Goal: Transaction & Acquisition: Purchase product/service

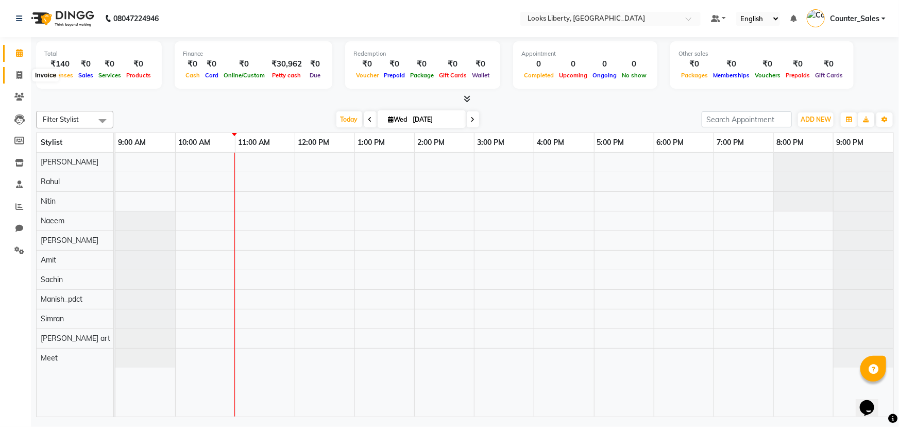
click at [16, 76] on icon at bounding box center [19, 75] width 6 height 8
select select "4321"
select select "service"
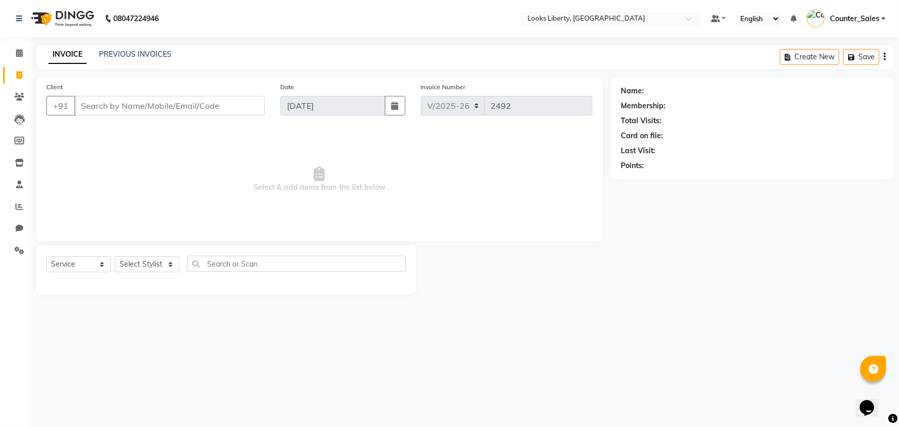
click at [95, 107] on input "Client" at bounding box center [169, 106] width 191 height 20
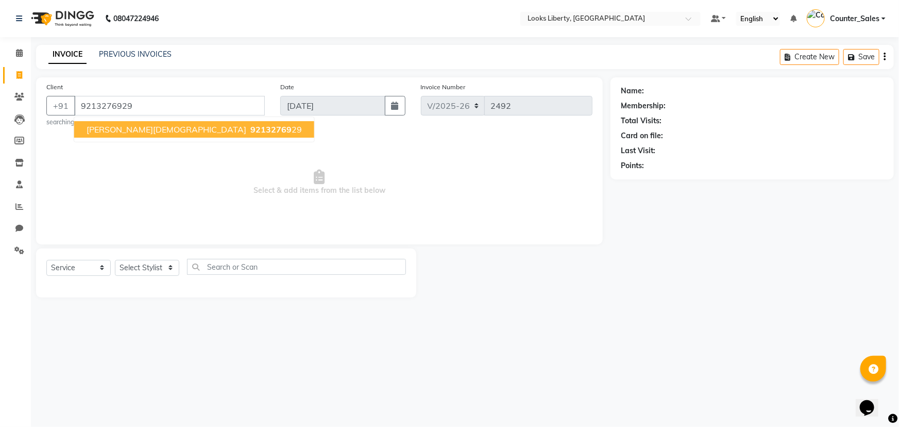
type input "9213276929"
select select "1: Object"
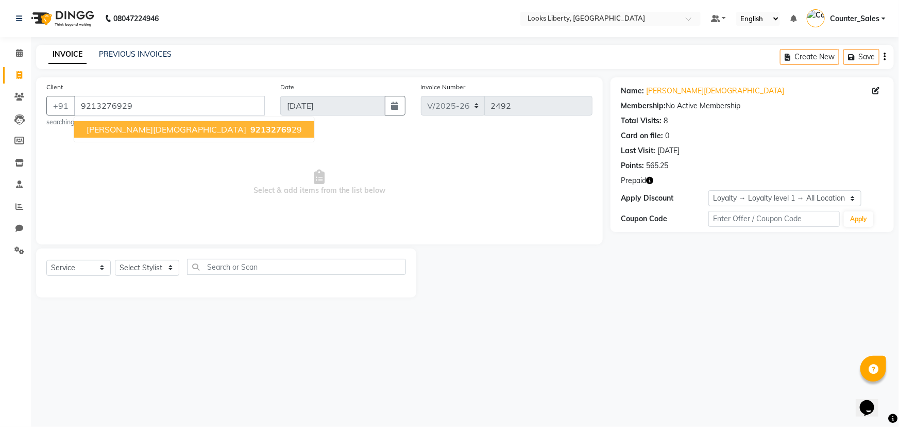
click at [130, 121] on button "[PERSON_NAME][DEMOGRAPHIC_DATA] 92132769 29" at bounding box center [194, 129] width 240 height 16
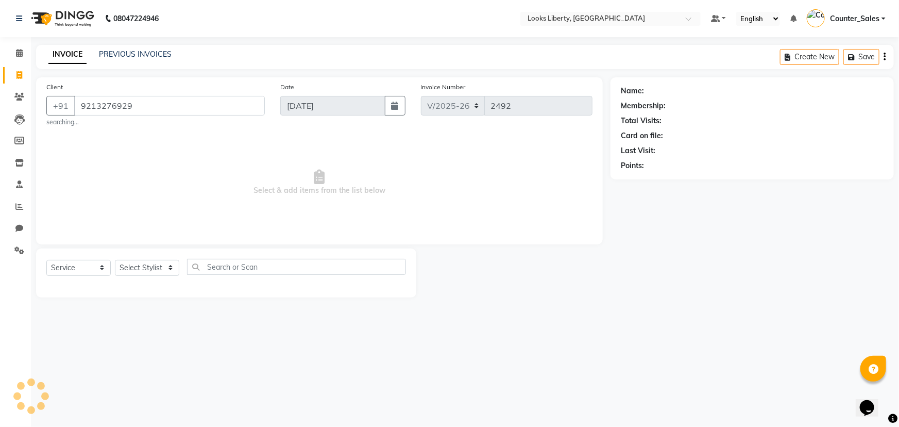
select select "1: Object"
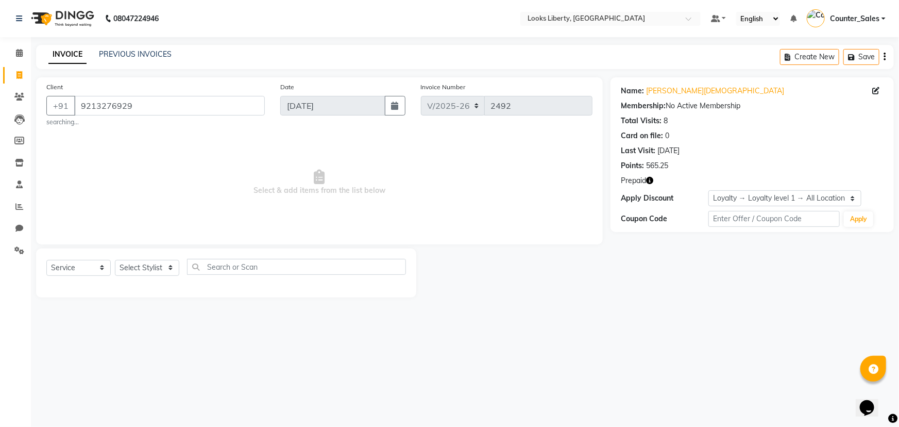
click at [650, 179] on icon "button" at bounding box center [649, 180] width 7 height 7
click at [556, 219] on span "Select & add items from the list below" at bounding box center [319, 182] width 546 height 103
click at [649, 181] on icon "button" at bounding box center [649, 180] width 7 height 7
click at [55, 264] on select "Select Service Product Membership Package Voucher Prepaid Gift Card" at bounding box center [78, 268] width 64 height 16
select select "P"
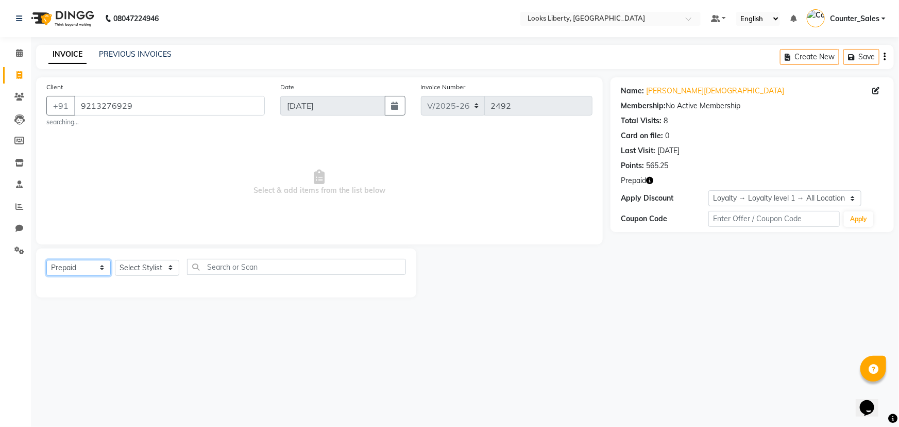
click at [46, 260] on select "Select Service Product Membership Package Voucher Prepaid Gift Card" at bounding box center [78, 268] width 64 height 16
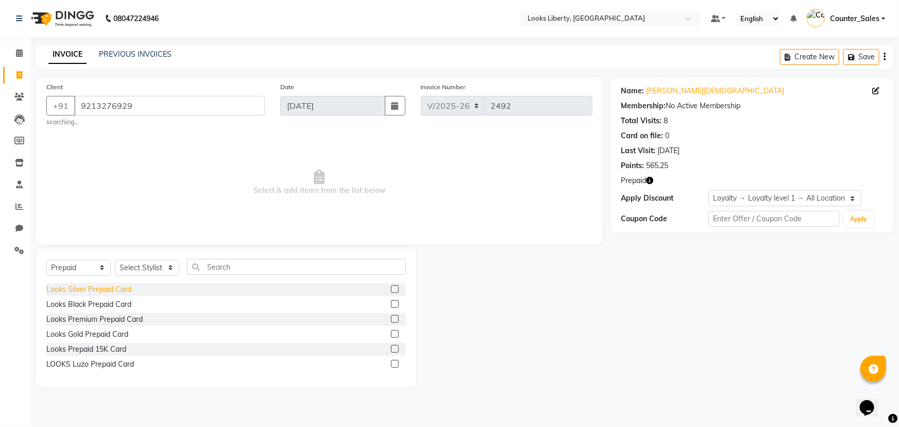
click at [99, 291] on div "Looks Silver Prepaid Card" at bounding box center [88, 289] width 85 height 11
checkbox input "false"
click at [146, 265] on select "Select Stylist [PERSON_NAME] art Counter_Sales Manish_pdct Meet [PERSON_NAME] […" at bounding box center [147, 268] width 64 height 16
select select "57639"
click at [115, 260] on select "Select Stylist [PERSON_NAME] art Counter_Sales Manish_pdct Meet [PERSON_NAME] […" at bounding box center [147, 268] width 64 height 16
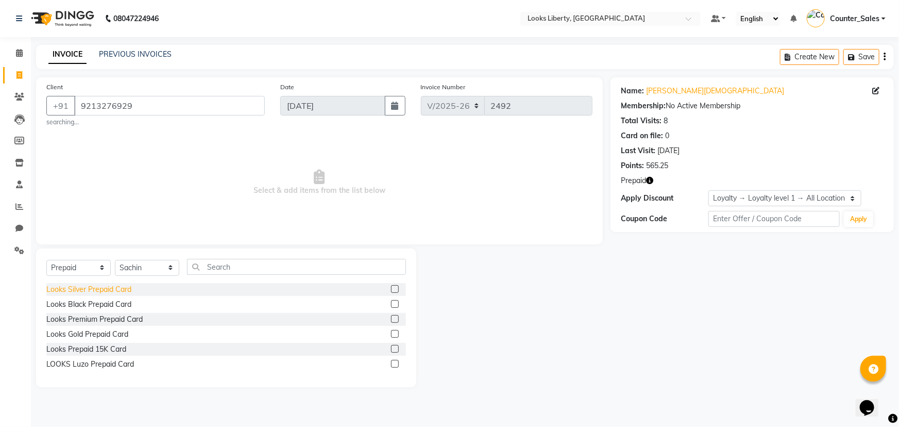
click at [123, 284] on div "Looks Silver Prepaid Card" at bounding box center [88, 289] width 85 height 11
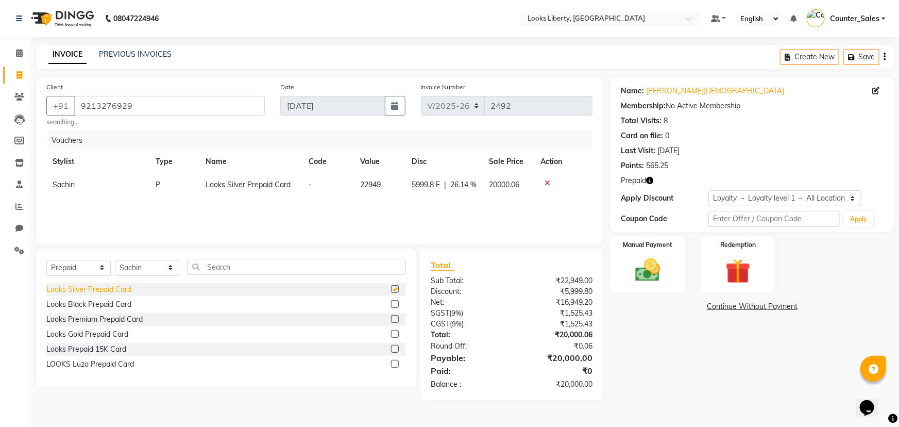
checkbox input "false"
click at [547, 180] on icon at bounding box center [548, 182] width 6 height 7
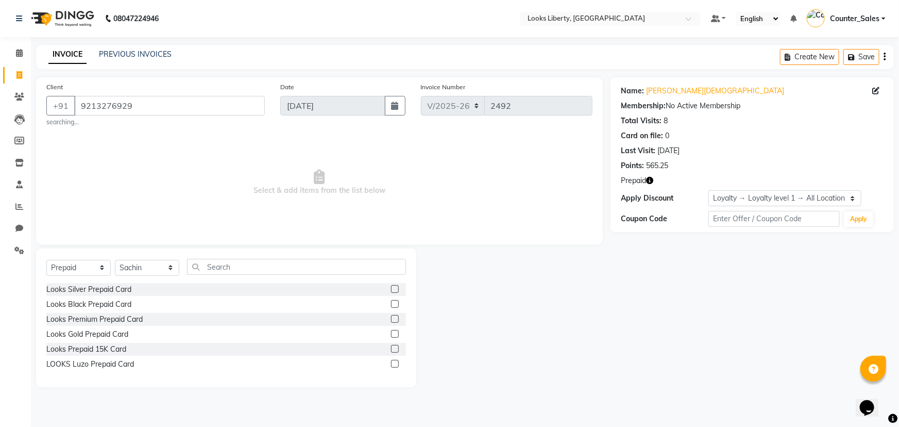
click at [608, 314] on div at bounding box center [513, 317] width 194 height 139
click at [211, 225] on span "Select & add items from the list below" at bounding box center [319, 182] width 546 height 103
click at [147, 269] on select "Select Stylist [PERSON_NAME] art Counter_Sales Manish_pdct Meet [PERSON_NAME] […" at bounding box center [147, 268] width 64 height 16
select select
click at [115, 260] on select "Select Stylist [PERSON_NAME] art Counter_Sales Manish_pdct Meet [PERSON_NAME] […" at bounding box center [147, 268] width 64 height 16
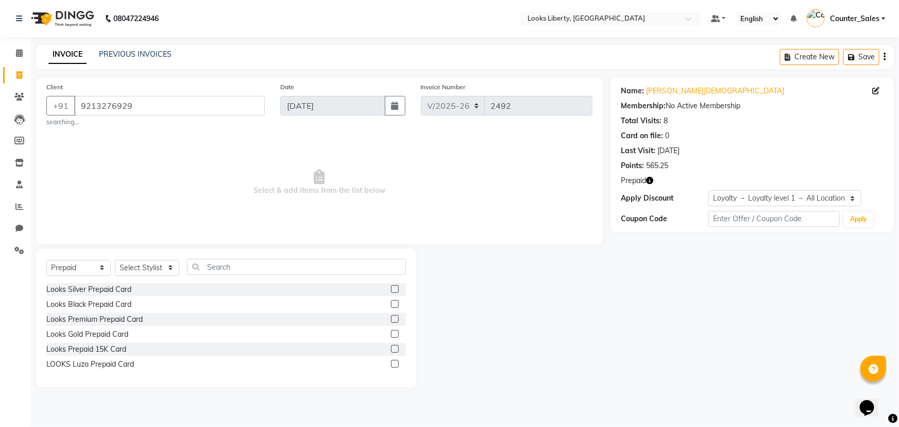
click at [208, 160] on span "Select & add items from the list below" at bounding box center [319, 182] width 546 height 103
click at [170, 104] on input "9213276929" at bounding box center [169, 106] width 191 height 20
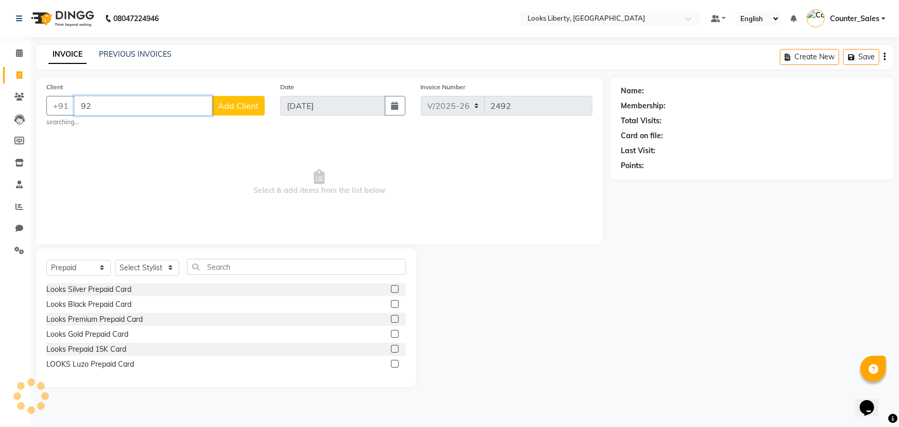
type input "9"
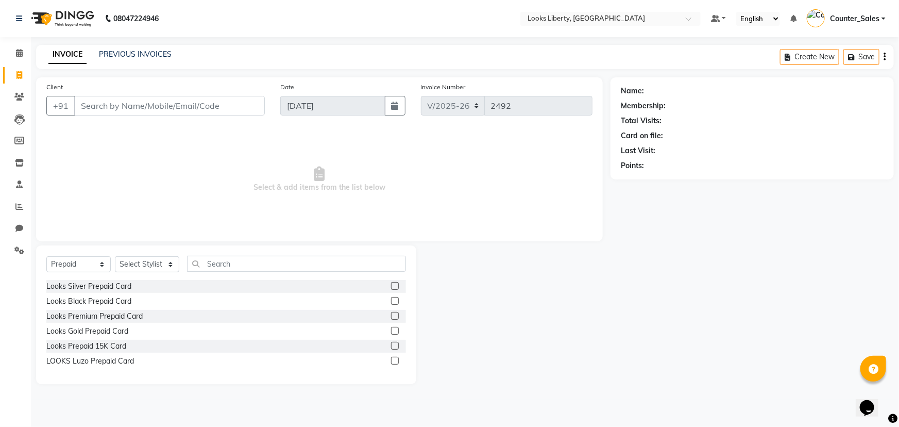
click at [194, 146] on span "Select & add items from the list below" at bounding box center [319, 179] width 546 height 103
click at [77, 263] on select "Select Service Product Membership Package Voucher Prepaid Gift Card" at bounding box center [78, 264] width 64 height 16
select select "select"
click at [46, 256] on select "Select Service Product Membership Package Voucher Prepaid Gift Card" at bounding box center [78, 264] width 64 height 16
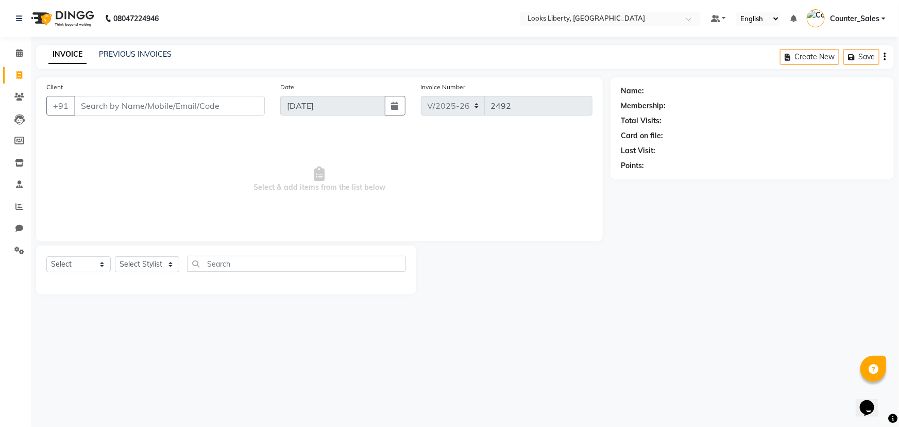
click at [232, 209] on span "Select & add items from the list below" at bounding box center [319, 179] width 546 height 103
click at [134, 265] on select "Select Stylist [PERSON_NAME] art Counter_Sales Manish_pdct Meet [PERSON_NAME] […" at bounding box center [147, 264] width 64 height 16
click at [146, 176] on span "Select & add items from the list below" at bounding box center [319, 179] width 546 height 103
click at [8, 49] on link "Calendar" at bounding box center [15, 53] width 25 height 17
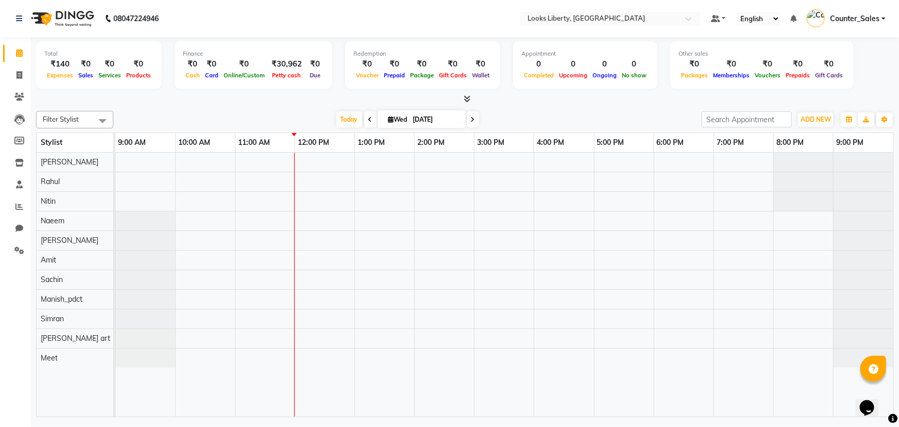
click at [465, 91] on div "Total ₹140 Expenses ₹0 Sales ₹0 Services ₹0 Products Finance ₹0 Cash ₹0 Card ₹0…" at bounding box center [465, 66] width 858 height 50
click at [468, 95] on icon at bounding box center [467, 99] width 7 height 8
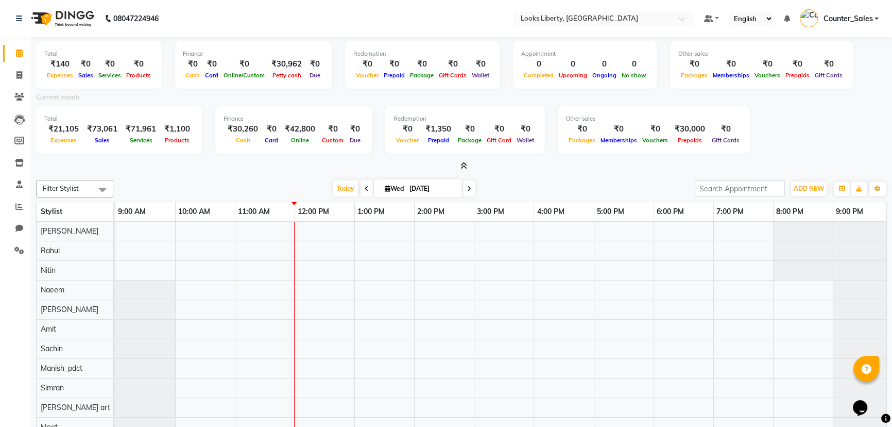
click at [463, 161] on span at bounding box center [461, 166] width 11 height 11
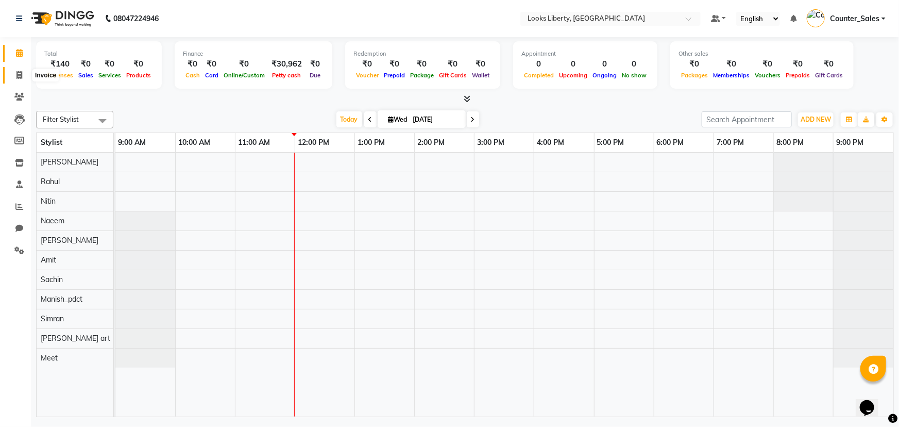
click at [15, 77] on span at bounding box center [19, 76] width 18 height 12
select select "4321"
select select "service"
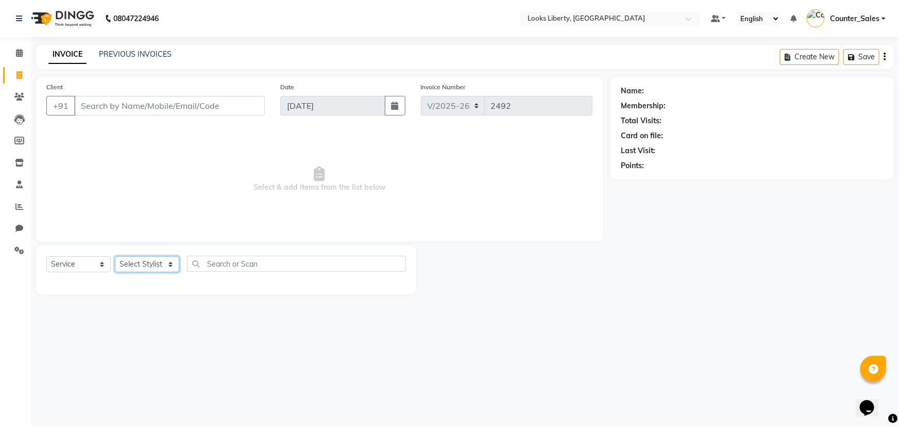
click at [157, 261] on select "Select Stylist [PERSON_NAME] art Counter_Sales Manish_pdct Meet [PERSON_NAME] […" at bounding box center [147, 264] width 64 height 16
click at [325, 196] on span "Select & add items from the list below" at bounding box center [319, 179] width 546 height 103
drag, startPoint x: 24, startPoint y: 98, endPoint x: 60, endPoint y: 96, distance: 35.6
click at [24, 98] on span at bounding box center [19, 97] width 18 height 12
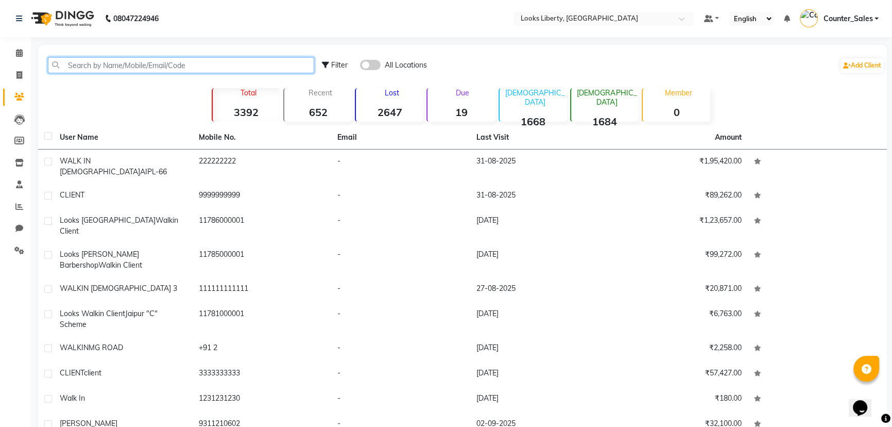
click at [175, 64] on input "text" at bounding box center [181, 65] width 266 height 16
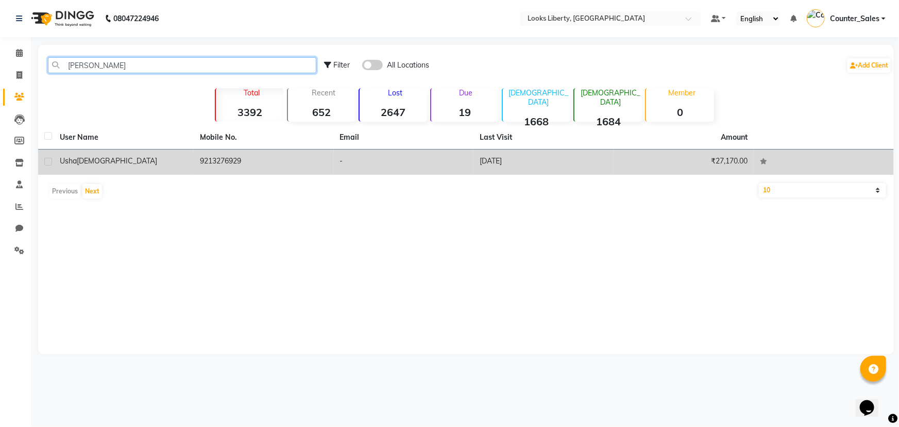
type input "[PERSON_NAME]"
click at [254, 149] on td "9213276929" at bounding box center [264, 161] width 140 height 25
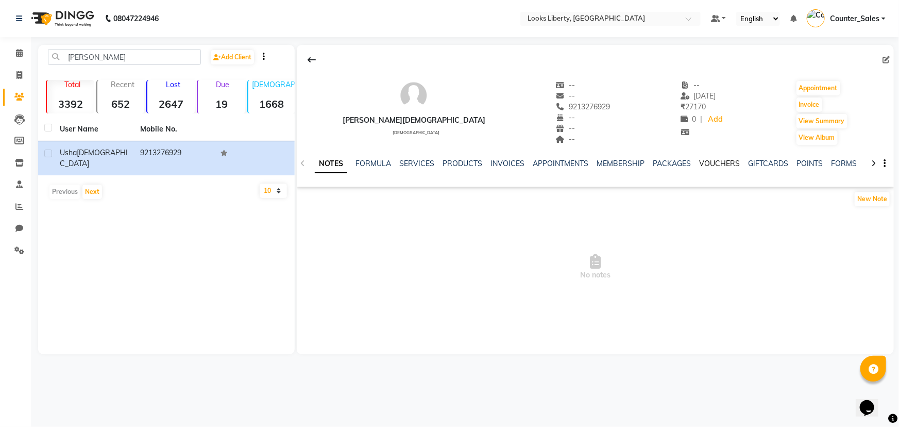
click at [700, 166] on link "VOUCHERS" at bounding box center [719, 163] width 41 height 9
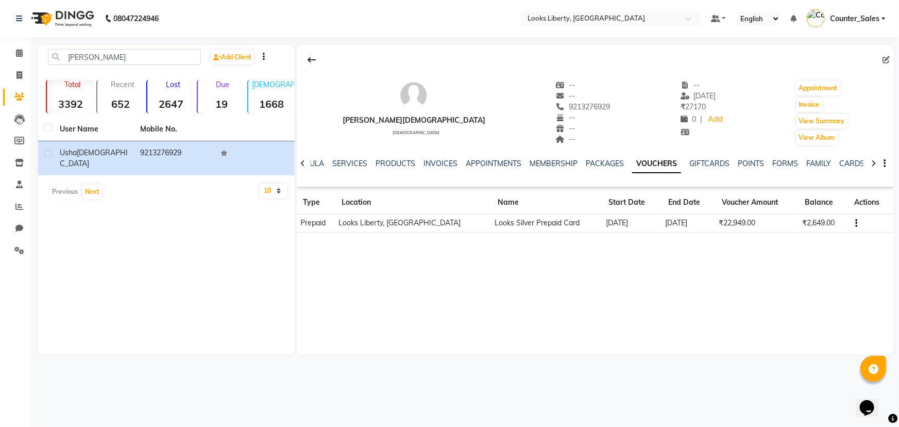
click at [854, 225] on button "button" at bounding box center [855, 222] width 6 height 11
click at [710, 311] on div "[PERSON_NAME] [DEMOGRAPHIC_DATA] -- -- 9213276929 -- -- -- -- [DATE] ₹ 27170 0 …" at bounding box center [595, 199] width 597 height 309
drag, startPoint x: 13, startPoint y: 77, endPoint x: 26, endPoint y: 82, distance: 13.9
click at [13, 77] on span at bounding box center [19, 76] width 18 height 12
select select "4321"
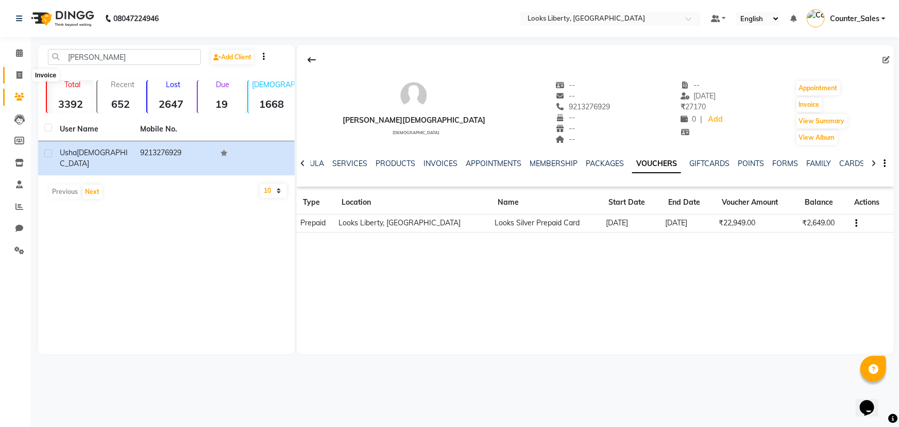
select select "service"
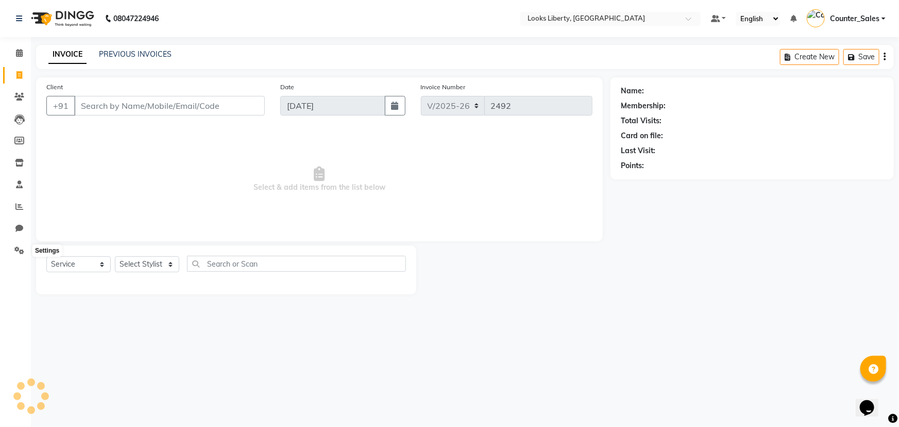
click at [21, 238] on li "Chat" at bounding box center [15, 228] width 31 height 22
click at [20, 249] on icon at bounding box center [19, 250] width 10 height 8
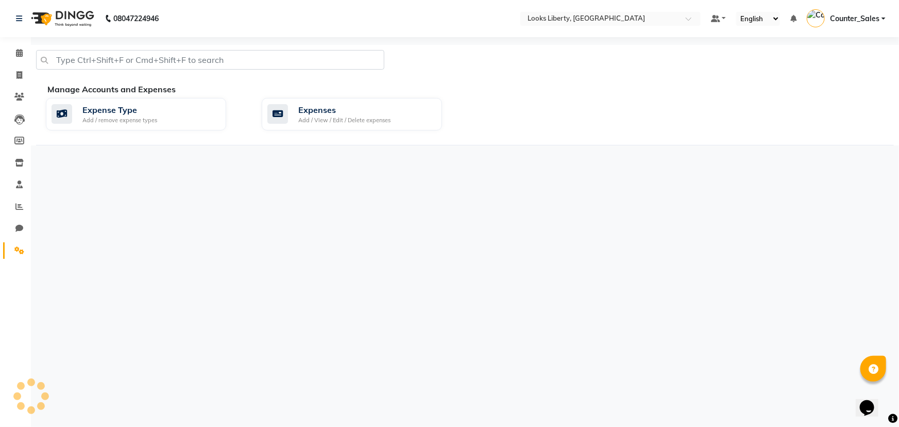
click at [15, 88] on li "Clients" at bounding box center [15, 97] width 31 height 22
click at [16, 84] on li "Invoice" at bounding box center [15, 75] width 31 height 22
click at [13, 241] on li "Settings" at bounding box center [15, 251] width 31 height 22
click at [14, 225] on span at bounding box center [19, 229] width 18 height 12
select select "100"
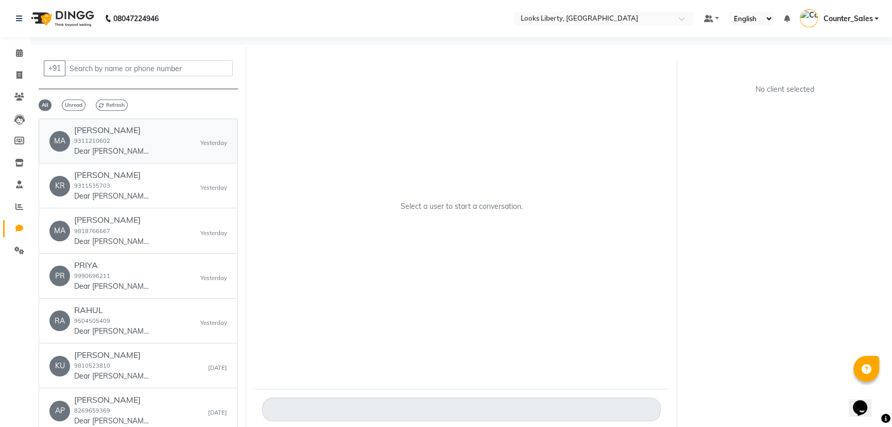
click at [155, 145] on div "MA [PERSON_NAME] 9311210602 Dear [PERSON_NAME] thank you for going paperless , …" at bounding box center [138, 140] width 178 height 31
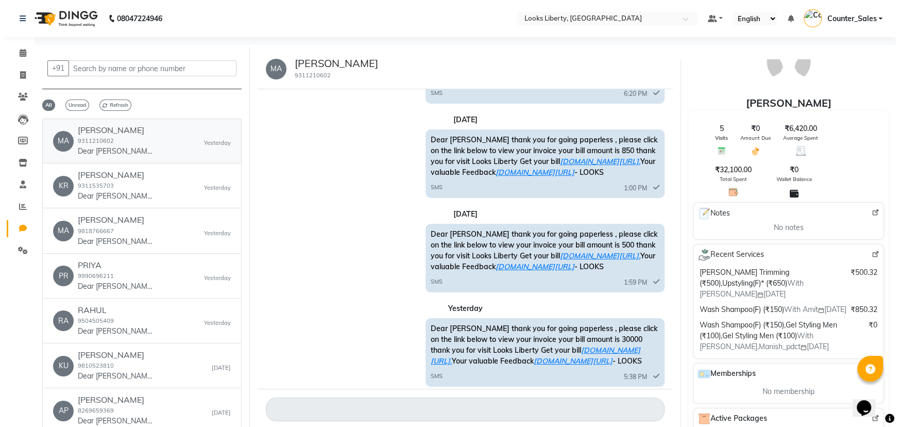
scroll to position [46, 0]
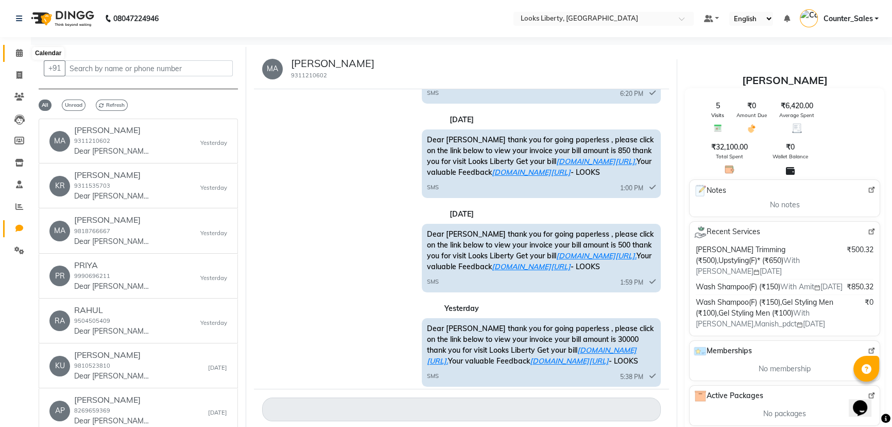
click at [13, 57] on span at bounding box center [19, 53] width 18 height 12
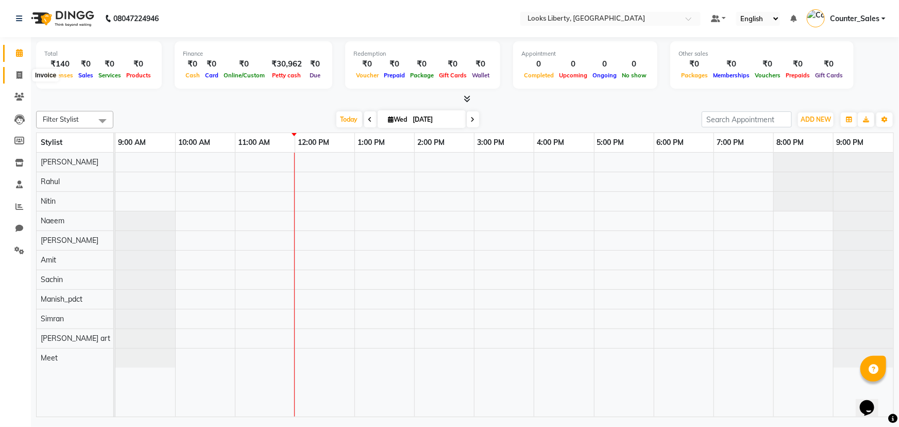
click at [19, 75] on icon at bounding box center [19, 75] width 6 height 8
select select "service"
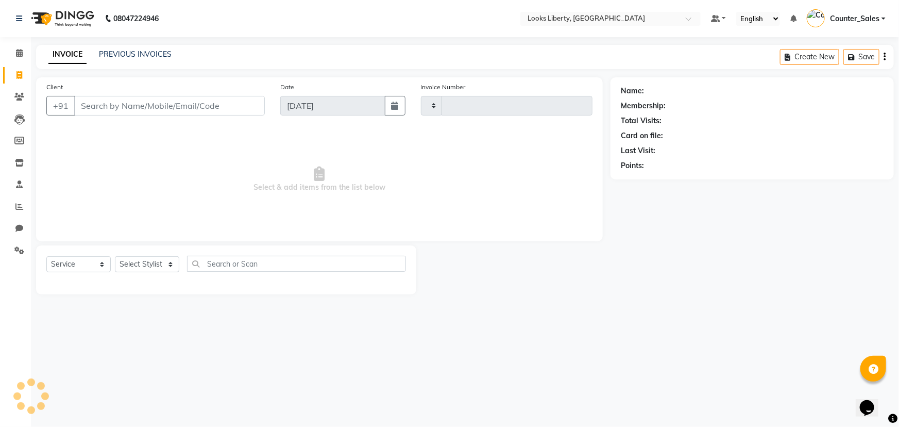
type input "2492"
select select "4321"
click at [121, 101] on input "Client" at bounding box center [169, 106] width 191 height 20
click at [158, 263] on select "Select Stylist [PERSON_NAME] art Counter_Sales Manish_pdct Meet [PERSON_NAME] […" at bounding box center [147, 264] width 64 height 16
select select "39931"
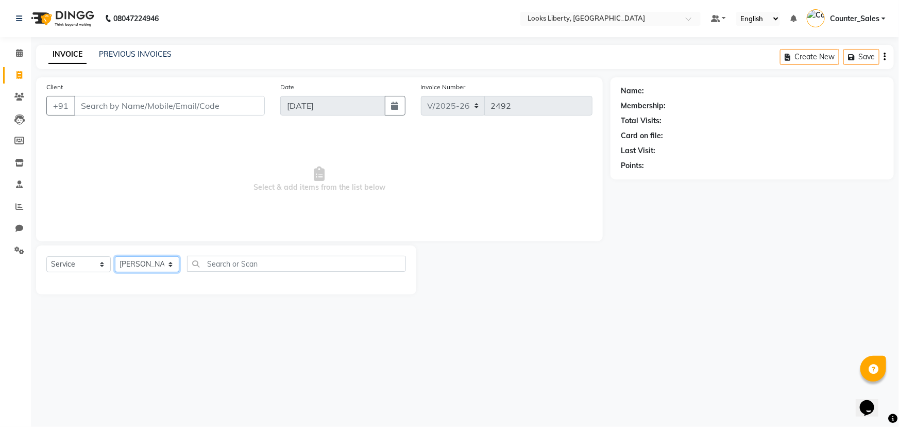
click at [115, 256] on select "Select Stylist [PERSON_NAME] art Counter_Sales Manish_pdct Meet [PERSON_NAME] […" at bounding box center [147, 264] width 64 height 16
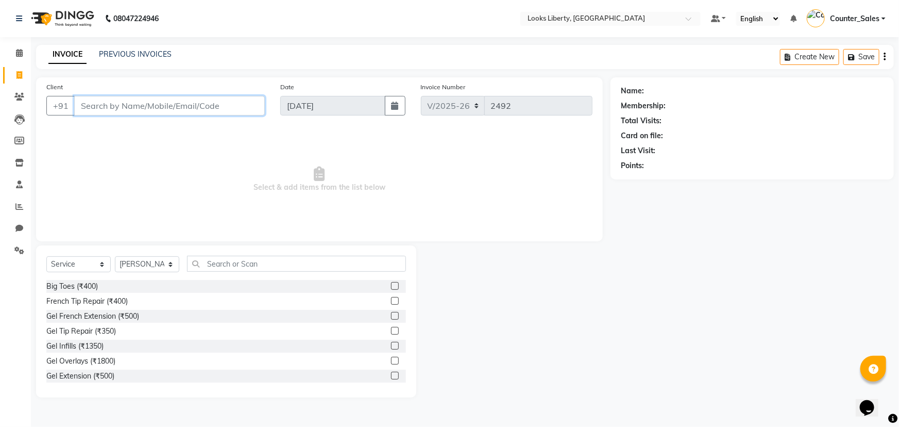
click at [190, 113] on input "Client" at bounding box center [169, 106] width 191 height 20
type input "9340565855"
click at [381, 161] on span "Select & add items from the list below" at bounding box center [319, 179] width 546 height 103
click at [226, 103] on span "Add Client" at bounding box center [238, 105] width 41 height 10
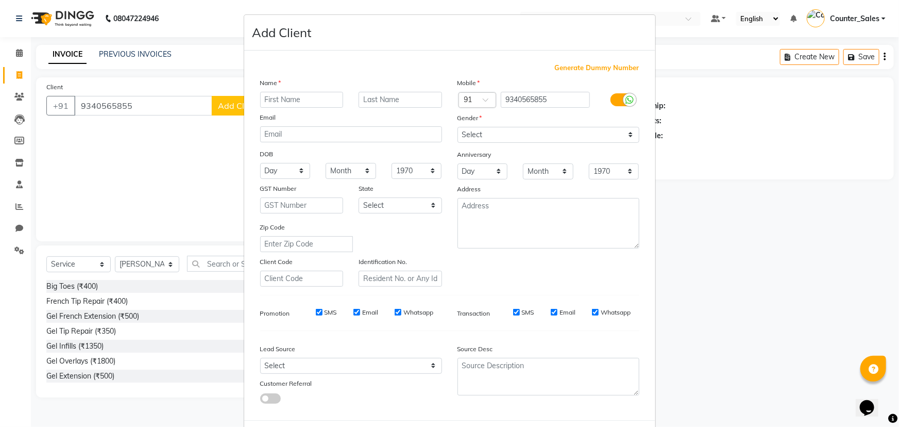
click at [297, 101] on input "text" at bounding box center [301, 100] width 83 height 16
type input "ADITYA"
click at [477, 131] on select "Select [DEMOGRAPHIC_DATA] [DEMOGRAPHIC_DATA] Other Prefer Not To Say" at bounding box center [549, 135] width 182 height 16
select select "[DEMOGRAPHIC_DATA]"
click at [458, 127] on select "Select [DEMOGRAPHIC_DATA] [DEMOGRAPHIC_DATA] Other Prefer Not To Say" at bounding box center [549, 135] width 182 height 16
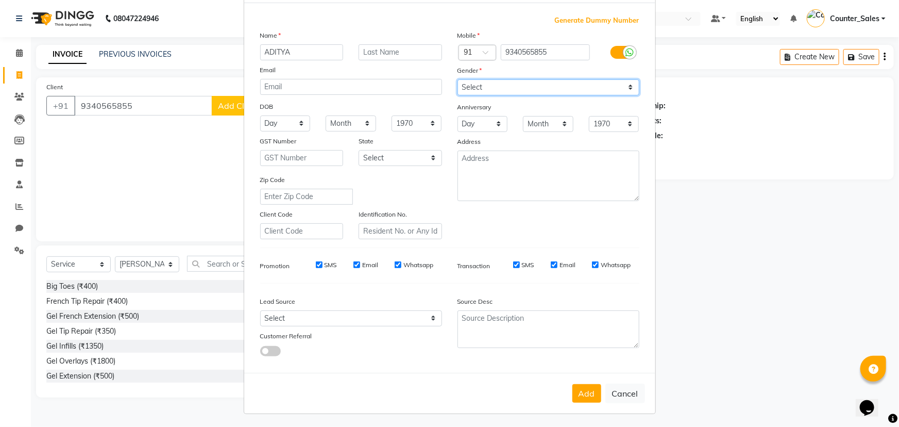
scroll to position [52, 0]
click at [586, 392] on button "Add" at bounding box center [586, 391] width 29 height 19
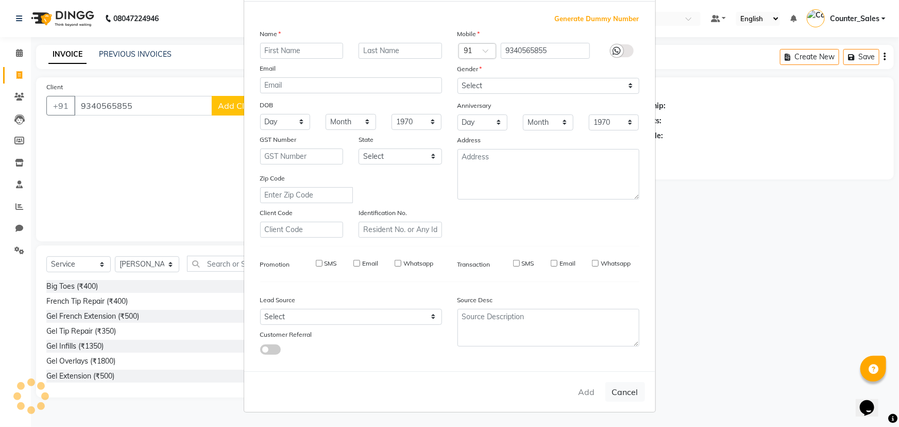
select select
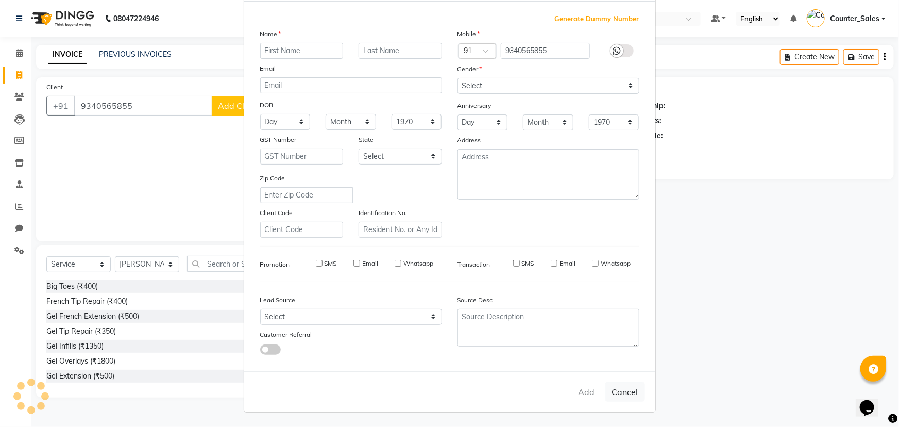
select select
checkbox input "false"
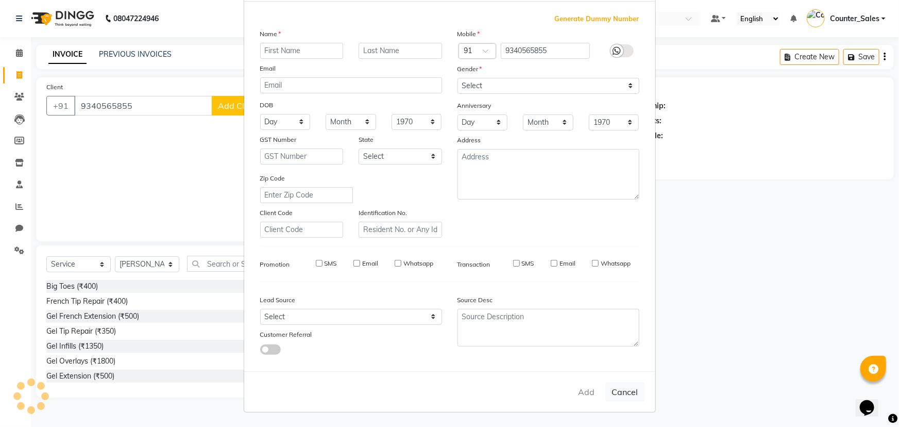
checkbox input "false"
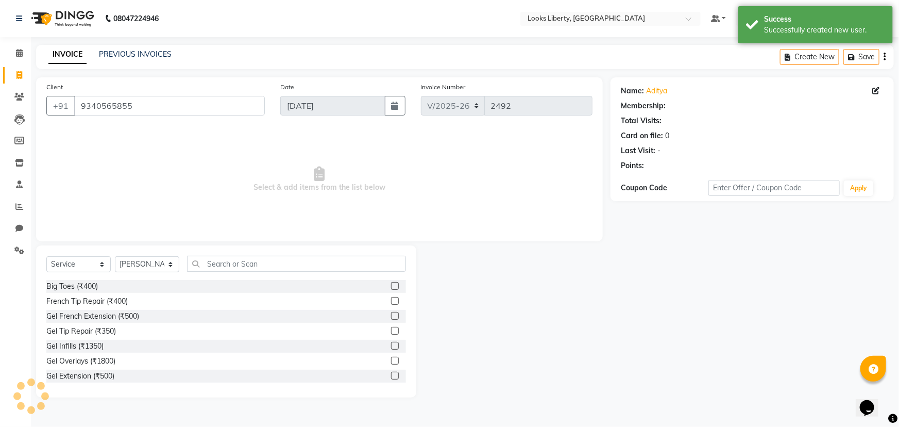
select select "1: Object"
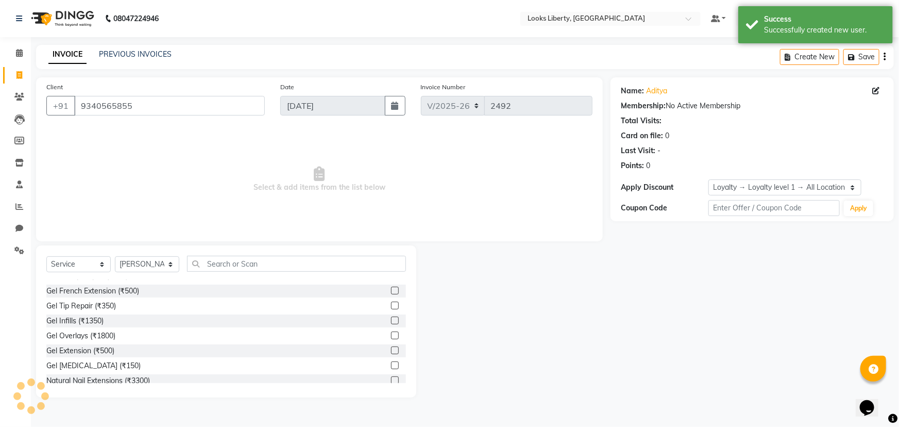
scroll to position [46, 0]
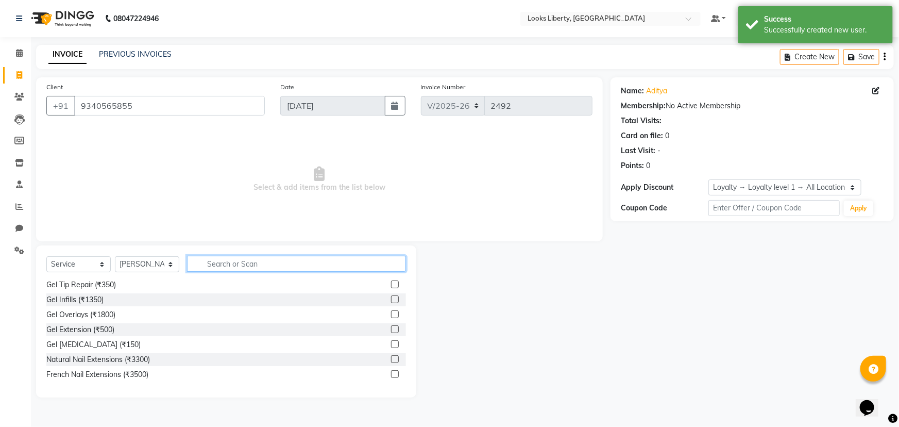
click at [265, 263] on input "text" at bounding box center [296, 264] width 219 height 16
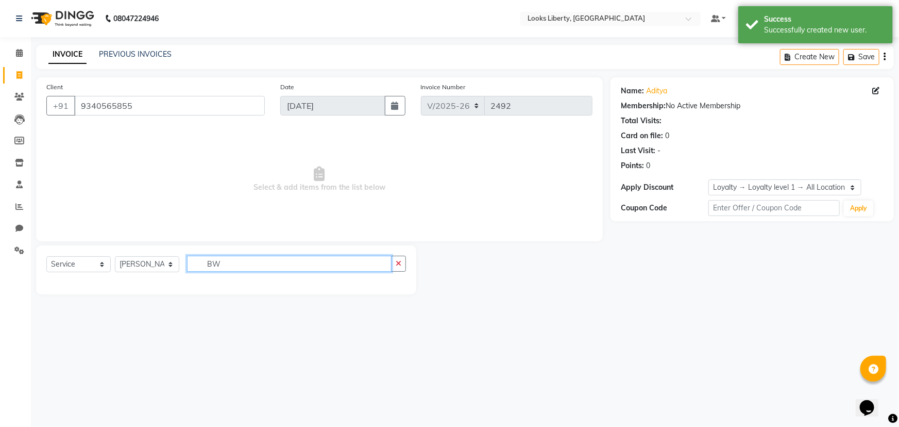
scroll to position [0, 0]
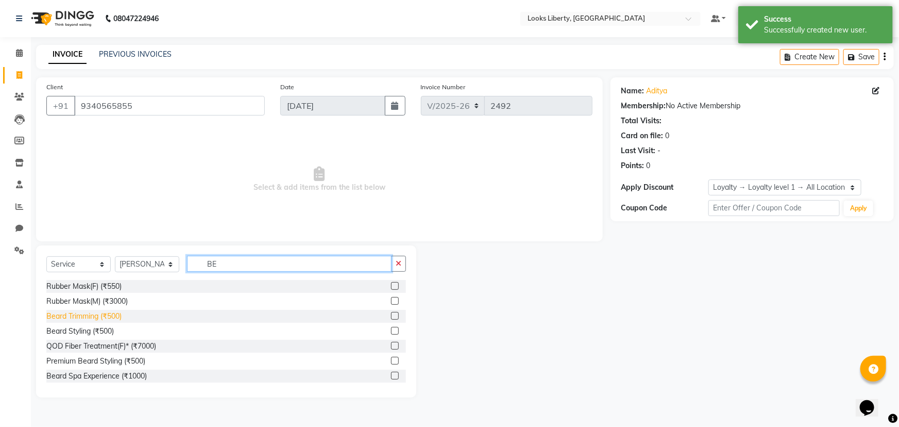
type input "BE"
click at [109, 317] on div "Beard Trimming (₹500)" at bounding box center [83, 316] width 75 height 11
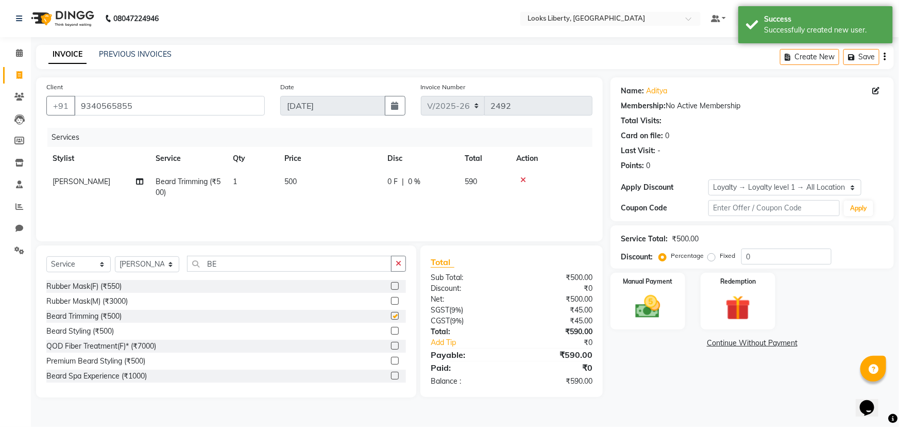
checkbox input "false"
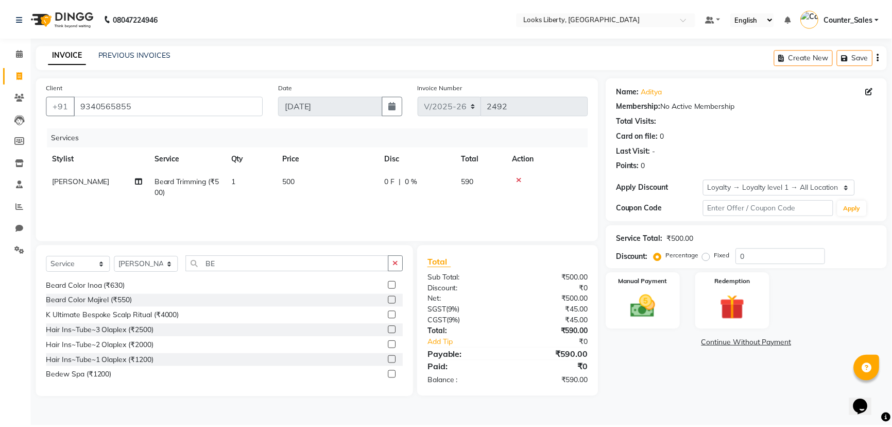
scroll to position [106, 0]
click at [331, 180] on td "500" at bounding box center [329, 187] width 103 height 34
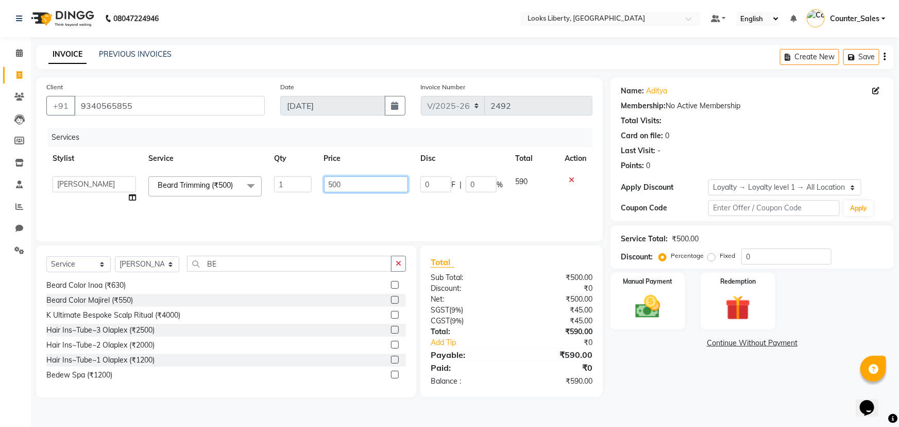
click at [348, 185] on input "500" at bounding box center [366, 184] width 84 height 16
type input "5"
type input "212"
click at [408, 212] on div "Services Stylist Service Qty Price Disc Total Action [PERSON_NAME] Anjali_nail …" at bounding box center [319, 179] width 546 height 103
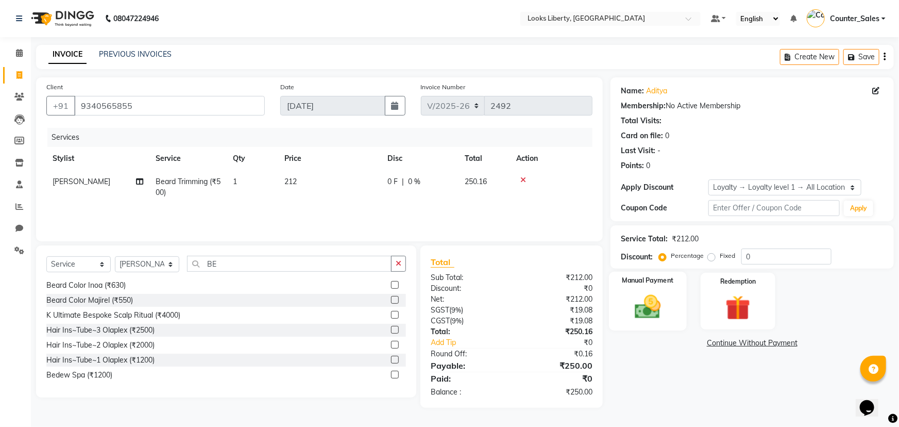
click at [649, 293] on img at bounding box center [648, 307] width 42 height 30
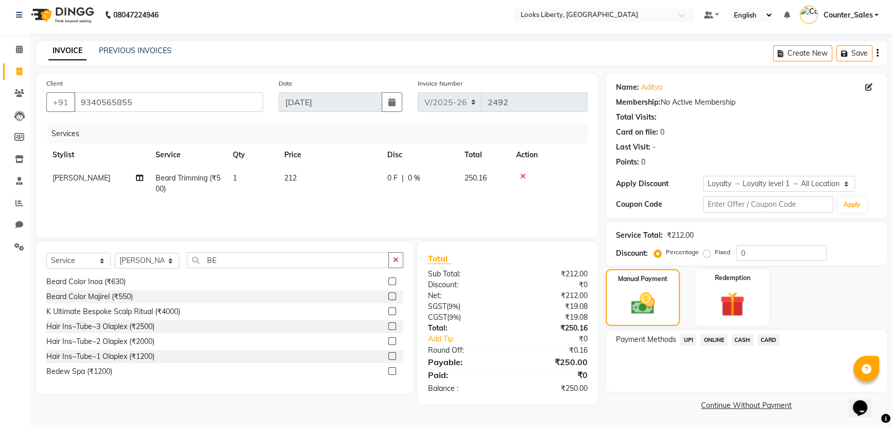
scroll to position [5, 0]
click at [716, 337] on span "ONLINE" at bounding box center [714, 339] width 27 height 12
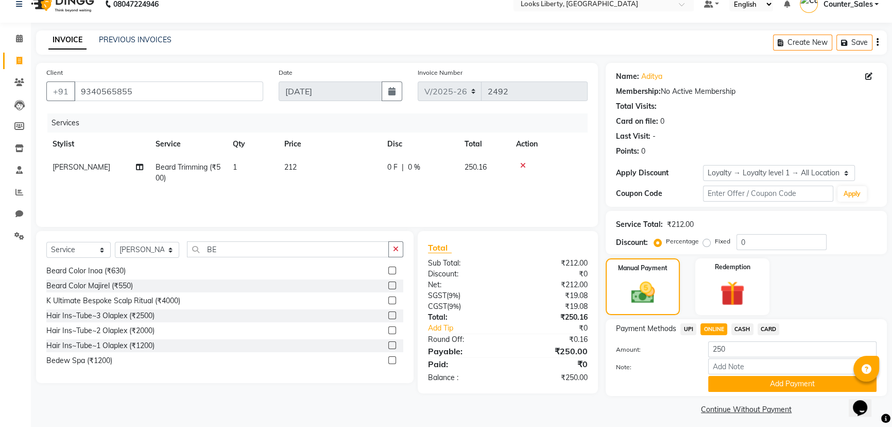
scroll to position [20, 0]
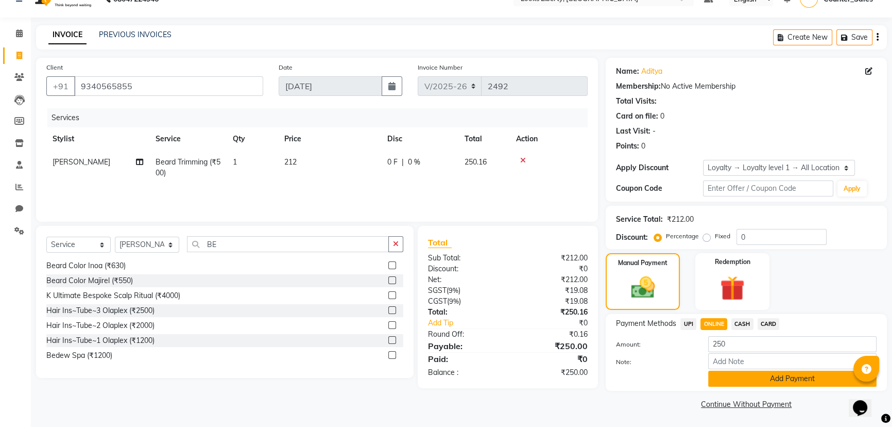
click at [724, 380] on button "Add Payment" at bounding box center [792, 378] width 168 height 16
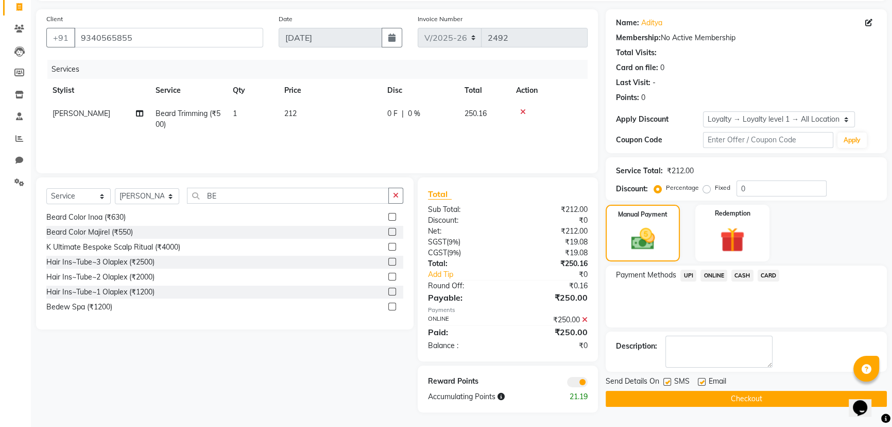
scroll to position [70, 0]
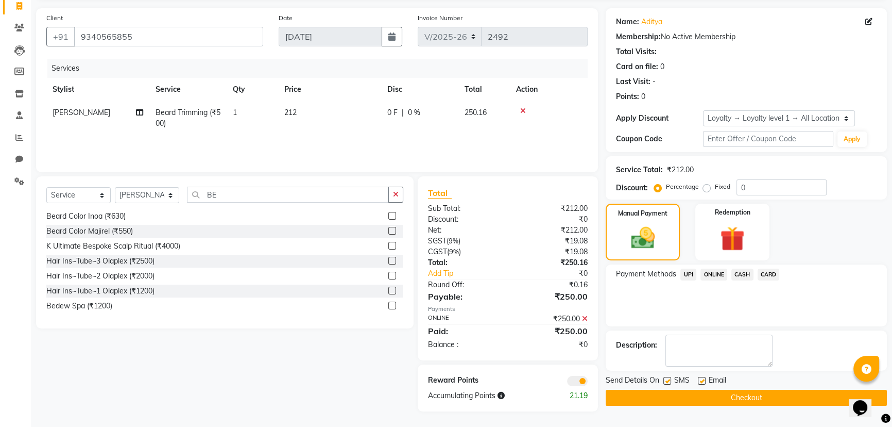
click at [725, 400] on button "Checkout" at bounding box center [746, 398] width 281 height 16
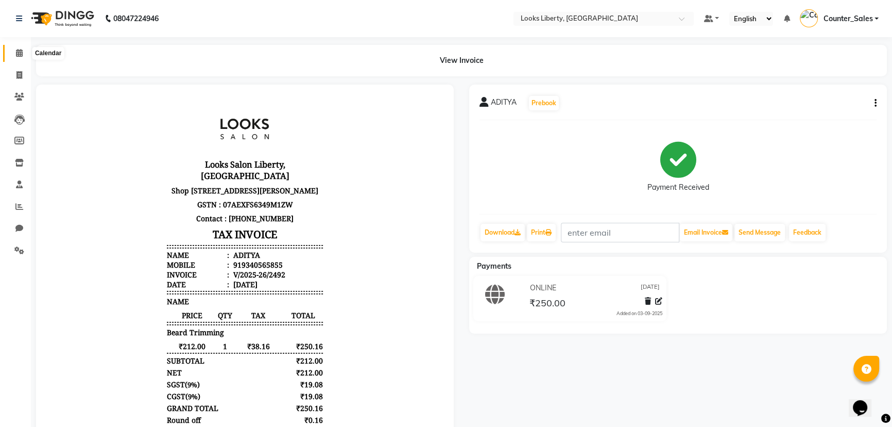
click at [15, 51] on span at bounding box center [19, 53] width 18 height 12
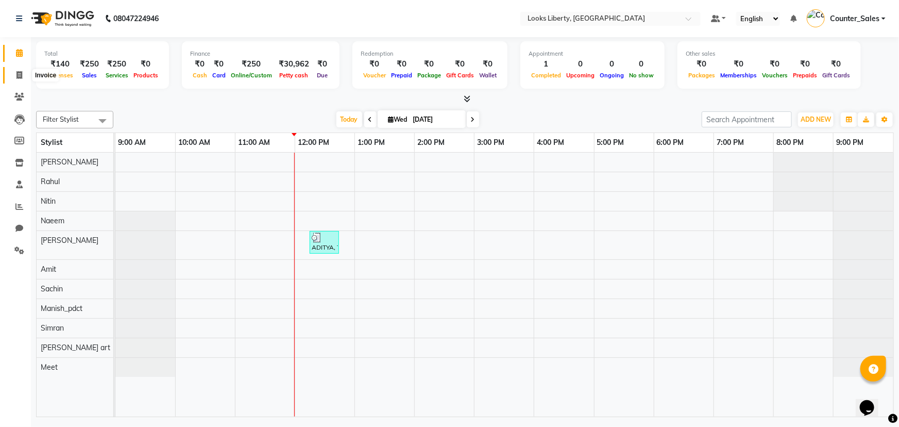
click at [13, 74] on span at bounding box center [19, 76] width 18 height 12
select select "service"
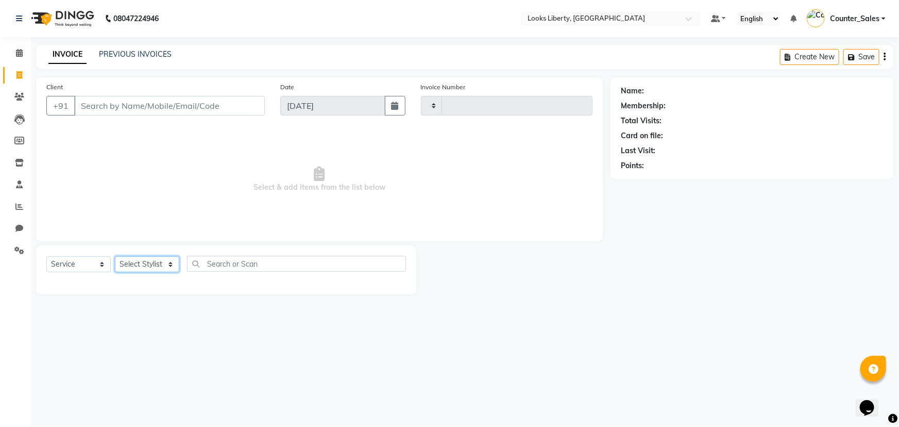
click at [137, 266] on select "Select Stylist" at bounding box center [147, 264] width 64 height 16
click at [174, 200] on span "Select & add items from the list below" at bounding box center [319, 179] width 546 height 103
click at [158, 263] on select "Select Stylist" at bounding box center [147, 264] width 64 height 16
click at [115, 256] on select "Select Stylist" at bounding box center [147, 264] width 64 height 16
click at [183, 159] on span "Select & add items from the list below" at bounding box center [319, 179] width 546 height 103
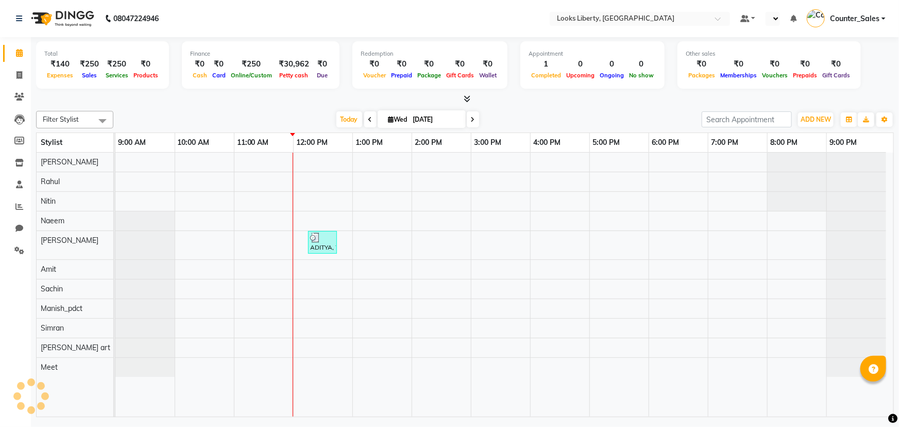
select select "en"
click at [27, 77] on span at bounding box center [19, 76] width 18 height 12
select select "4321"
select select "service"
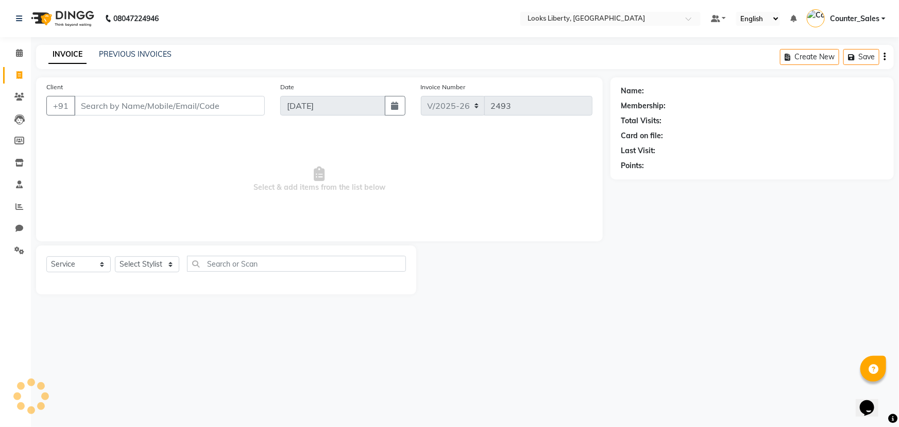
click at [100, 104] on input "Client" at bounding box center [169, 106] width 191 height 20
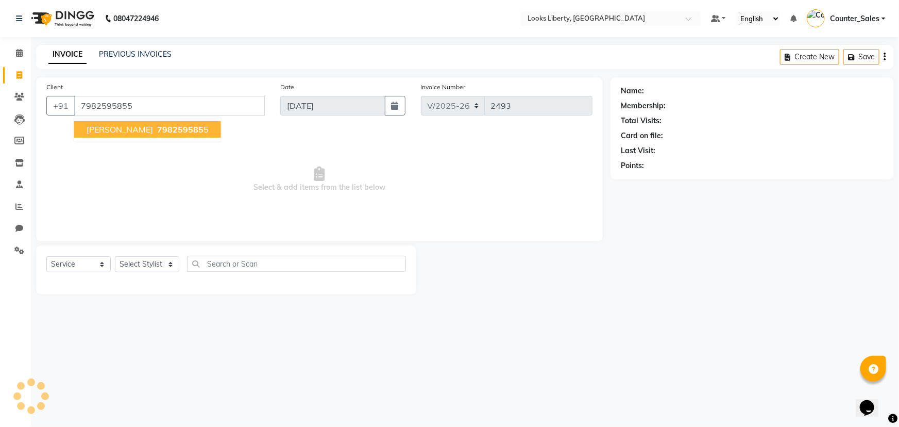
type input "7982595855"
select select "1: Object"
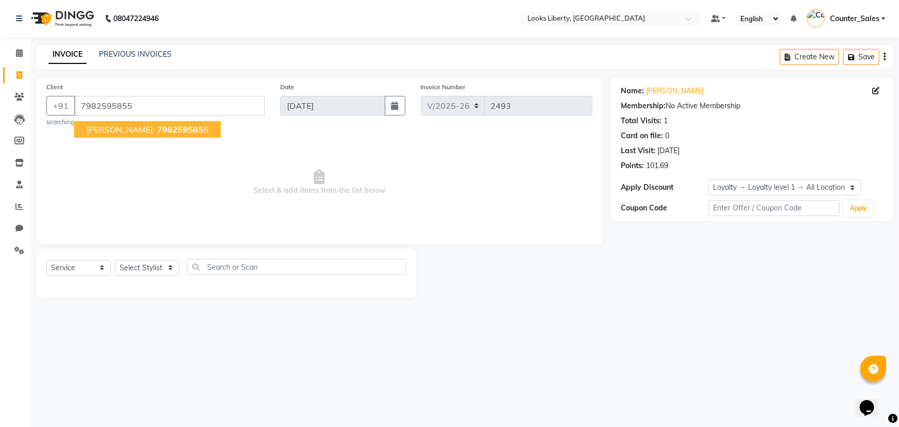
click at [137, 121] on button "aditiya 798259585 5" at bounding box center [147, 129] width 147 height 16
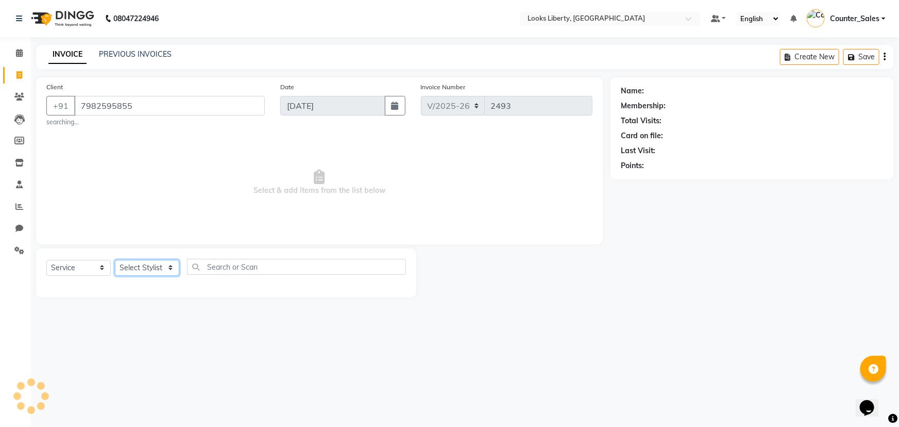
click at [153, 262] on select "Select Stylist Aijaz Amit Anjali_nail art Counter_Sales Manish_pdct Meet Naeem …" at bounding box center [147, 268] width 64 height 16
select select "1: Object"
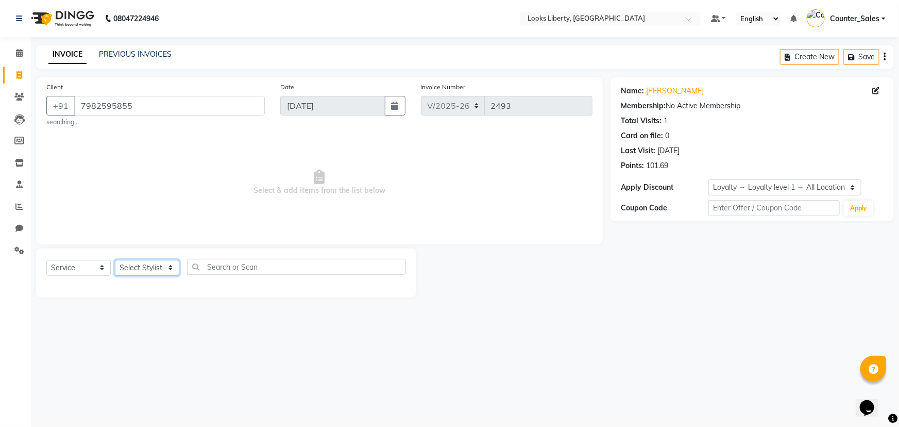
select select "40734"
click at [115, 260] on select "Select Stylist Aijaz Amit Anjali_nail art Counter_Sales Manish_pdct Meet Naeem …" at bounding box center [147, 268] width 64 height 16
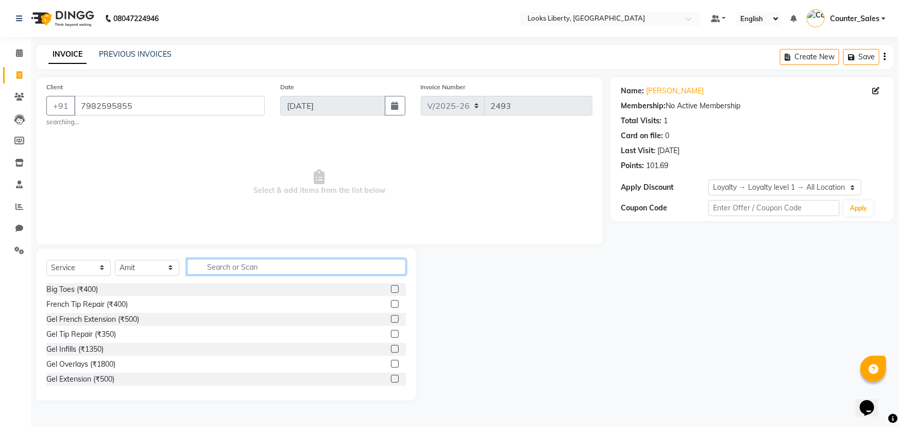
click at [246, 268] on input "text" at bounding box center [296, 267] width 219 height 16
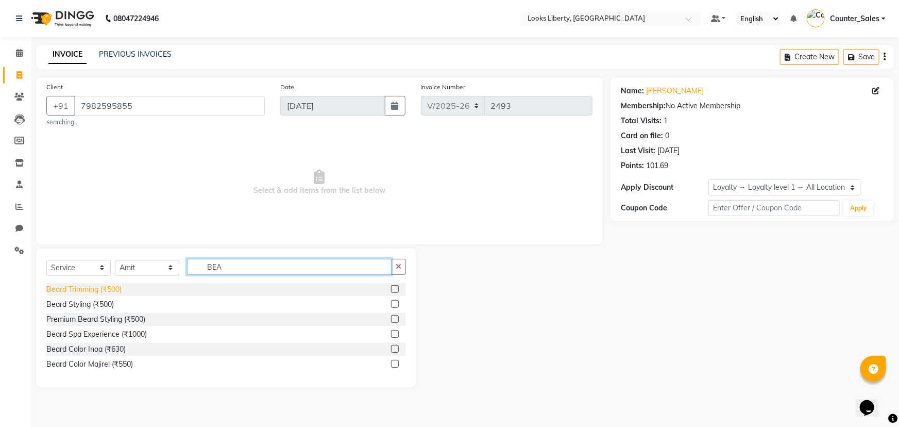
type input "BEA"
click at [92, 285] on div "Beard Trimming (₹500)" at bounding box center [83, 289] width 75 height 11
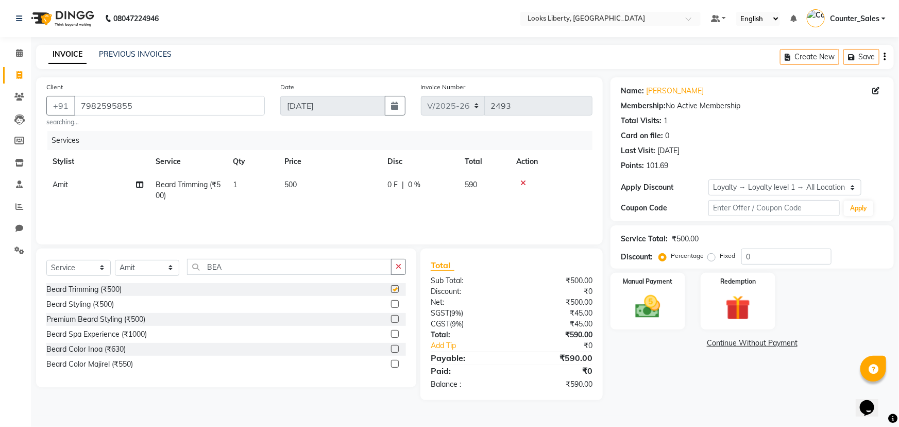
checkbox input "false"
click at [226, 273] on input "BEA" at bounding box center [289, 267] width 205 height 16
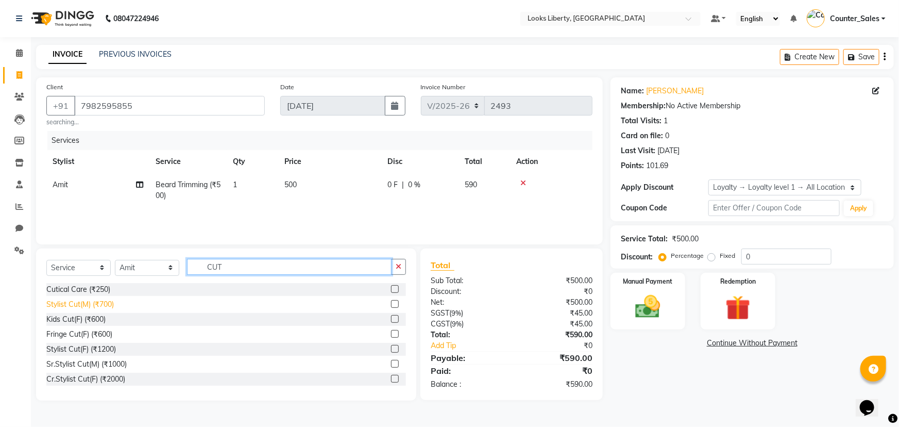
type input "CUT"
click at [76, 306] on div "Stylist Cut(M) (₹700)" at bounding box center [79, 304] width 67 height 11
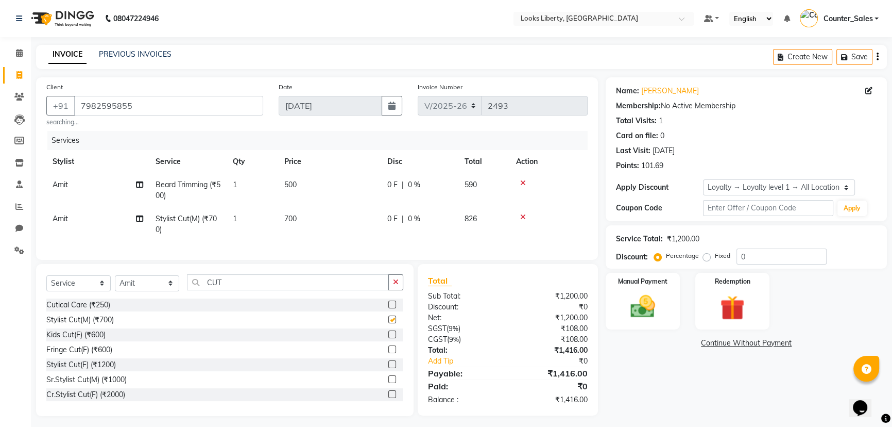
checkbox input "false"
click at [314, 200] on td "500" at bounding box center [329, 190] width 103 height 34
select select "40734"
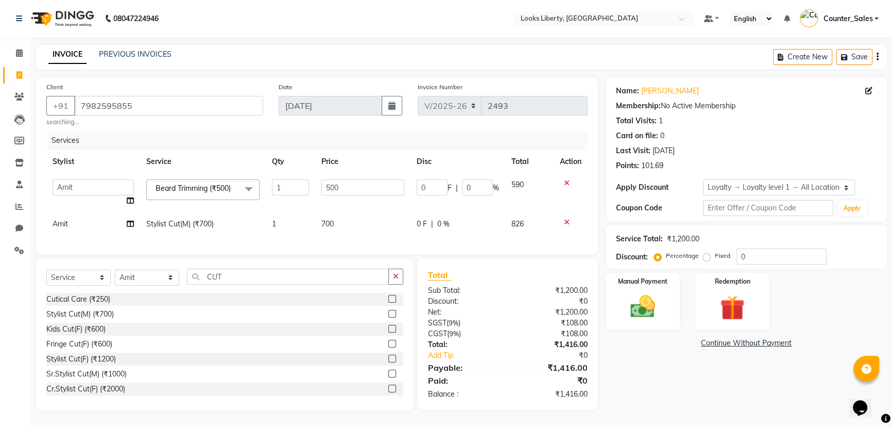
click at [332, 189] on input "500" at bounding box center [363, 187] width 83 height 16
type input "212"
click at [347, 207] on tbody "Aijaz Amit Anjali_nail art Counter_Sales Manish_pdct Meet Naeem Neetu Arya Niti…" at bounding box center [317, 204] width 542 height 62
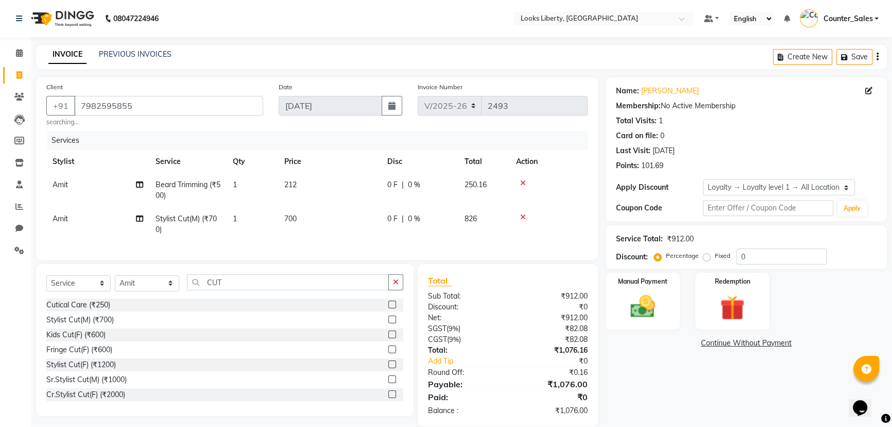
drag, startPoint x: 347, startPoint y: 207, endPoint x: 352, endPoint y: 213, distance: 8.4
click at [352, 213] on td "700" at bounding box center [329, 224] width 103 height 34
select select "40734"
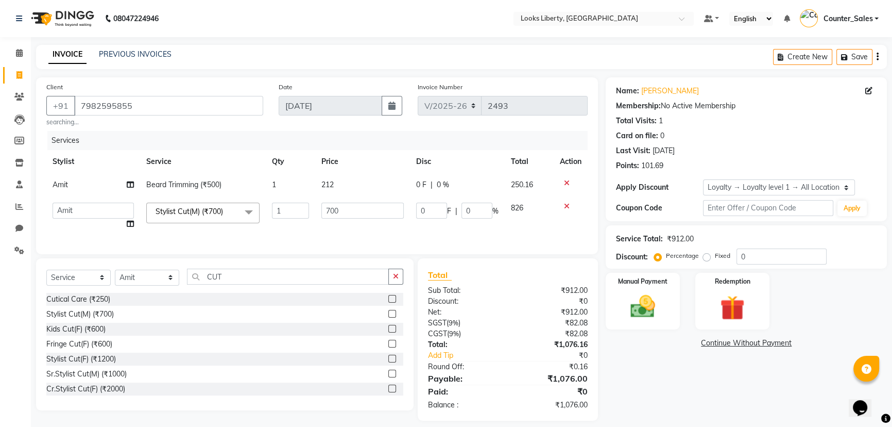
click at [354, 216] on input "700" at bounding box center [363, 210] width 82 height 16
type input "508.5"
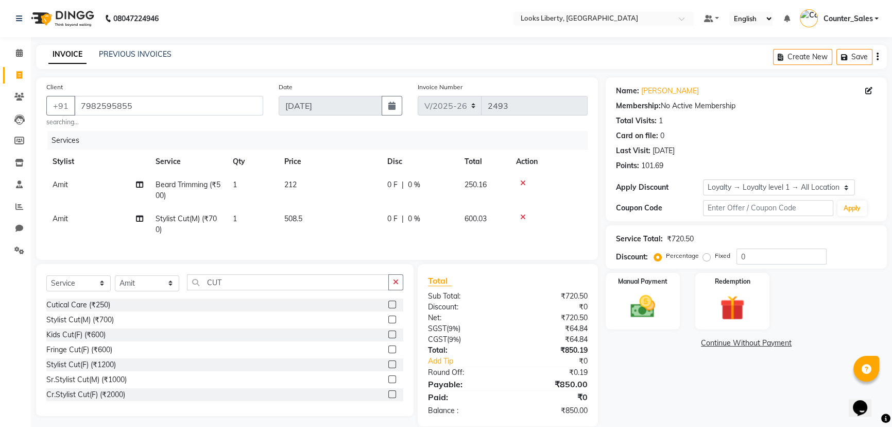
click at [397, 234] on tr "Amit Stylist Cut(M) (₹700) 1 508.5 0 F | 0 % 600.03" at bounding box center [317, 224] width 542 height 34
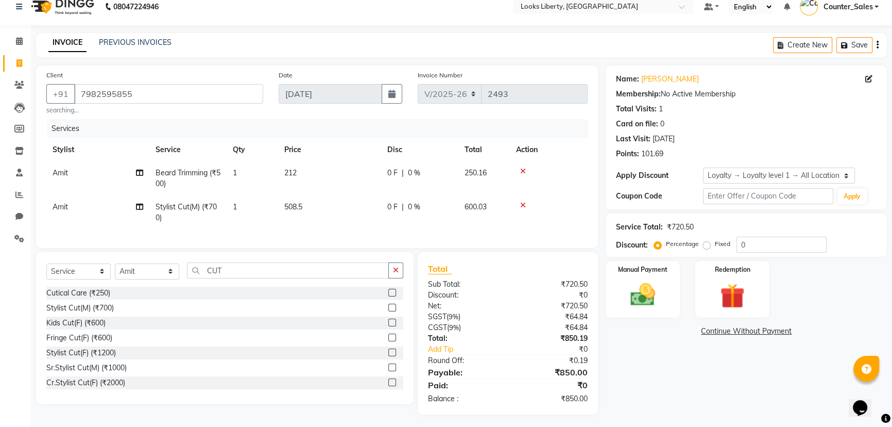
scroll to position [22, 0]
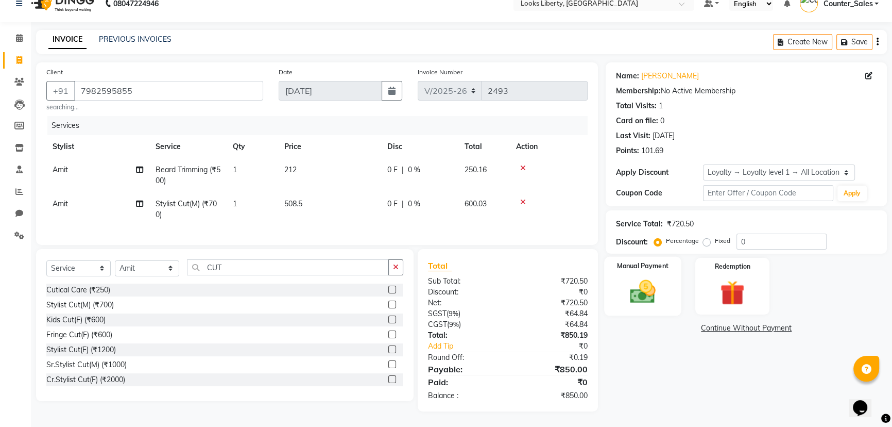
click at [641, 277] on img at bounding box center [643, 291] width 42 height 29
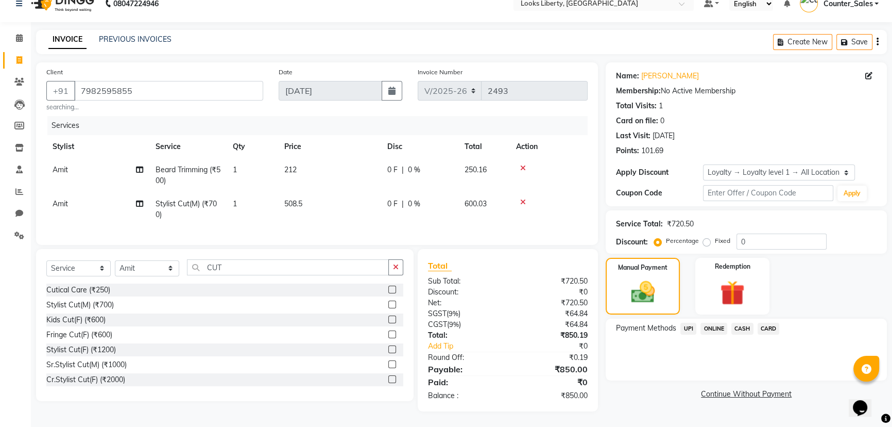
click at [689, 323] on span "UPI" at bounding box center [689, 329] width 16 height 12
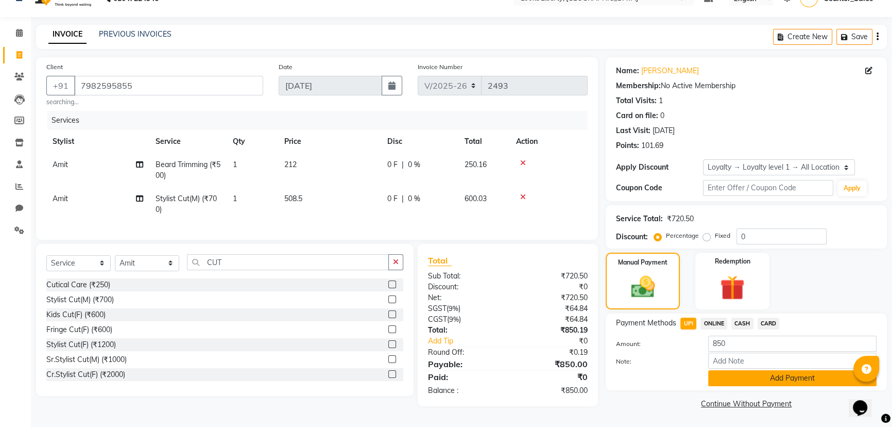
click at [784, 374] on button "Add Payment" at bounding box center [792, 378] width 168 height 16
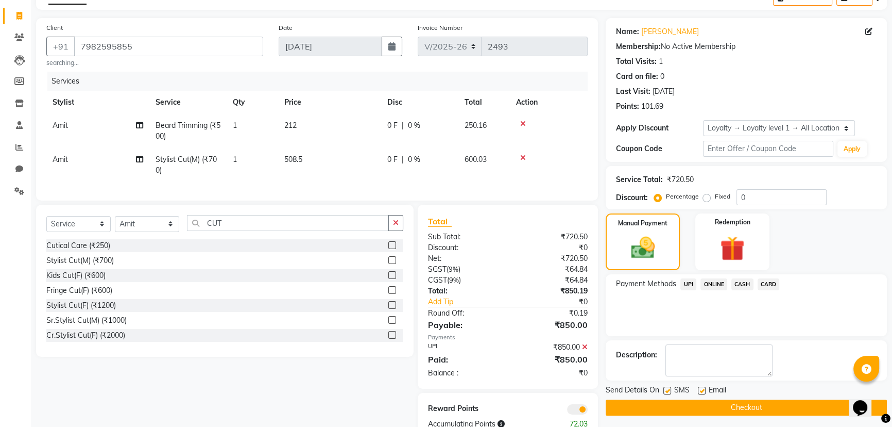
scroll to position [95, 0]
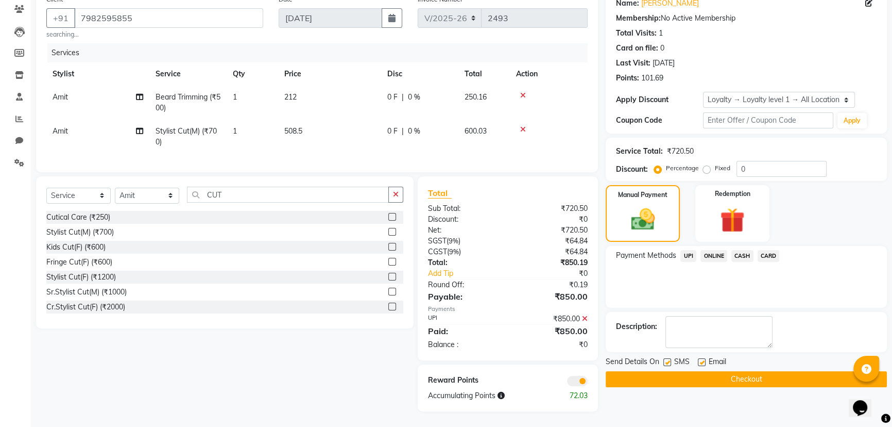
click at [786, 371] on button "Checkout" at bounding box center [746, 379] width 281 height 16
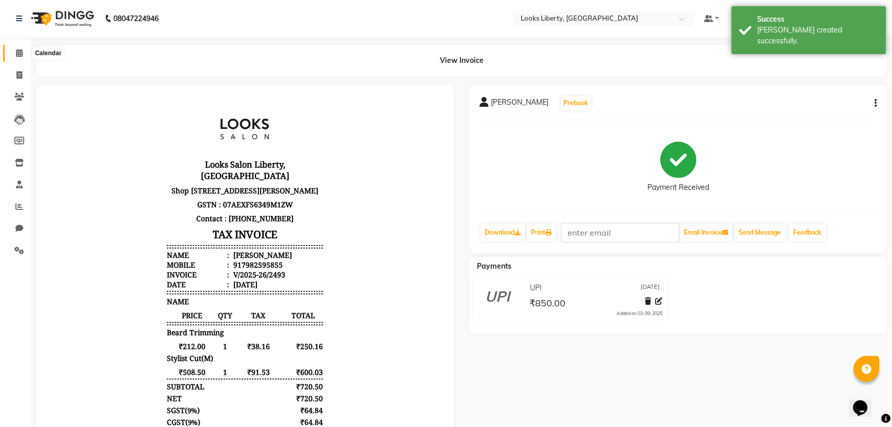
click at [21, 52] on icon at bounding box center [19, 53] width 7 height 8
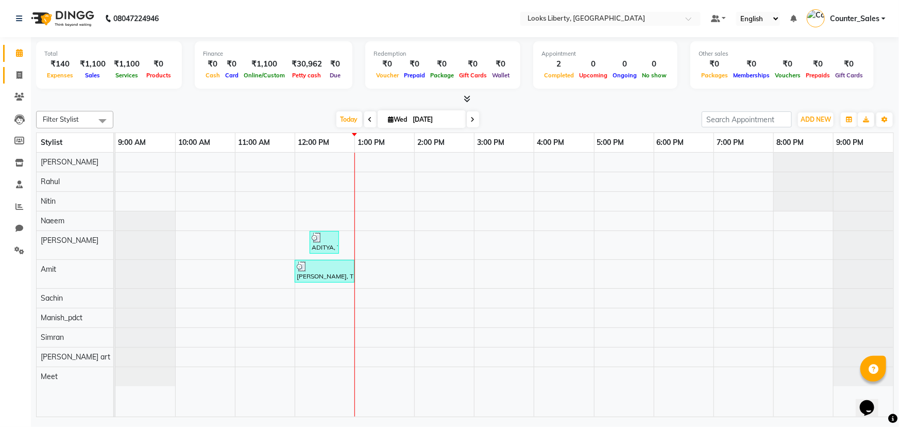
click at [21, 70] on span at bounding box center [19, 76] width 18 height 12
select select "4321"
select select "service"
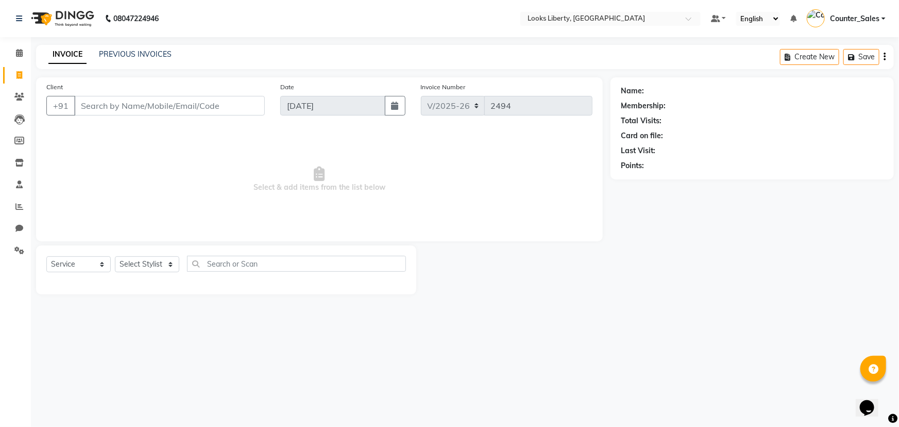
click at [11, 42] on li "Calendar" at bounding box center [15, 53] width 31 height 22
click at [30, 209] on div "Client +91 Date 03-09-2025 Invoice Number V/2025 V/2025-26 2494 Select & add it…" at bounding box center [319, 185] width 582 height 217
click at [22, 207] on icon at bounding box center [19, 206] width 8 height 8
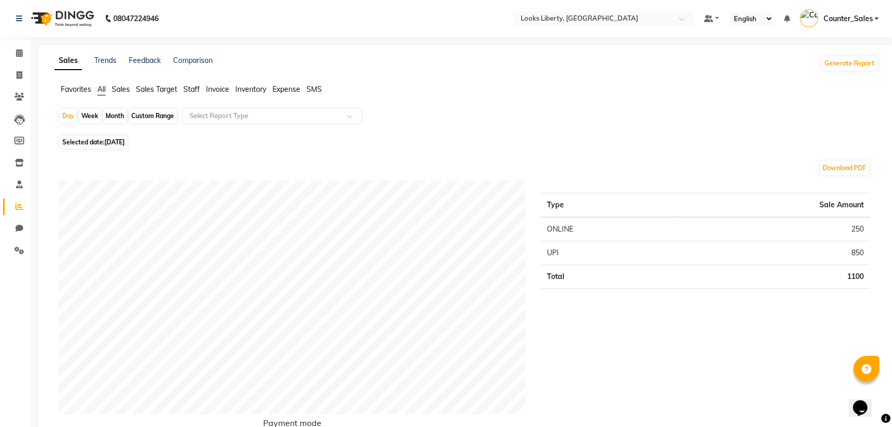
click at [196, 93] on span "Staff" at bounding box center [191, 88] width 16 height 9
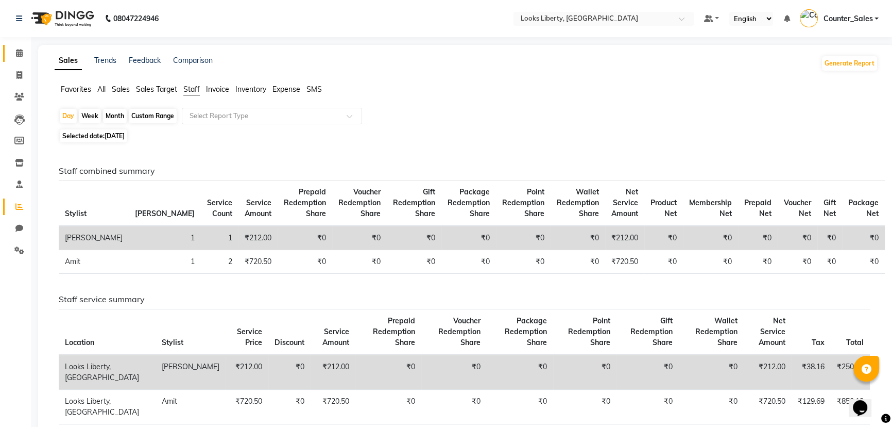
click at [10, 54] on span at bounding box center [19, 53] width 18 height 12
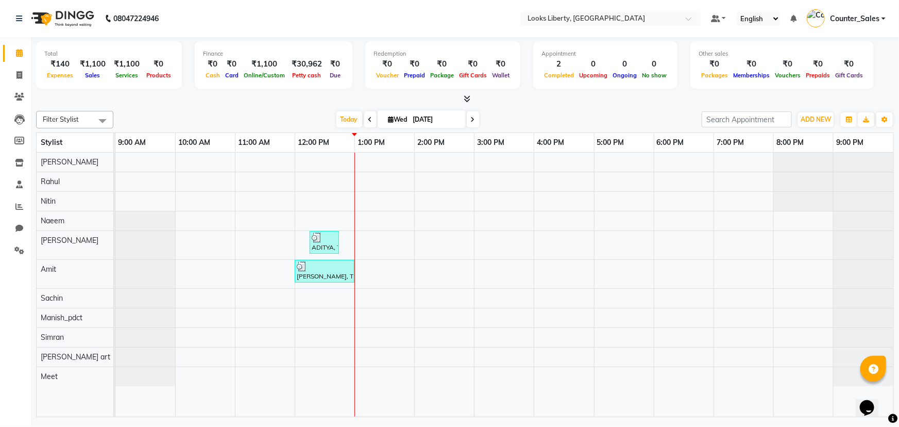
click at [498, 108] on div "Filter Stylist Select All Aijaz Amit Anjali_nail art Manish_pdct Meet Naeem Nee…" at bounding box center [465, 262] width 858 height 310
click at [19, 77] on icon at bounding box center [19, 75] width 6 height 8
select select "4321"
select select "service"
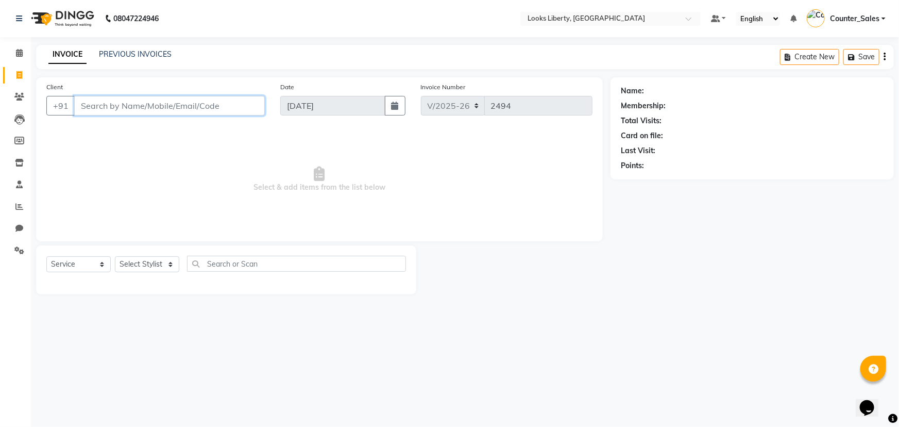
drag, startPoint x: 113, startPoint y: 103, endPoint x: 142, endPoint y: 120, distance: 33.8
click at [136, 116] on div "Client +91" at bounding box center [156, 102] width 234 height 42
click at [164, 269] on select "Select Stylist [PERSON_NAME] art Counter_Sales Manish_pdct Meet [PERSON_NAME] […" at bounding box center [147, 264] width 64 height 16
select select "24334"
click at [115, 256] on select "Select Stylist [PERSON_NAME] art Counter_Sales Manish_pdct Meet [PERSON_NAME] […" at bounding box center [147, 264] width 64 height 16
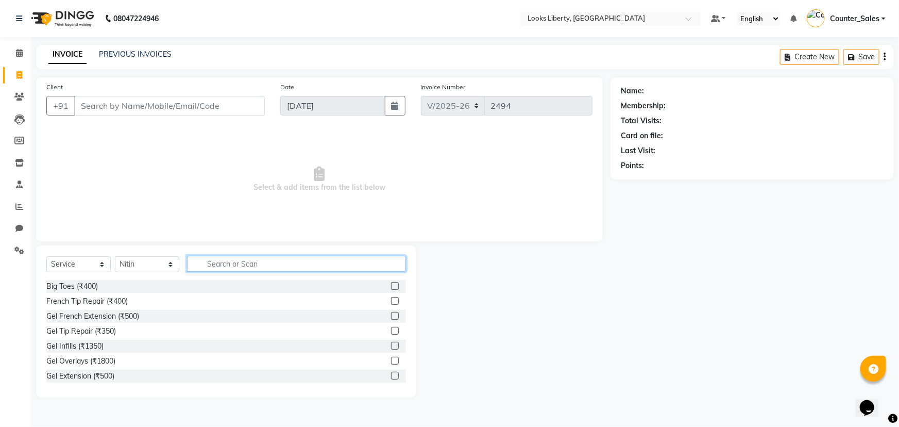
click at [271, 262] on input "text" at bounding box center [296, 264] width 219 height 16
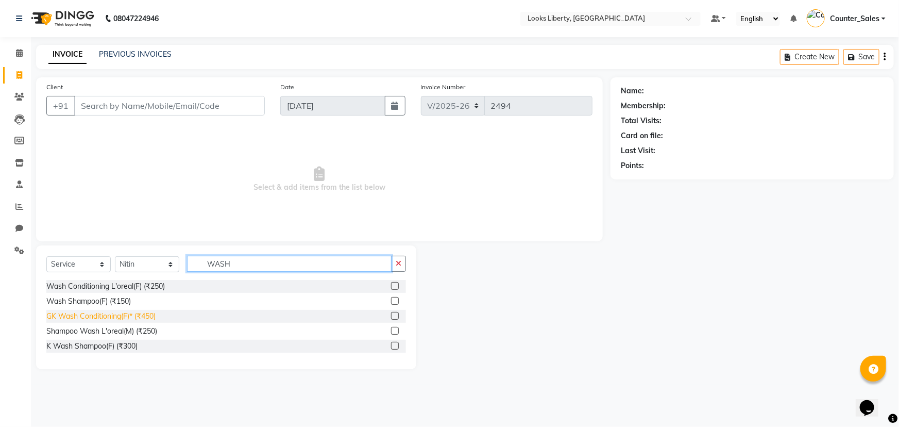
type input "WASH"
click at [129, 318] on div "GK Wash Conditioning(F)* (₹450)" at bounding box center [100, 316] width 109 height 11
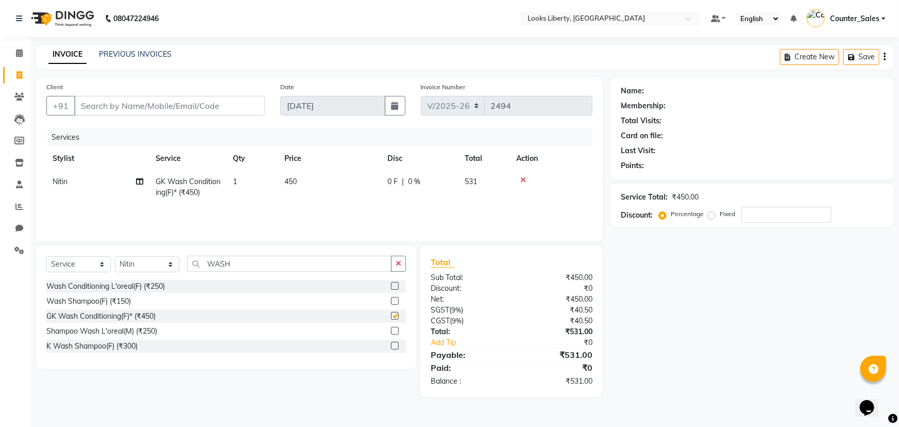
checkbox input "false"
click at [359, 183] on td "450" at bounding box center [329, 187] width 103 height 34
select select "24334"
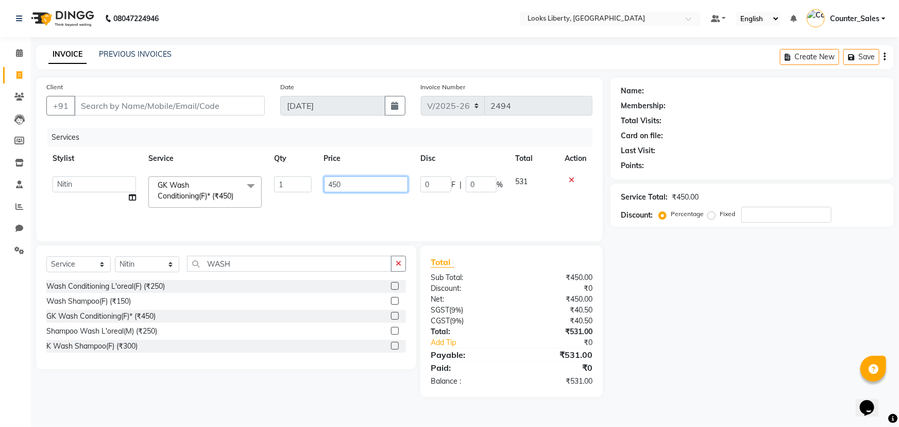
click at [371, 184] on input "450" at bounding box center [366, 184] width 84 height 16
type input "4"
type input "500"
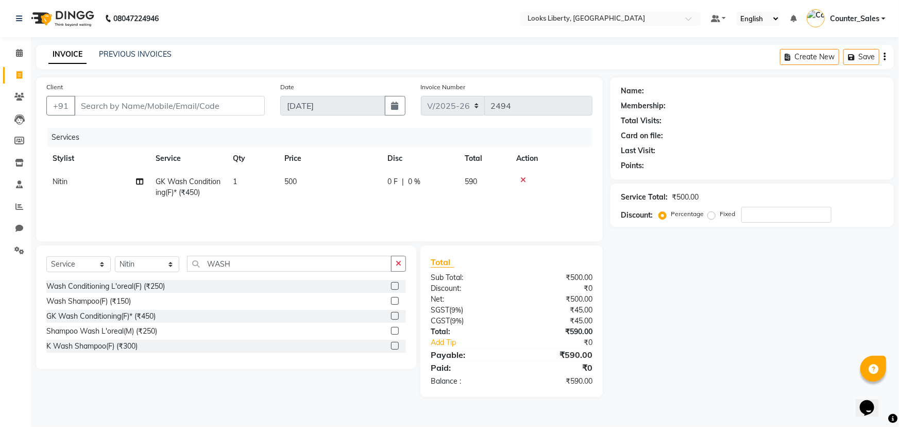
click at [402, 198] on tr "Nitin GK Wash Conditioning(F)* (₹450) 1 500 0 F | 0 % 590" at bounding box center [319, 187] width 546 height 34
click at [417, 201] on td "0 F | 0 %" at bounding box center [419, 187] width 77 height 34
select select "24334"
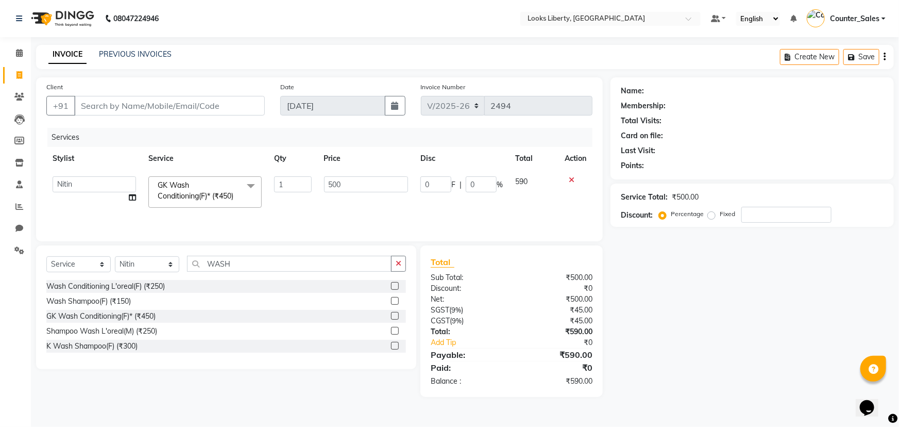
click at [569, 179] on icon at bounding box center [572, 179] width 6 height 7
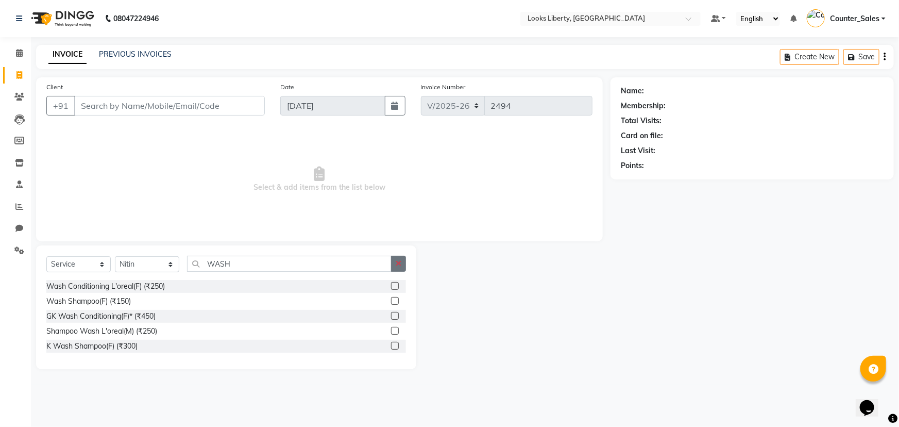
click at [403, 261] on button "button" at bounding box center [398, 264] width 15 height 16
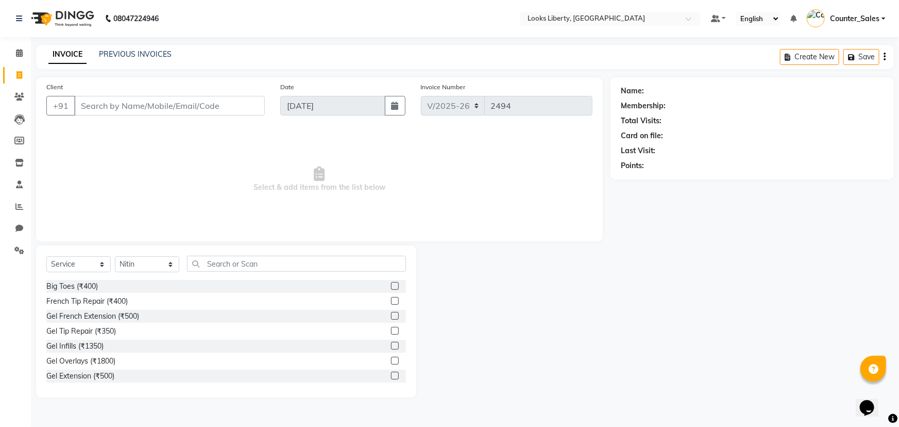
click at [172, 206] on span "Select & add items from the list below" at bounding box center [319, 179] width 546 height 103
drag, startPoint x: 454, startPoint y: 186, endPoint x: 444, endPoint y: 190, distance: 10.6
click at [453, 188] on span "Select & add items from the list below" at bounding box center [319, 179] width 546 height 103
click at [106, 100] on input "Client" at bounding box center [169, 106] width 191 height 20
click at [258, 258] on input "text" at bounding box center [296, 264] width 219 height 16
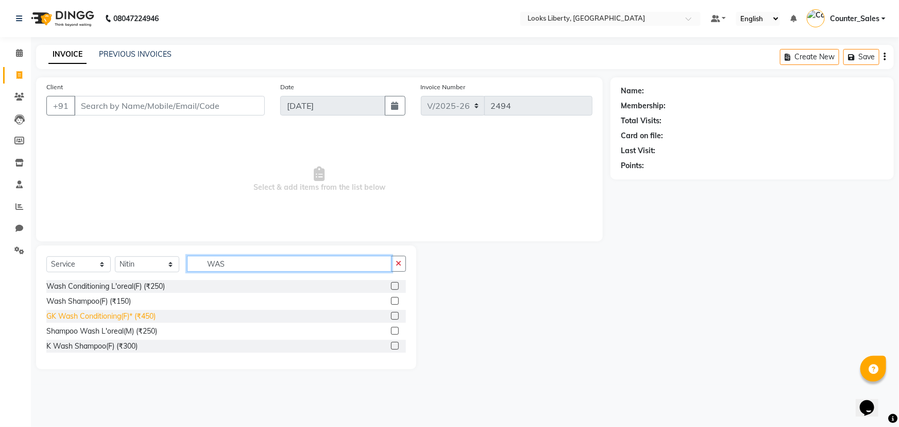
type input "WAS"
click at [112, 315] on div "GK Wash Conditioning(F)* (₹450)" at bounding box center [100, 316] width 109 height 11
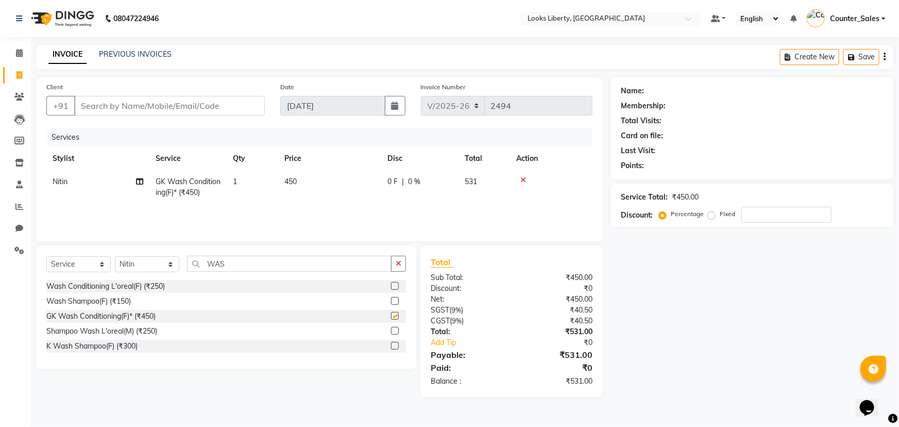
checkbox input "false"
click at [346, 182] on td "450" at bounding box center [329, 187] width 103 height 34
select select "24334"
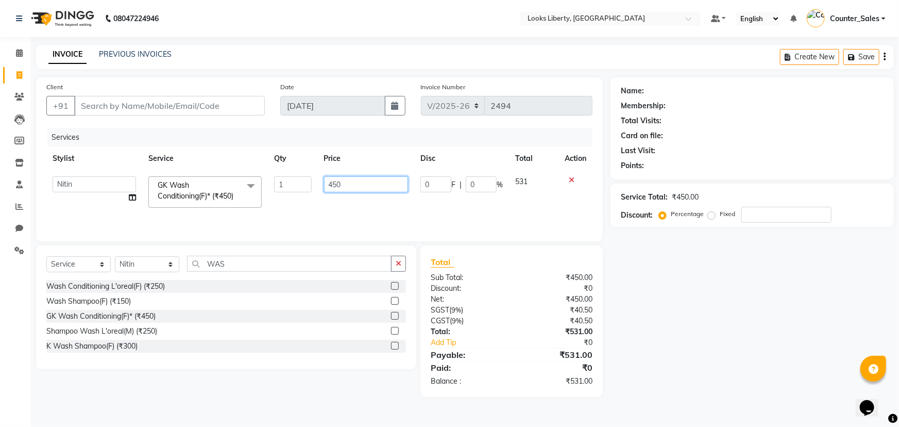
click at [356, 182] on input "450" at bounding box center [366, 184] width 84 height 16
type input "4"
type input "500"
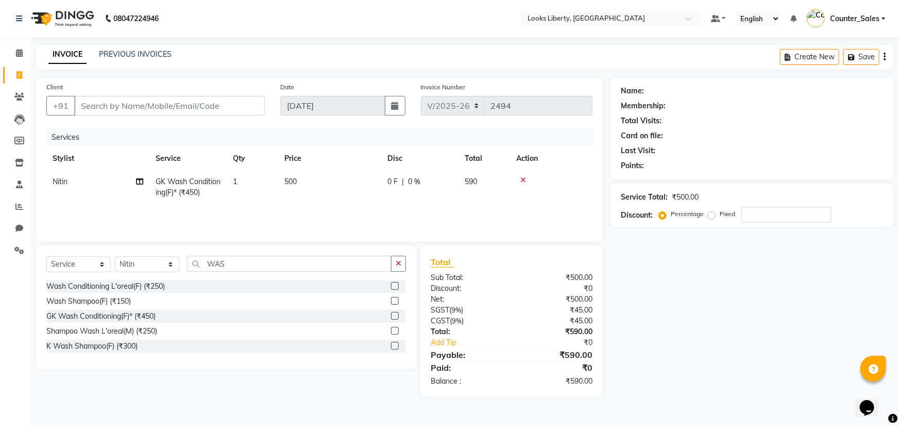
click at [366, 202] on td "500" at bounding box center [329, 187] width 103 height 34
select select "24334"
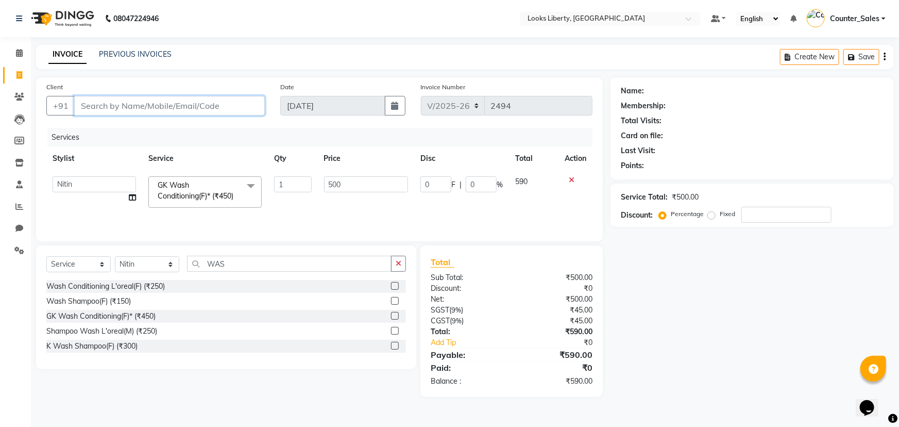
click at [185, 103] on input "Client" at bounding box center [169, 106] width 191 height 20
type input "9"
type input "0"
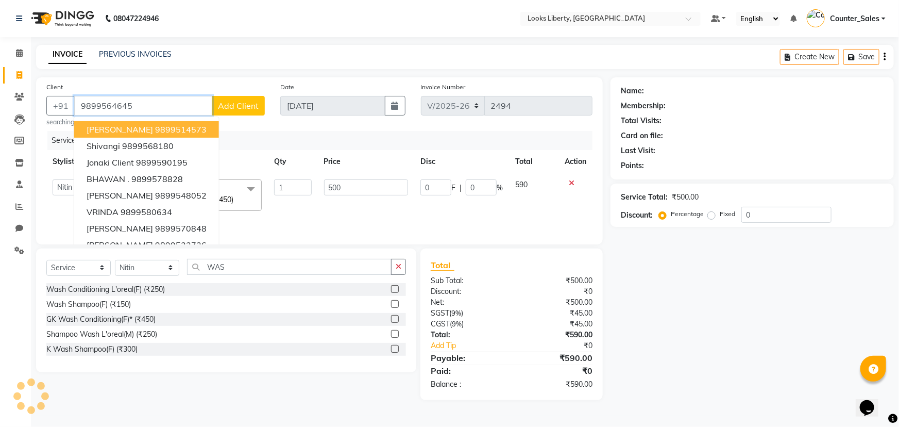
type input "9899564645"
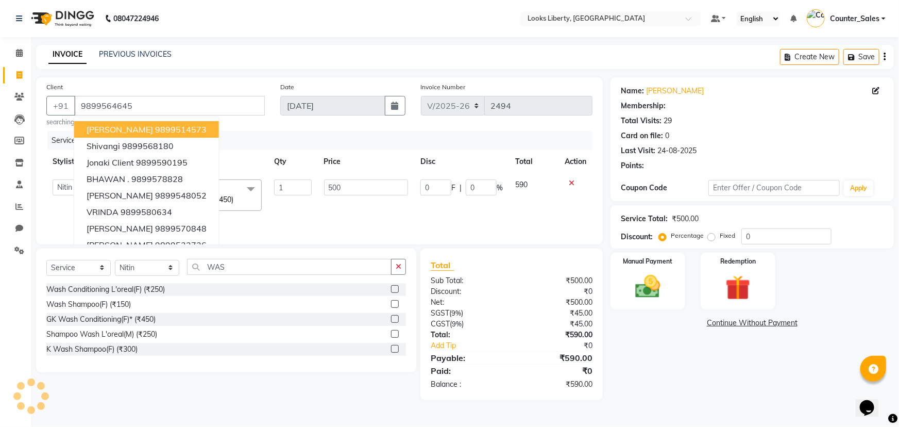
select select "1: Object"
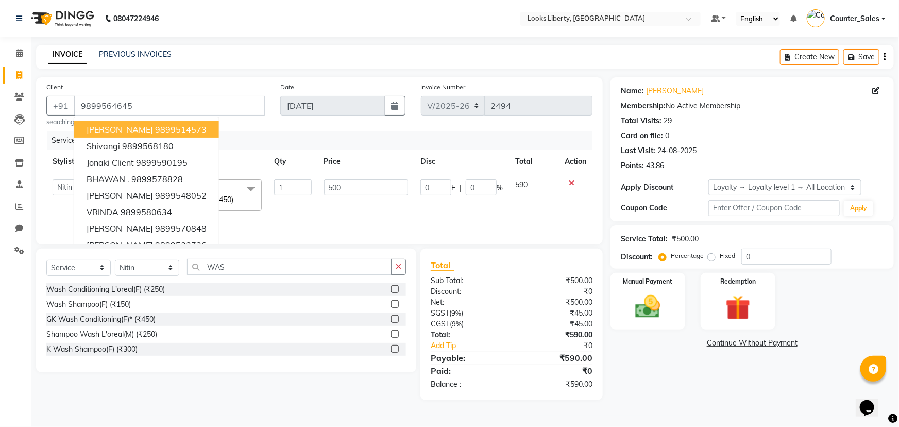
click at [576, 142] on div "Services" at bounding box center [323, 140] width 553 height 19
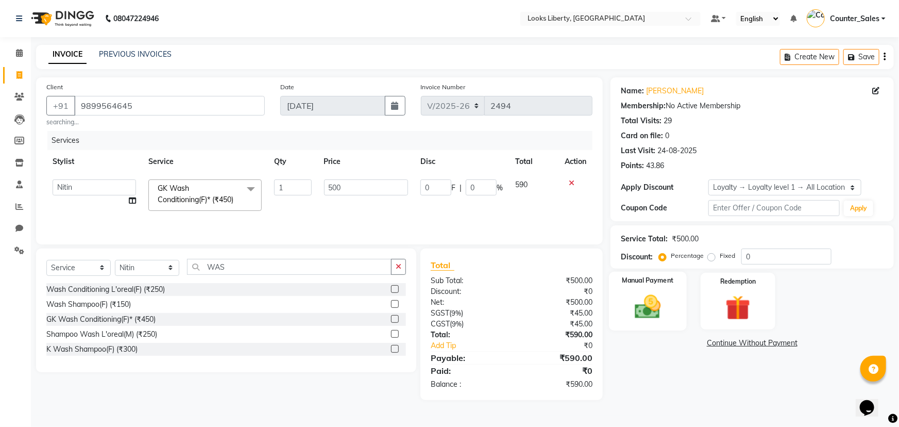
click at [654, 290] on div "Manual Payment" at bounding box center [648, 301] width 78 height 59
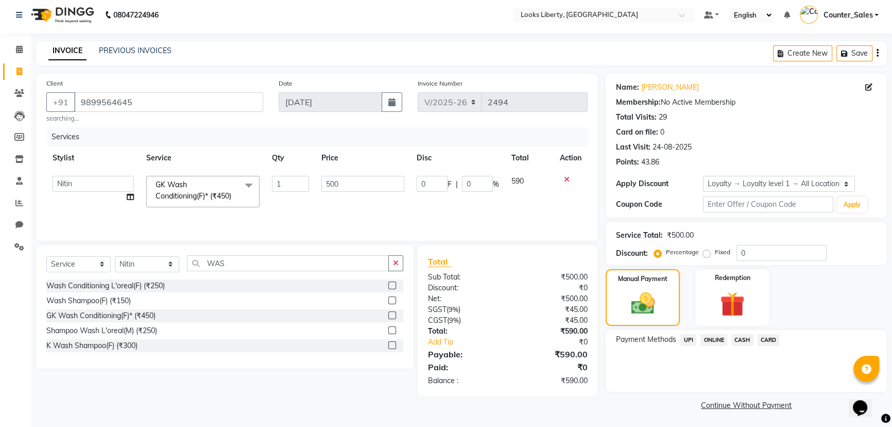
scroll to position [5, 0]
click at [538, 200] on td "590" at bounding box center [529, 190] width 48 height 44
click at [740, 337] on span "CASH" at bounding box center [743, 339] width 22 height 12
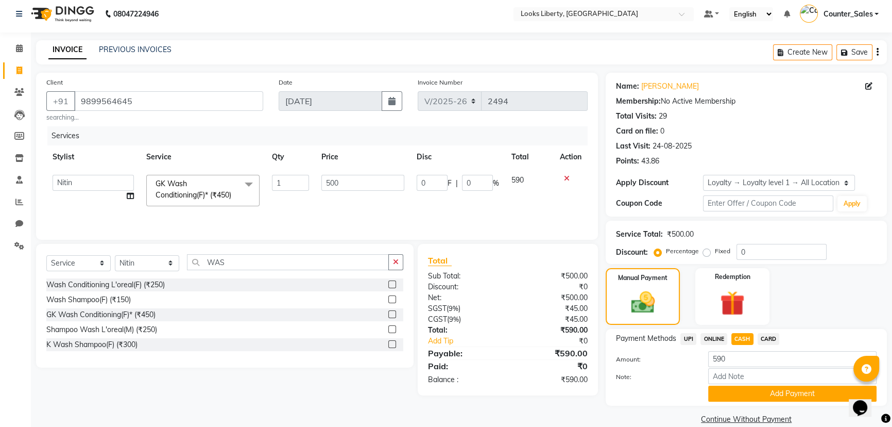
scroll to position [20, 0]
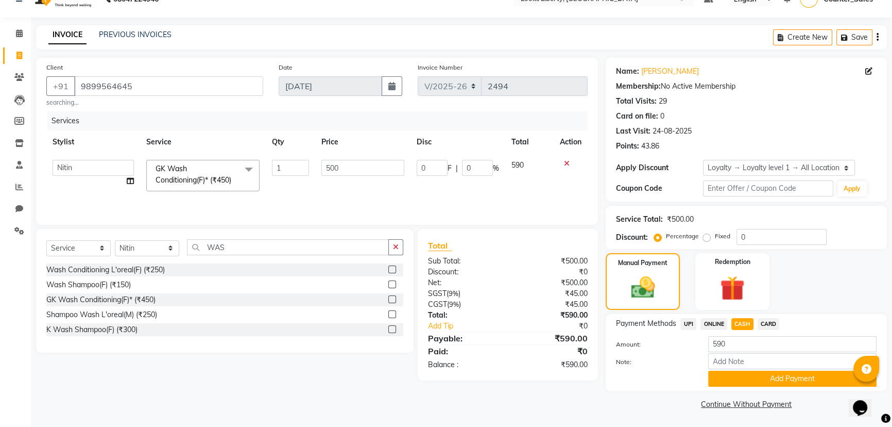
click at [547, 193] on td "590" at bounding box center [529, 176] width 48 height 44
click at [531, 190] on td "590" at bounding box center [529, 176] width 48 height 44
click at [748, 376] on button "Add Payment" at bounding box center [792, 378] width 168 height 16
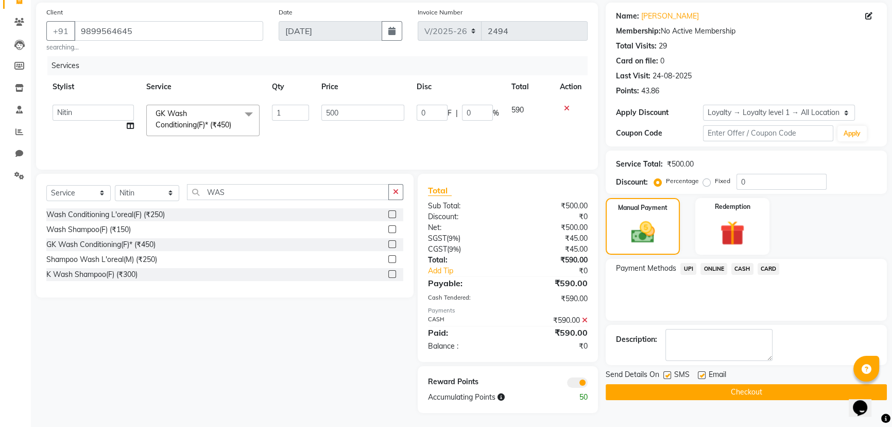
scroll to position [77, 0]
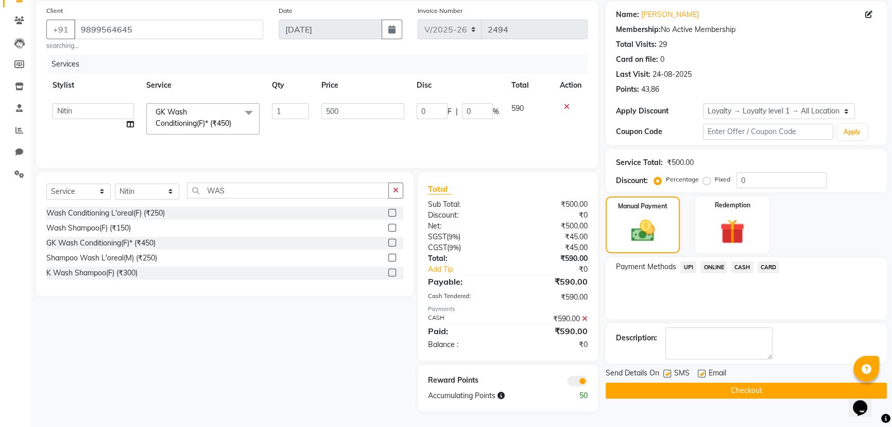
click at [746, 389] on button "Checkout" at bounding box center [746, 390] width 281 height 16
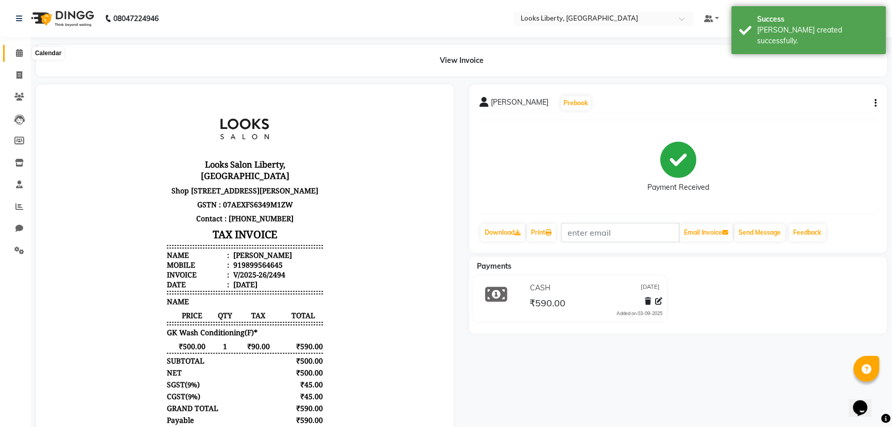
click at [19, 50] on icon at bounding box center [19, 53] width 7 height 8
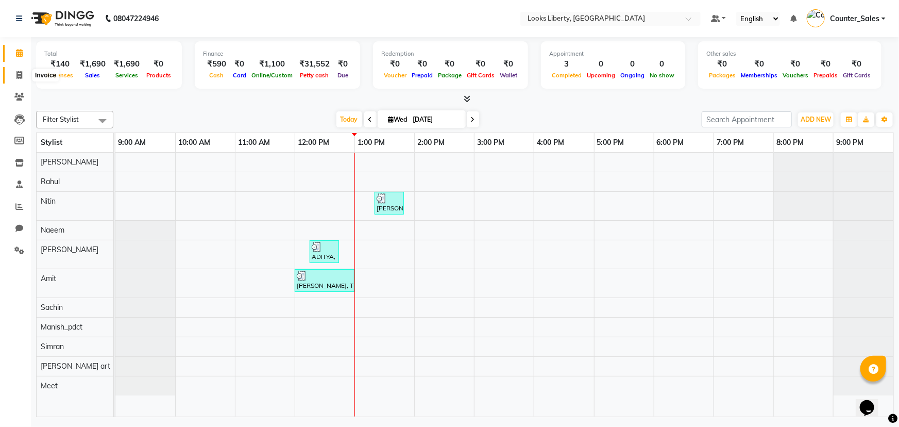
click at [10, 76] on span at bounding box center [19, 76] width 18 height 12
select select "service"
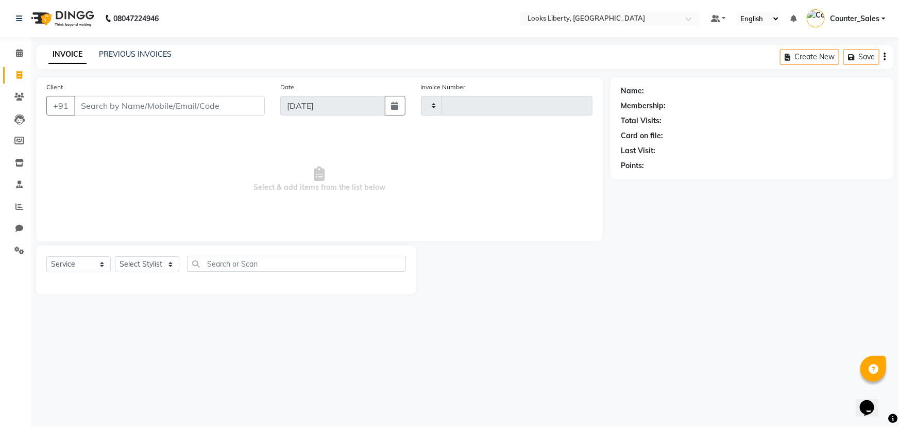
type input "2495"
select select "4321"
click at [133, 109] on input "Client" at bounding box center [169, 106] width 191 height 20
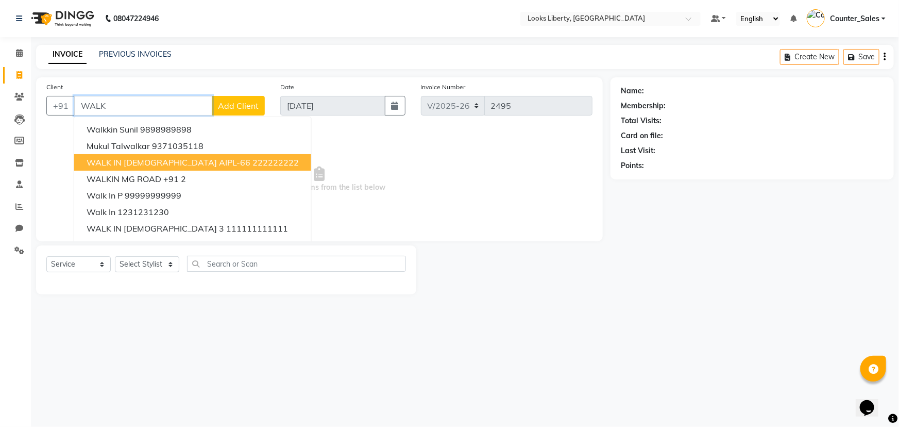
click at [153, 162] on span "WALK IN [DEMOGRAPHIC_DATA] AIPL-66" at bounding box center [169, 162] width 164 height 10
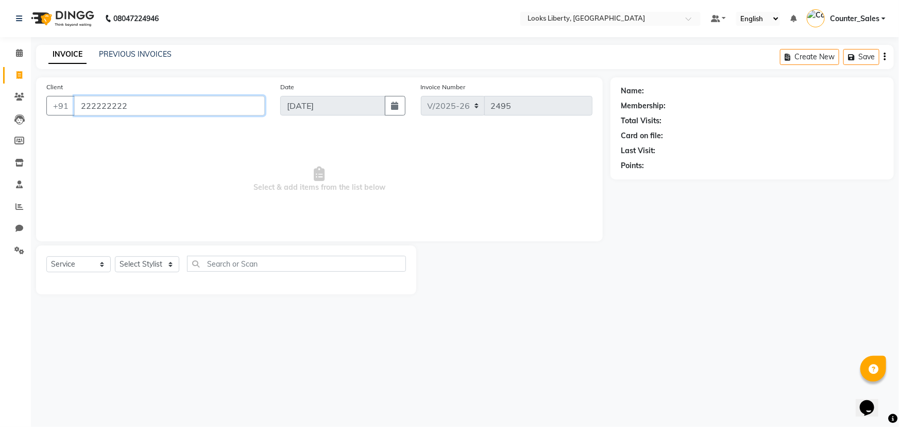
type input "222222222"
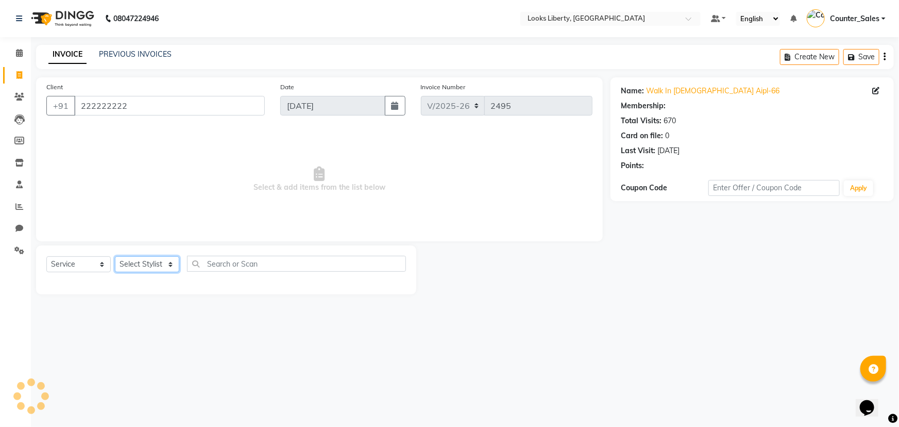
click at [160, 259] on select "Select Stylist [PERSON_NAME] art Counter_Sales Manish_pdct Meet [PERSON_NAME] […" at bounding box center [147, 264] width 64 height 16
select select "1: Object"
select select "23424"
click at [115, 256] on select "Select Stylist [PERSON_NAME] art Counter_Sales Manish_pdct Meet [PERSON_NAME] […" at bounding box center [147, 264] width 64 height 16
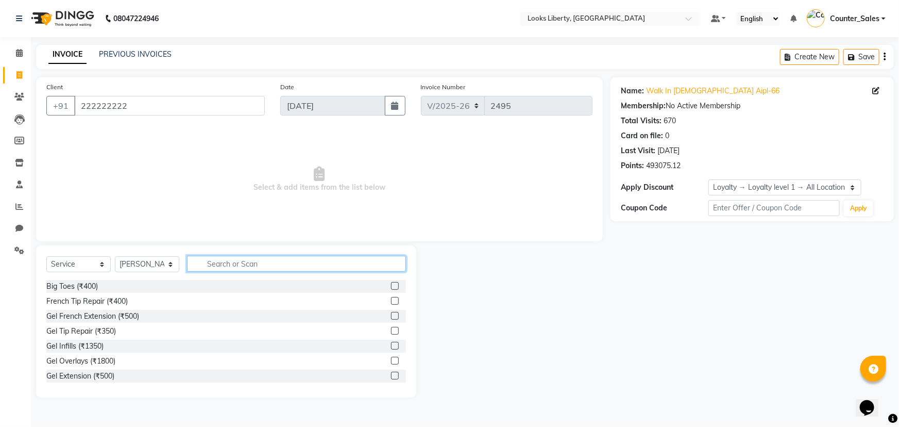
click at [211, 263] on input "text" at bounding box center [296, 264] width 219 height 16
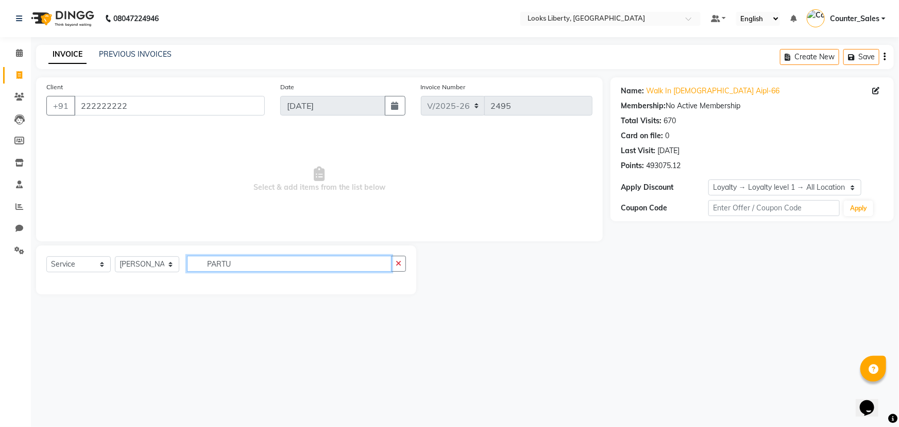
click at [214, 265] on input "PARTU" at bounding box center [289, 264] width 205 height 16
type input "RTU"
click at [229, 261] on input "RTU" at bounding box center [289, 264] width 205 height 16
type input "PARTY"
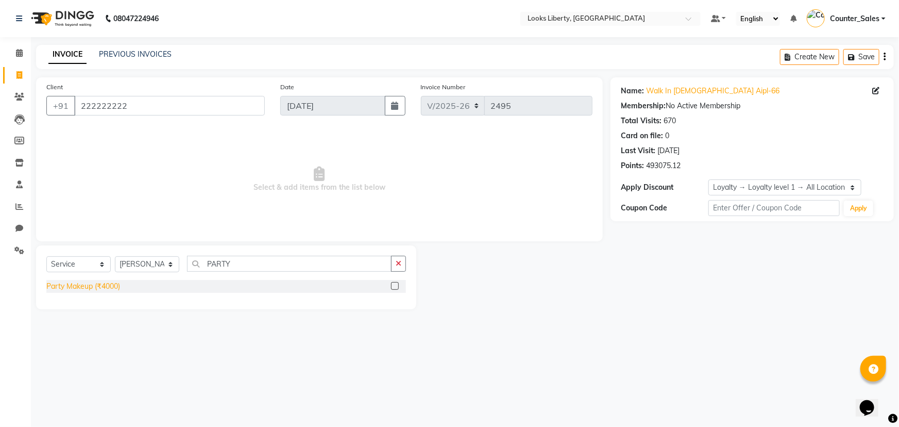
click at [103, 289] on div "Party Makeup (₹4000)" at bounding box center [83, 286] width 74 height 11
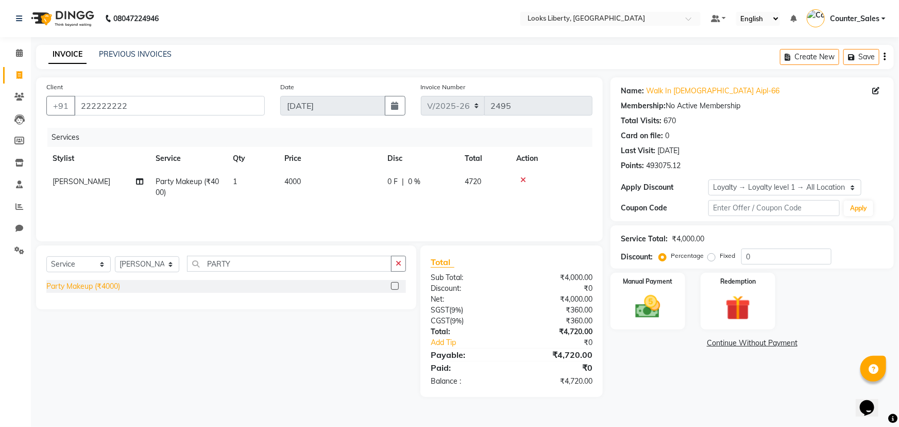
click at [112, 286] on div "Party Makeup (₹4000)" at bounding box center [83, 286] width 74 height 11
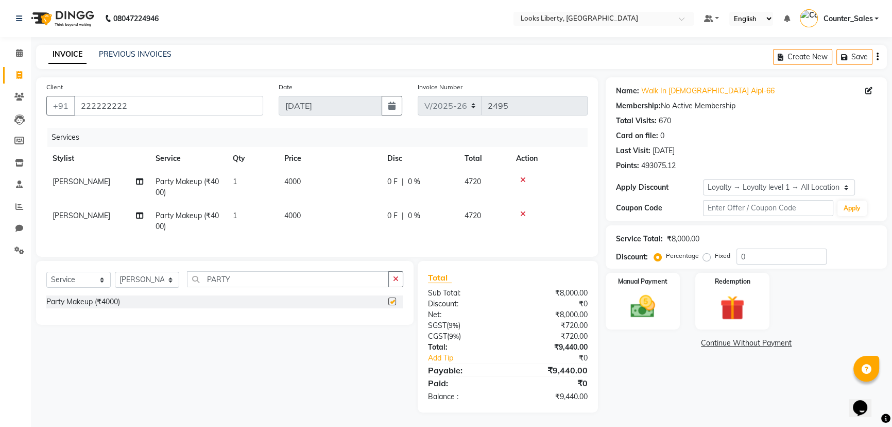
checkbox input "false"
click at [755, 251] on input "0" at bounding box center [782, 256] width 90 height 16
click at [755, 243] on div "Service Total: ₹8,000.00" at bounding box center [746, 238] width 261 height 11
click at [757, 236] on div "Service Total: ₹8,000.00" at bounding box center [746, 238] width 261 height 11
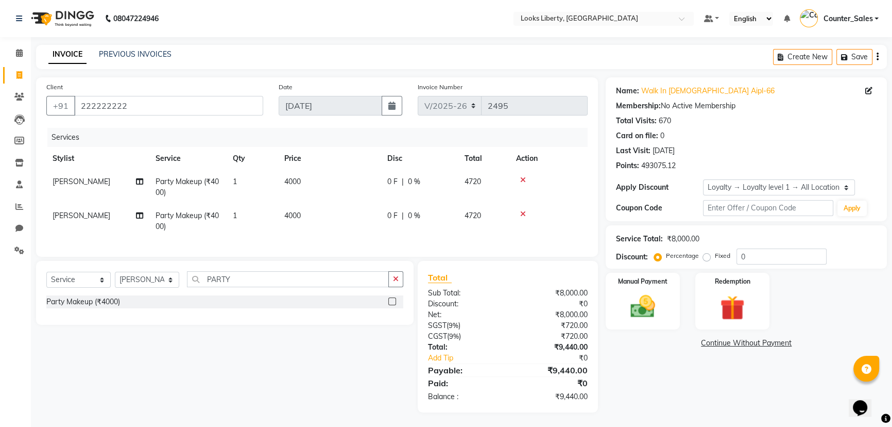
click at [746, 246] on div "Service Total: ₹8,000.00 Discount: Percentage Fixed 0" at bounding box center [746, 246] width 261 height 35
click at [748, 247] on div "Service Total: ₹8,000.00 Discount: Percentage Fixed 0" at bounding box center [746, 246] width 261 height 35
click at [748, 249] on input "0" at bounding box center [782, 256] width 90 height 16
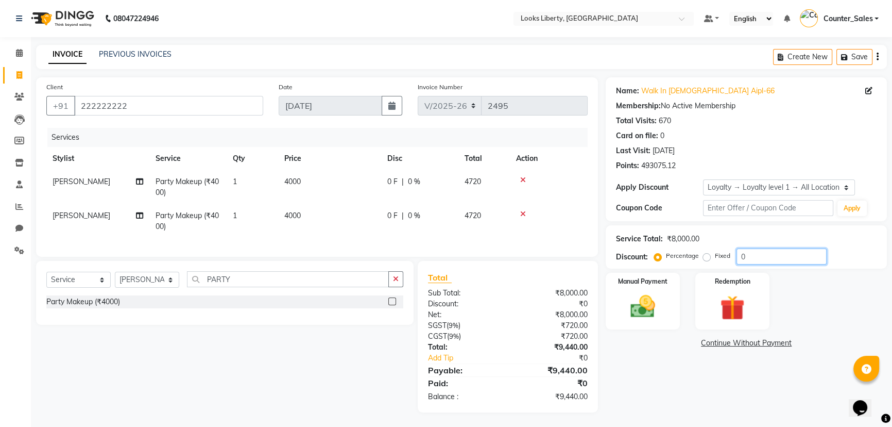
click at [753, 248] on input "0" at bounding box center [782, 256] width 90 height 16
type input "15.25"
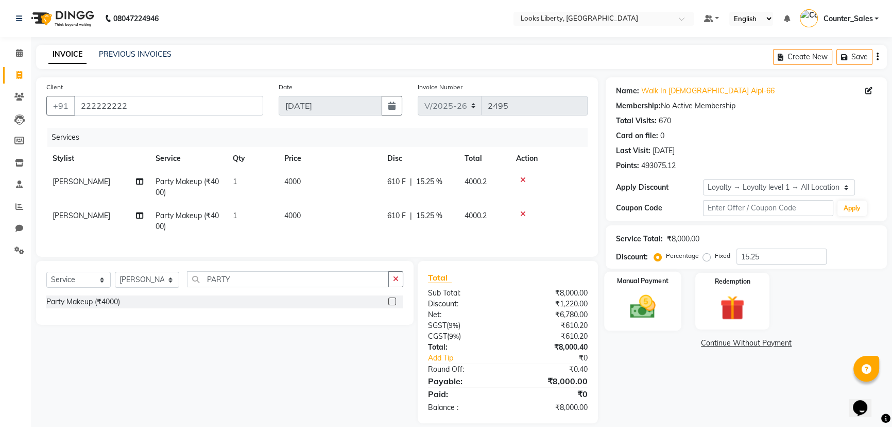
click at [675, 300] on div "Manual Payment" at bounding box center [642, 301] width 77 height 59
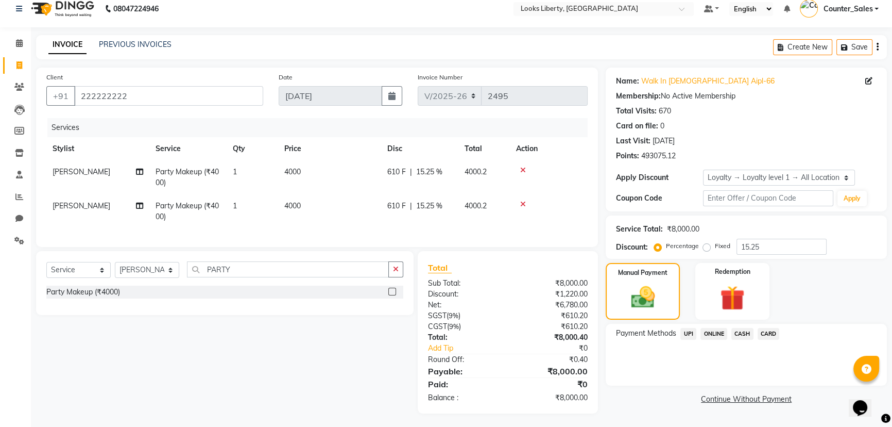
scroll to position [19, 0]
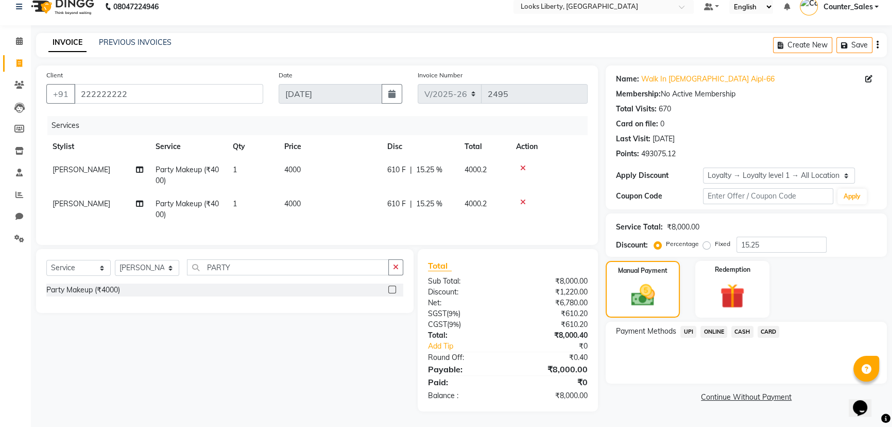
click at [740, 326] on span "CASH" at bounding box center [743, 332] width 22 height 12
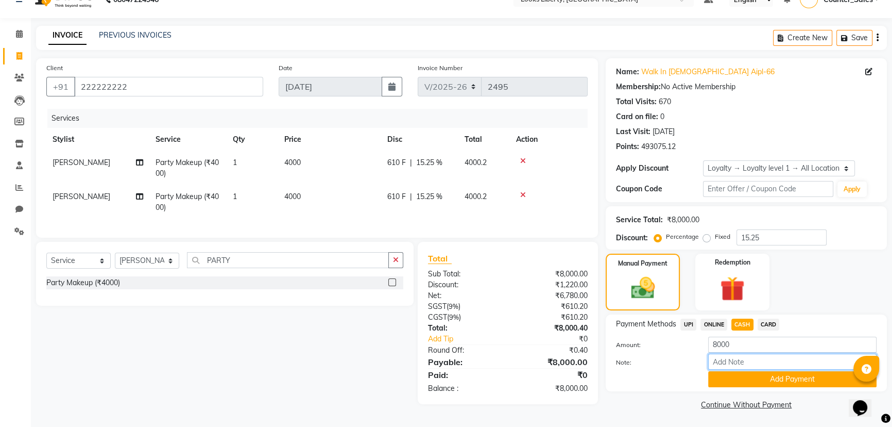
click at [742, 362] on input "Note:" at bounding box center [792, 361] width 168 height 16
click at [742, 366] on input "Note:" at bounding box center [792, 361] width 168 height 16
click at [732, 377] on button "Add Payment" at bounding box center [792, 379] width 168 height 16
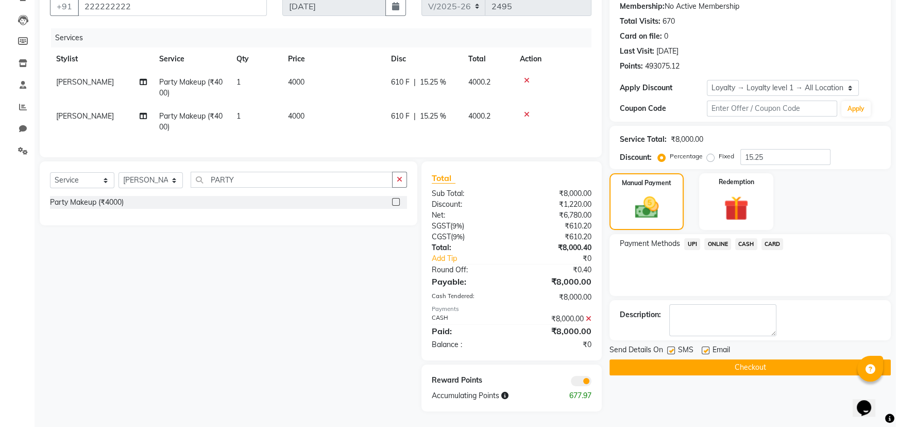
scroll to position [107, 0]
click at [572, 377] on span at bounding box center [577, 381] width 21 height 10
click at [588, 382] on input "checkbox" at bounding box center [588, 382] width 0 height 0
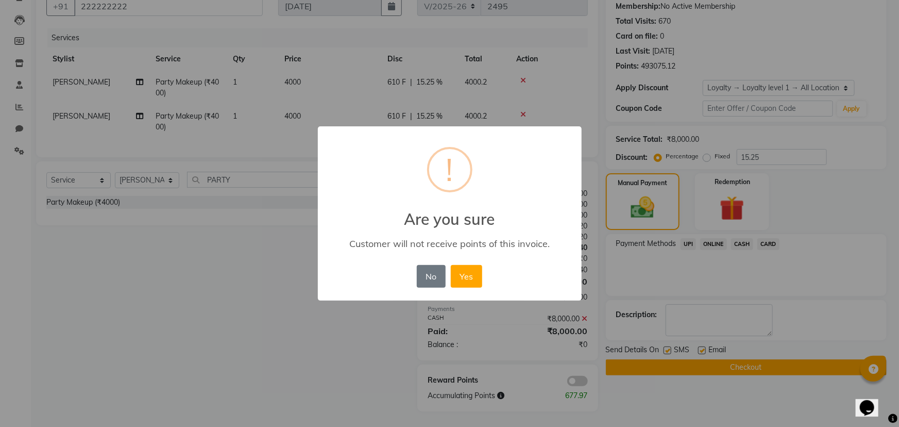
click at [481, 268] on button "Yes" at bounding box center [466, 276] width 31 height 23
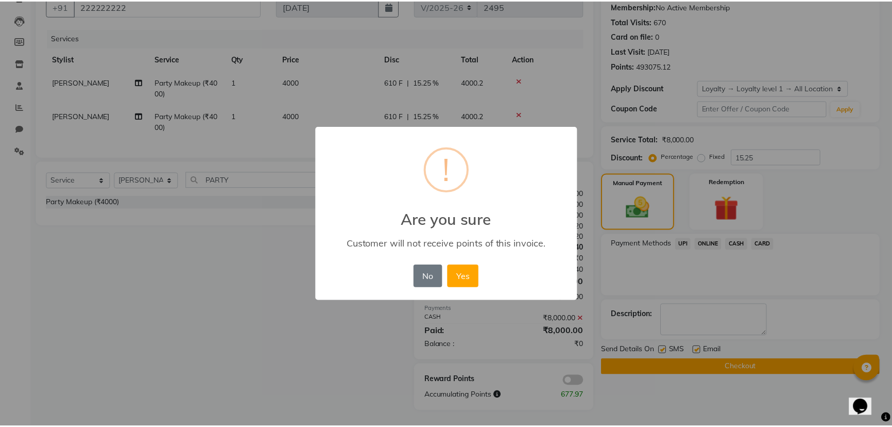
scroll to position [92, 0]
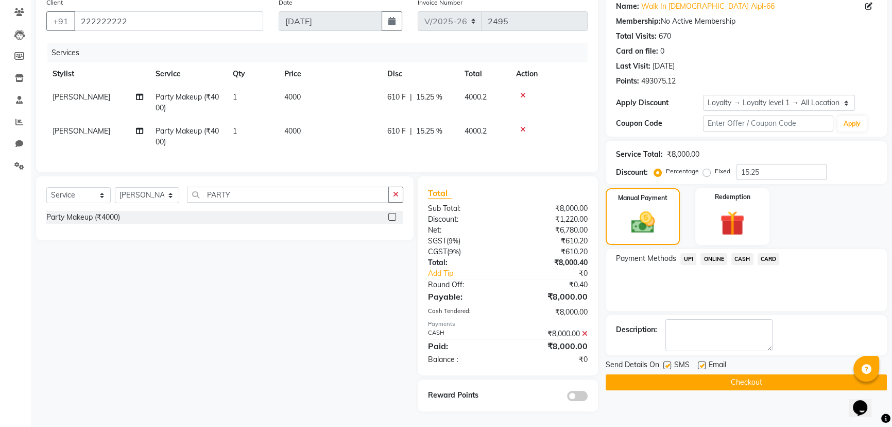
click at [630, 374] on button "Checkout" at bounding box center [746, 382] width 281 height 16
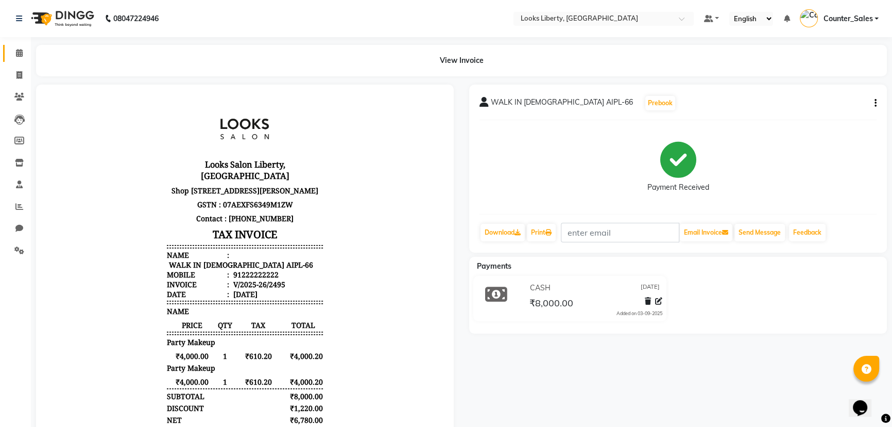
click at [17, 46] on link "Calendar" at bounding box center [15, 53] width 25 height 17
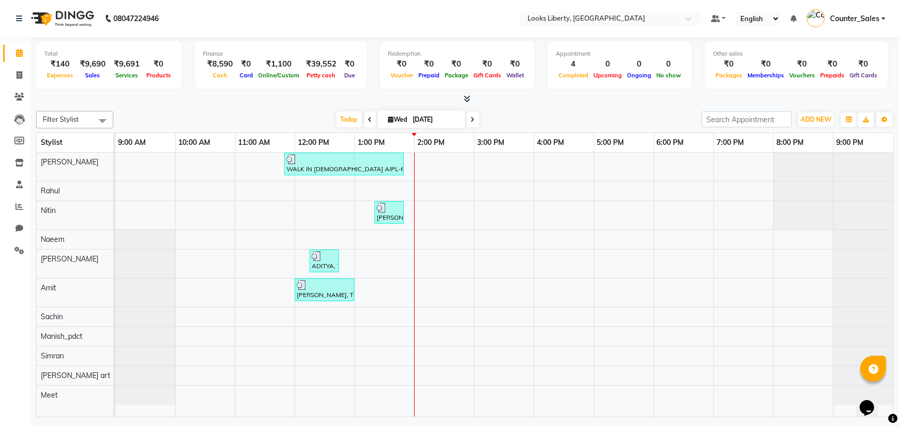
drag, startPoint x: 14, startPoint y: 60, endPoint x: 17, endPoint y: 66, distance: 6.7
click at [15, 60] on link "Calendar" at bounding box center [15, 53] width 25 height 17
click at [18, 70] on span at bounding box center [19, 76] width 18 height 12
select select "4321"
select select "service"
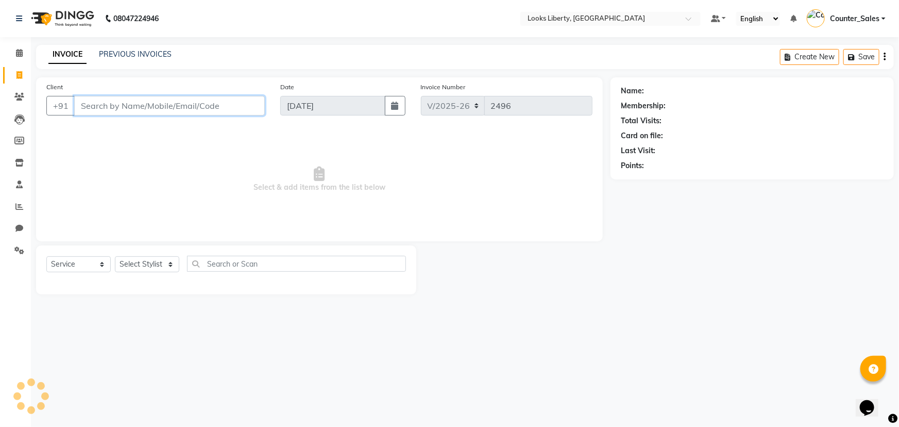
click at [80, 104] on input "Client" at bounding box center [169, 106] width 191 height 20
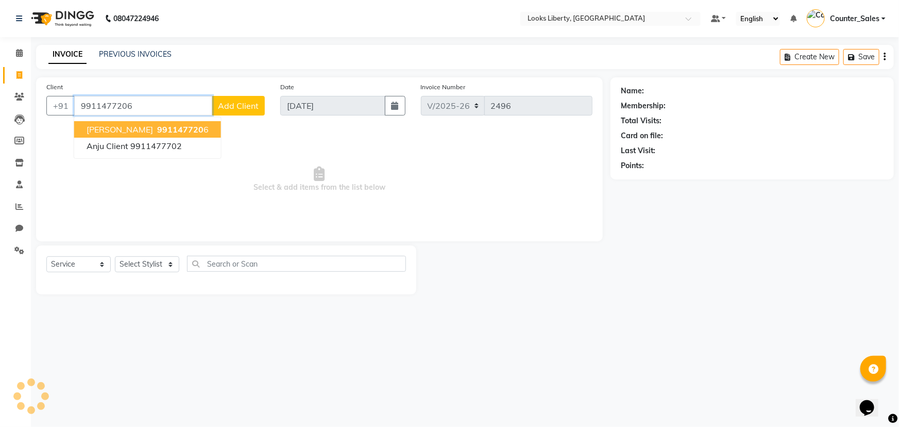
type input "9911477206"
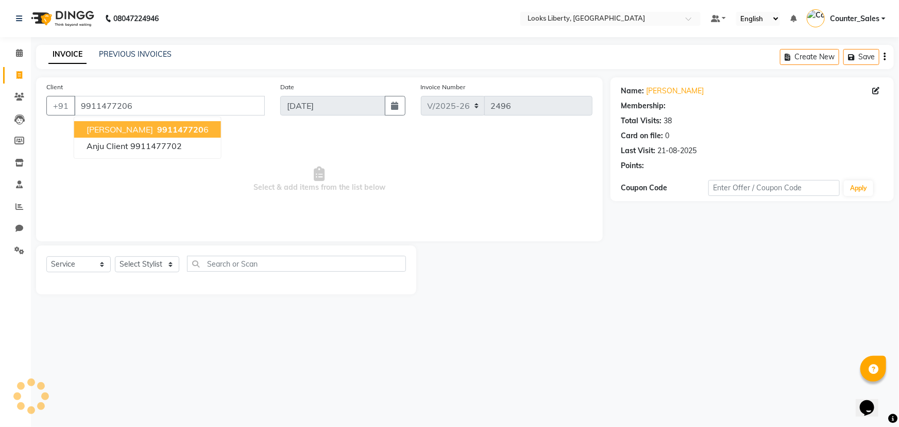
select select "1: Object"
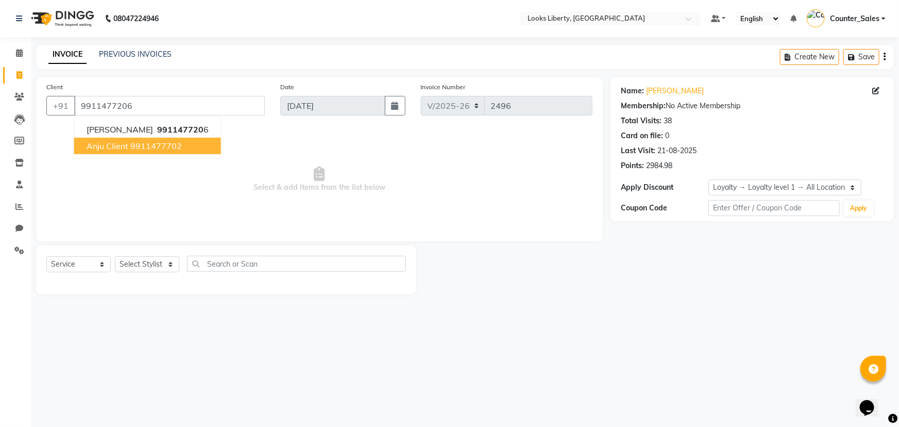
click at [181, 179] on span "Select & add items from the list below" at bounding box center [319, 179] width 546 height 103
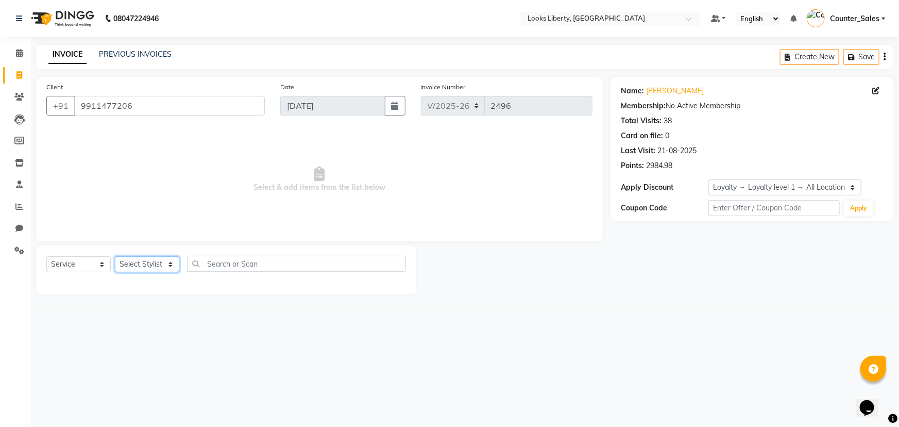
click at [169, 265] on select "Select Stylist [PERSON_NAME] art Counter_Sales Manish_pdct Meet [PERSON_NAME] […" at bounding box center [147, 264] width 64 height 16
select select "29659"
click at [115, 256] on select "Select Stylist [PERSON_NAME] art Counter_Sales Manish_pdct Meet [PERSON_NAME] […" at bounding box center [147, 264] width 64 height 16
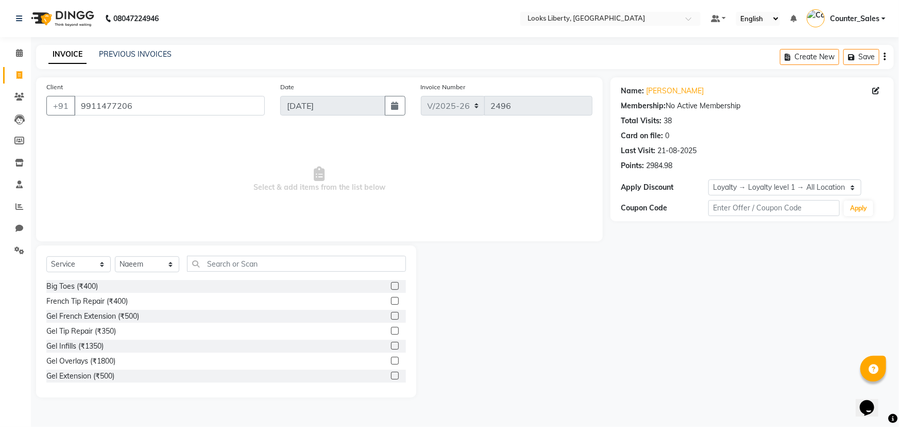
click at [231, 257] on div "Select Service Product Membership Package Voucher Prepaid Gift Card Select Styl…" at bounding box center [226, 321] width 380 height 152
click at [233, 259] on input "text" at bounding box center [296, 264] width 219 height 16
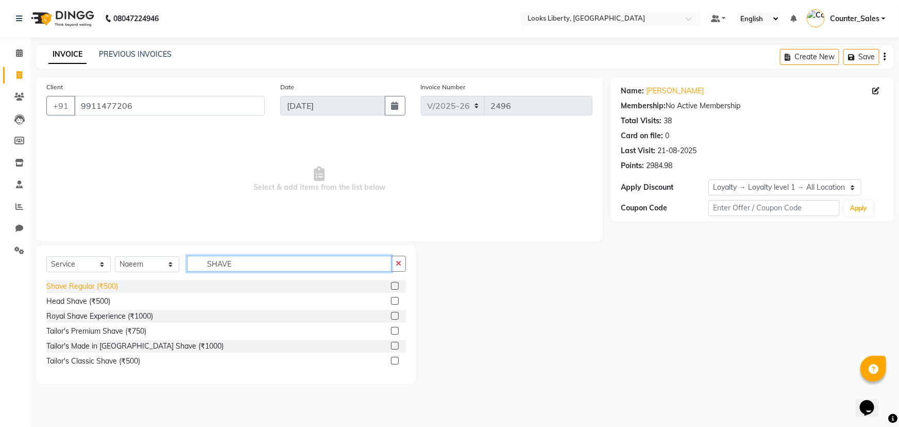
type input "SHAVE"
click at [97, 289] on div "Shave Regular (₹500)" at bounding box center [82, 286] width 72 height 11
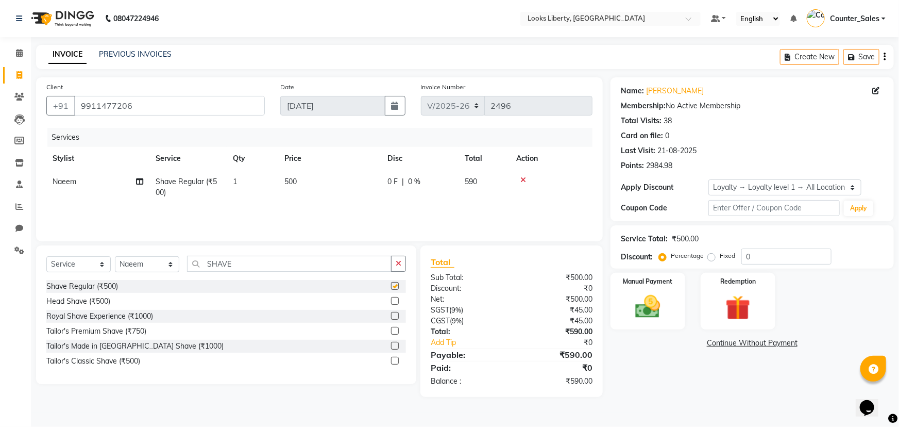
checkbox input "false"
click at [327, 191] on td "500" at bounding box center [329, 187] width 103 height 34
select select "29659"
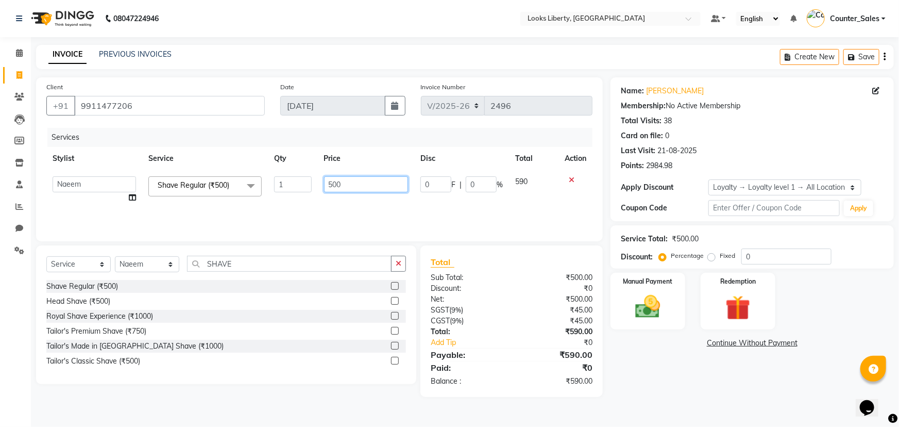
click at [364, 185] on input "500" at bounding box center [366, 184] width 84 height 16
click at [364, 184] on input "500" at bounding box center [366, 184] width 84 height 16
type input "212"
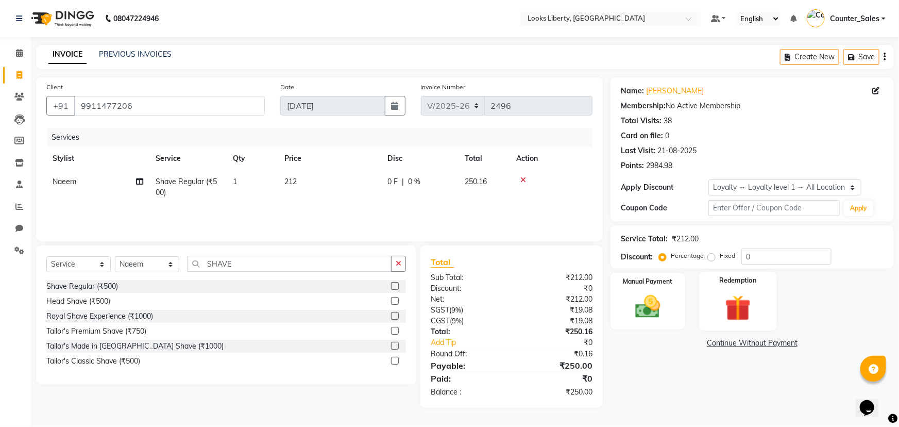
drag, startPoint x: 478, startPoint y: 274, endPoint x: 733, endPoint y: 319, distance: 259.0
click at [496, 278] on div "Sub Total:" at bounding box center [467, 277] width 89 height 11
click at [659, 299] on img at bounding box center [648, 307] width 42 height 30
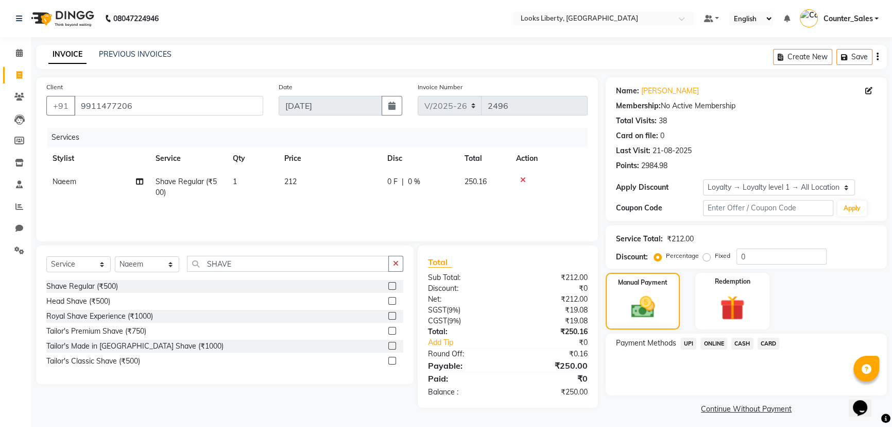
click at [739, 341] on span "CASH" at bounding box center [743, 343] width 22 height 12
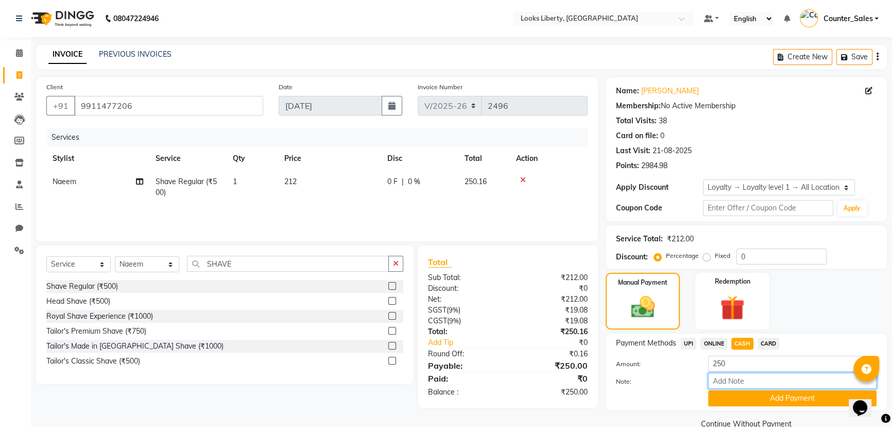
click at [738, 388] on input "Note:" at bounding box center [792, 381] width 168 height 16
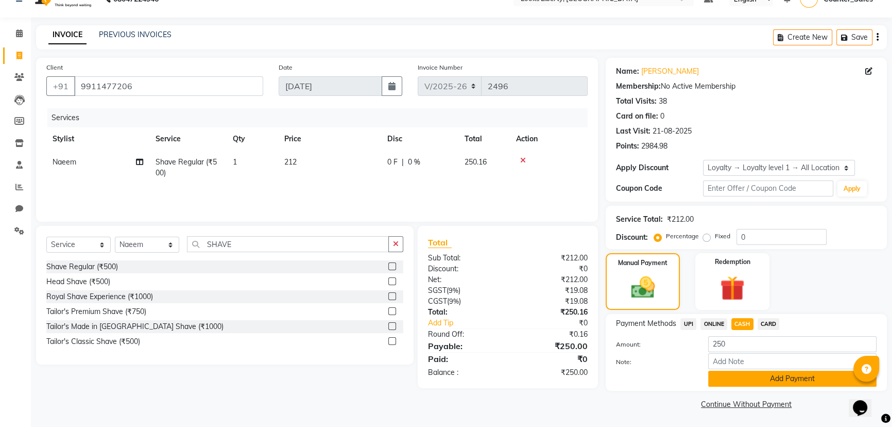
click at [721, 381] on button "Add Payment" at bounding box center [792, 378] width 168 height 16
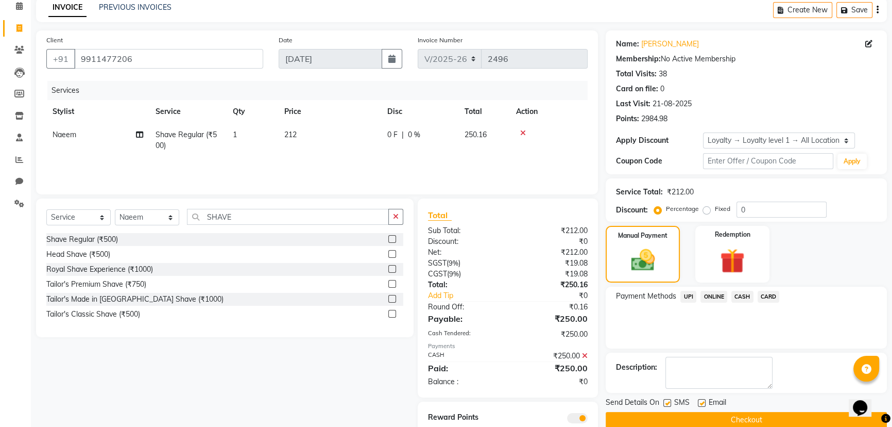
scroll to position [84, 0]
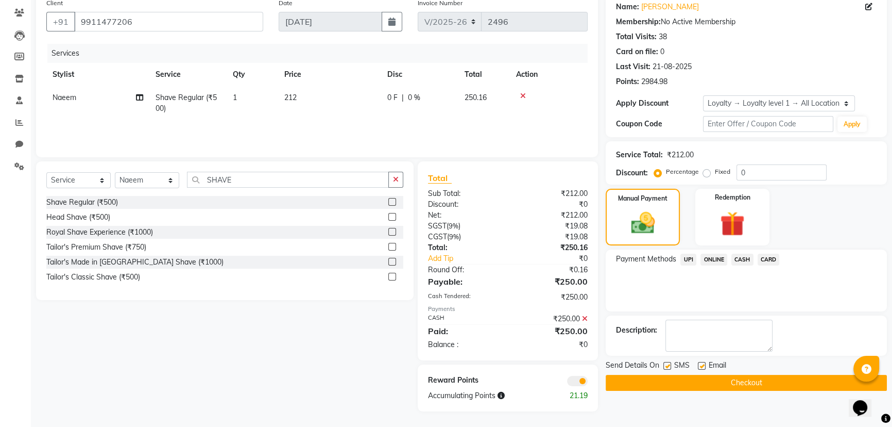
click at [634, 386] on button "Checkout" at bounding box center [746, 383] width 281 height 16
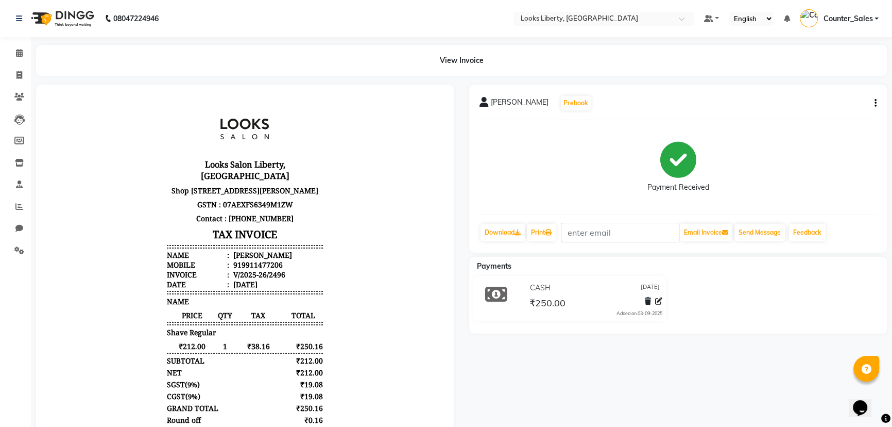
click at [28, 78] on li "Invoice" at bounding box center [15, 75] width 31 height 22
click at [18, 78] on icon at bounding box center [19, 75] width 6 height 8
select select "4321"
select select "service"
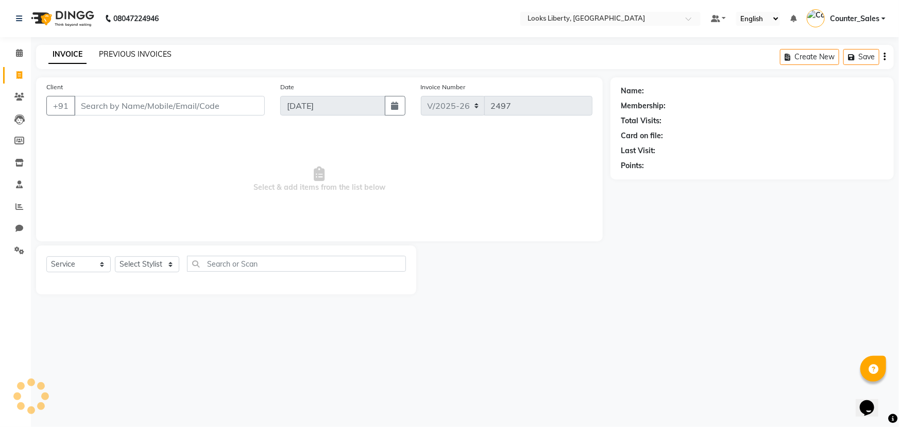
click at [113, 57] on link "PREVIOUS INVOICES" at bounding box center [135, 53] width 73 height 9
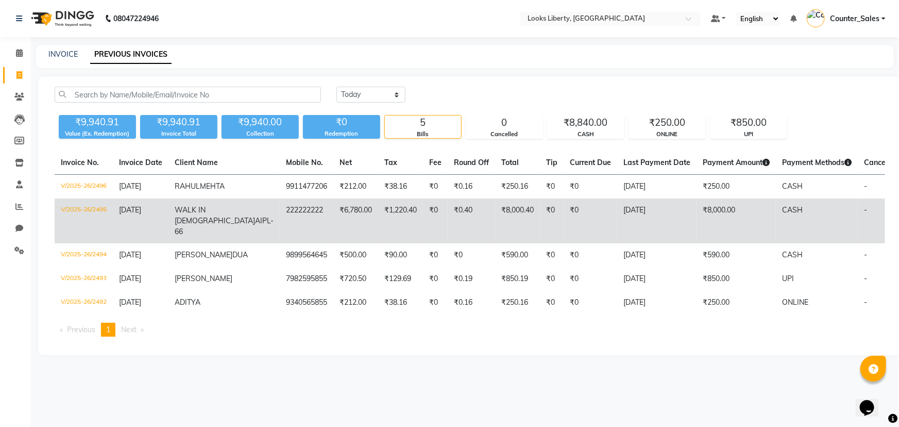
click at [333, 215] on td "₹6,780.00" at bounding box center [355, 220] width 45 height 45
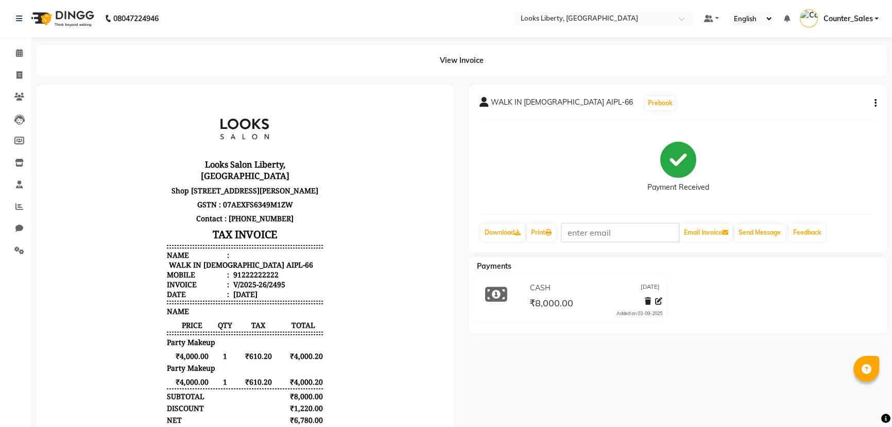
click at [871, 103] on button "button" at bounding box center [874, 103] width 6 height 11
click at [858, 104] on div "Edit Item Staff" at bounding box center [824, 109] width 71 height 13
select select
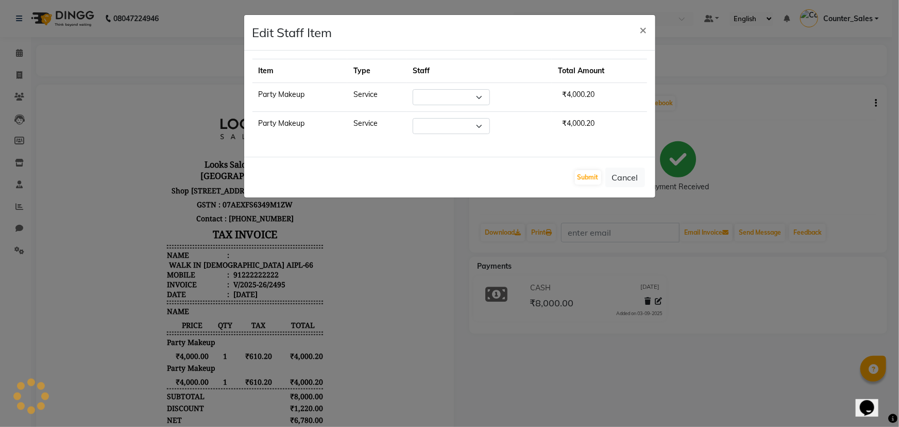
select select "23424"
click at [630, 177] on button "Cancel" at bounding box center [625, 177] width 40 height 20
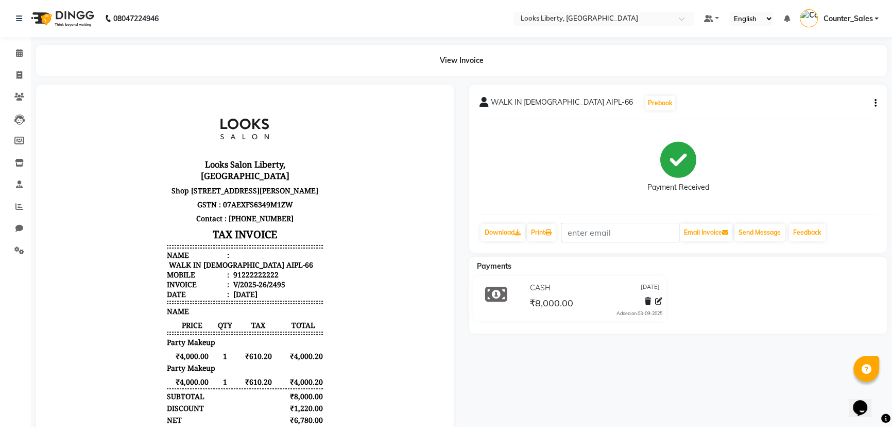
click at [875, 103] on icon "button" at bounding box center [876, 103] width 2 height 1
click at [850, 95] on div "Split Service Amount" at bounding box center [824, 96] width 71 height 13
select select "23424"
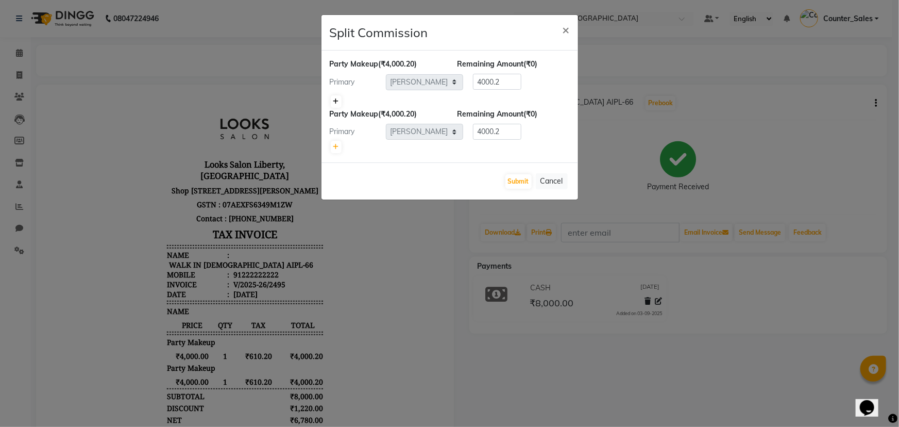
click at [335, 100] on icon at bounding box center [336, 101] width 6 height 6
type input "2000.1"
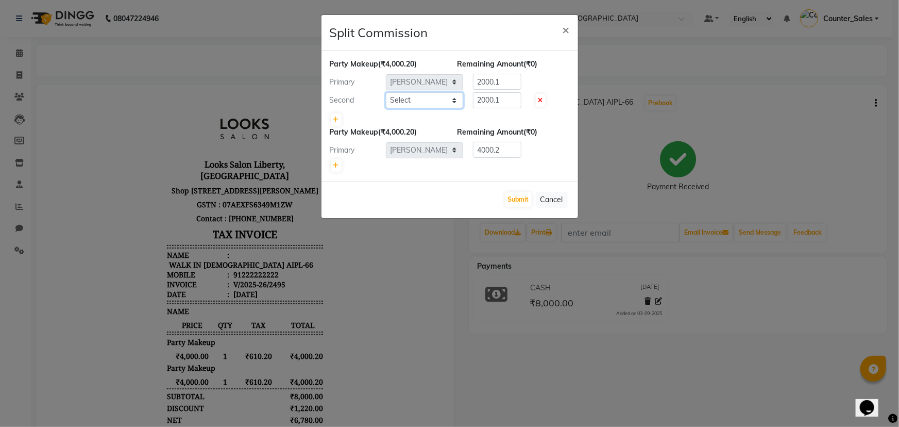
click at [399, 103] on select "Select Aijaz Amit Anjali_nail art Counter_Sales Manish_pdct Meet Naeem Neetu Ar…" at bounding box center [424, 100] width 77 height 16
select select "57639"
click at [386, 92] on select "Select Aijaz Amit Anjali_nail art Counter_Sales Manish_pdct Meet Naeem Neetu Ar…" at bounding box center [424, 100] width 77 height 16
click at [480, 104] on input "2000.1" at bounding box center [497, 100] width 48 height 16
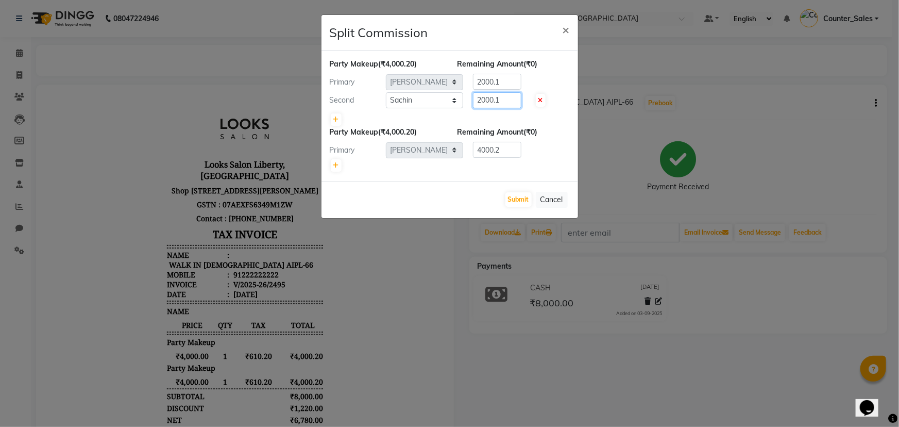
click at [480, 104] on input "2000.1" at bounding box center [497, 100] width 48 height 16
type input "1000"
click at [508, 80] on input "2000.1" at bounding box center [497, 82] width 48 height 16
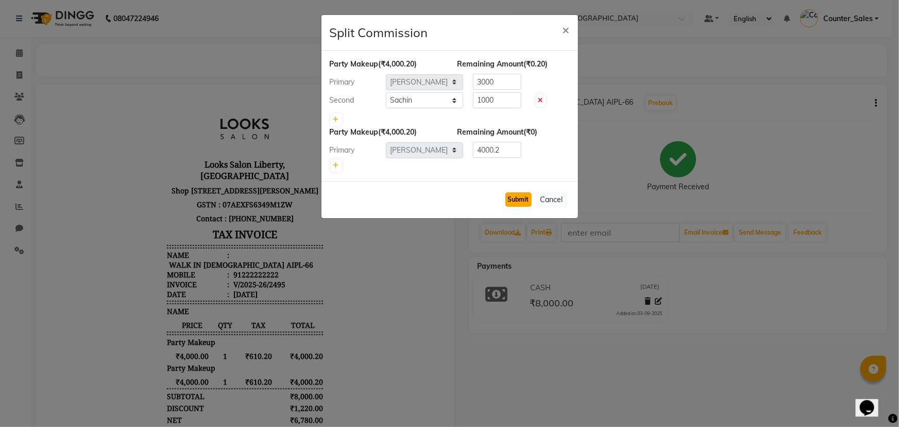
click at [523, 197] on button "Submit" at bounding box center [518, 199] width 26 height 14
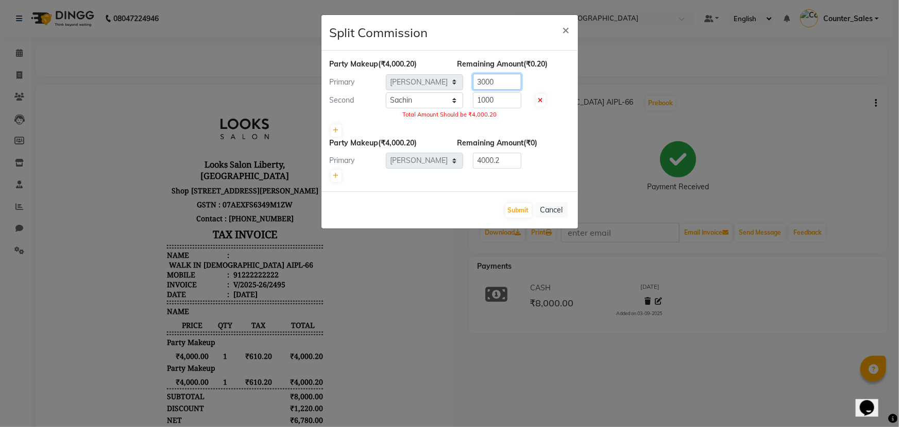
click at [502, 89] on input "3000" at bounding box center [497, 82] width 48 height 16
type input "3000.20"
click at [512, 205] on button "Submit" at bounding box center [518, 210] width 26 height 14
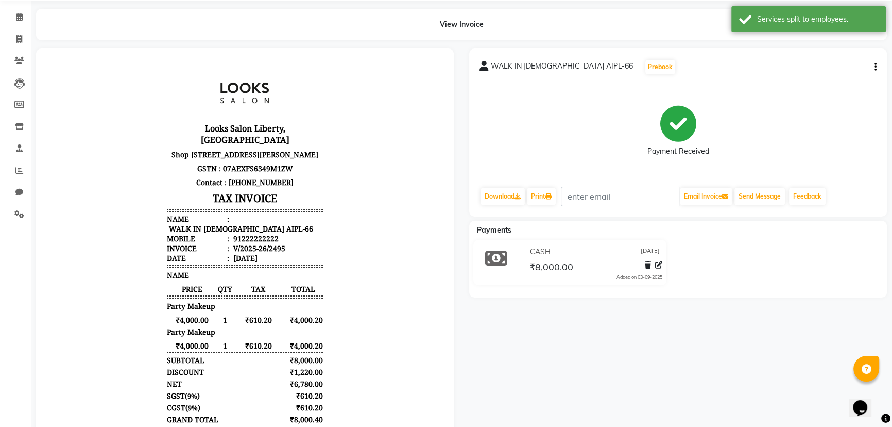
scroll to position [46, 0]
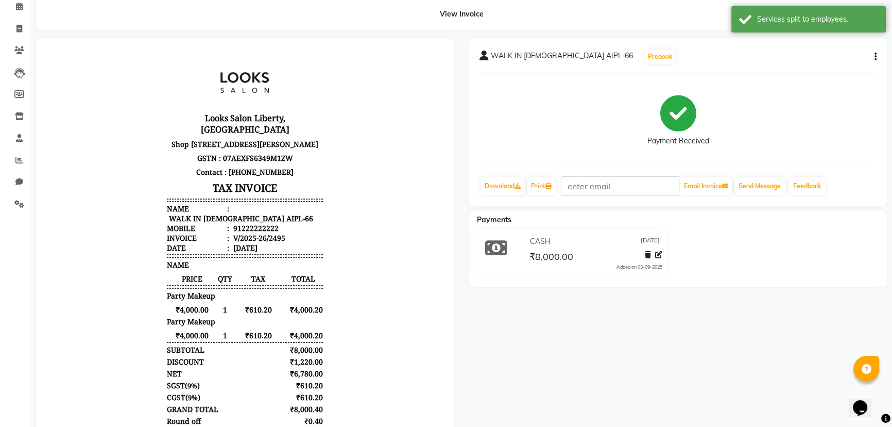
click at [867, 52] on div "WALK IN FEMALE AIPL-66 Prebook" at bounding box center [678, 56] width 397 height 16
click at [871, 56] on button "button" at bounding box center [874, 57] width 6 height 11
click at [861, 58] on div "Split Service Amount Edit Item Staff" at bounding box center [824, 57] width 83 height 34
click at [842, 61] on div "WALK IN FEMALE AIPL-66 Prebook" at bounding box center [678, 56] width 397 height 16
click at [870, 60] on div "WALK IN FEMALE AIPL-66 Prebook" at bounding box center [678, 56] width 397 height 16
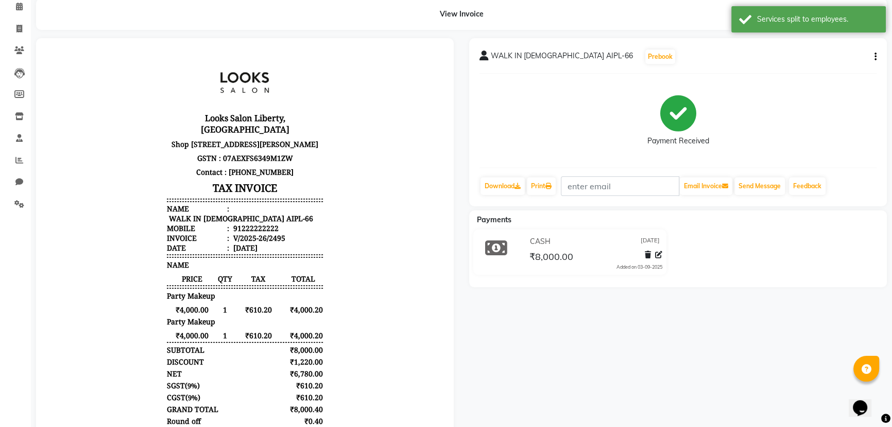
click at [875, 57] on icon "button" at bounding box center [876, 57] width 2 height 1
click at [852, 63] on div "Edit Item Staff" at bounding box center [824, 63] width 71 height 13
select select "23424"
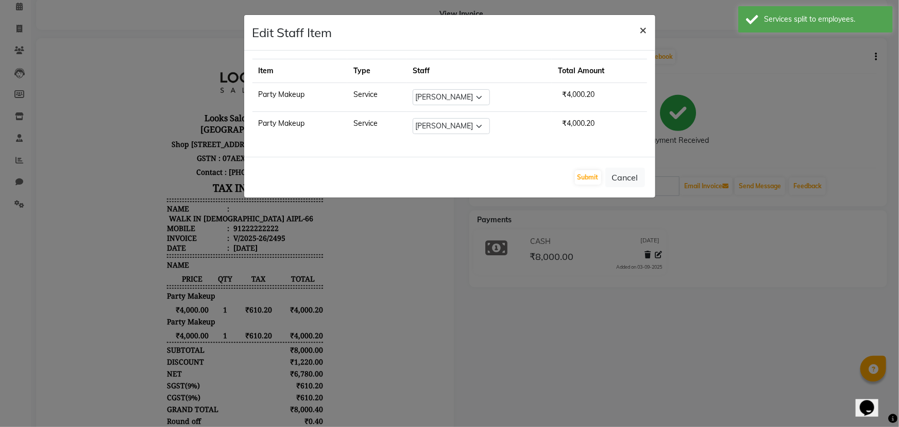
click at [641, 32] on span "×" at bounding box center [643, 29] width 7 height 15
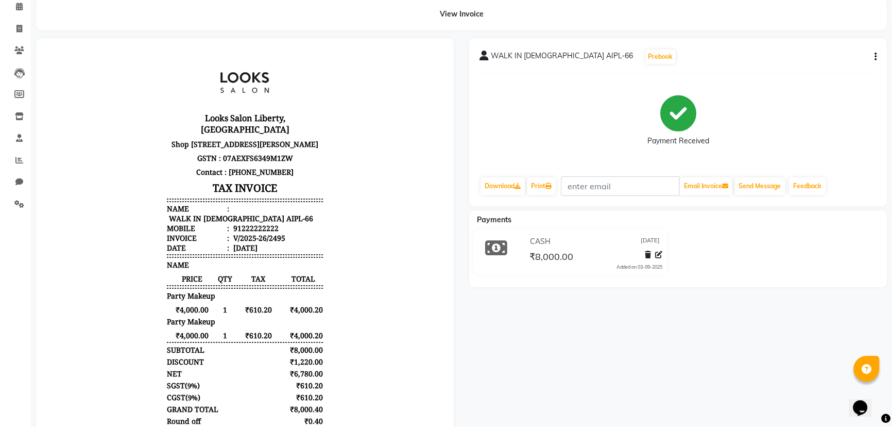
click at [873, 57] on button "button" at bounding box center [874, 57] width 6 height 11
click at [855, 53] on div "Split Service Amount" at bounding box center [824, 50] width 71 height 13
select select "23424"
select select "57639"
select select "23424"
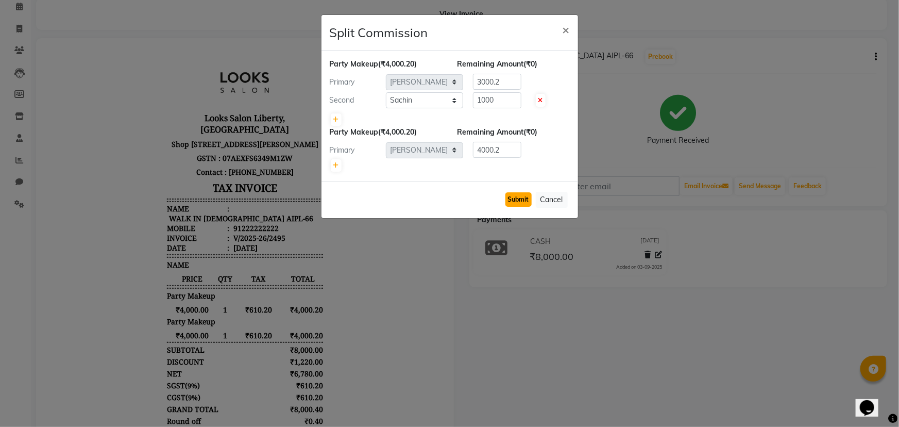
click at [526, 197] on button "Submit" at bounding box center [518, 199] width 26 height 14
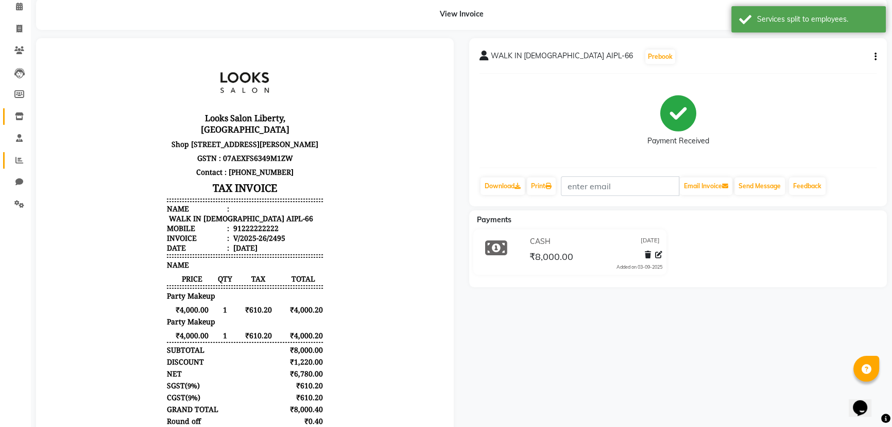
click at [18, 165] on span at bounding box center [19, 161] width 18 height 12
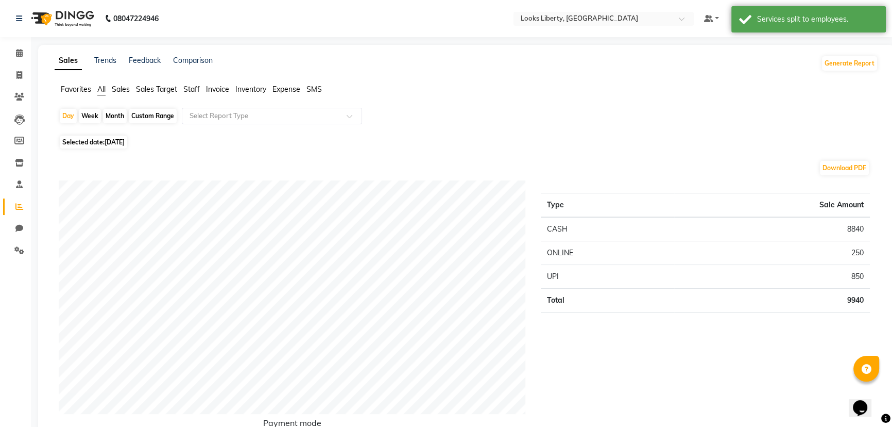
click at [190, 86] on span "Staff" at bounding box center [191, 88] width 16 height 9
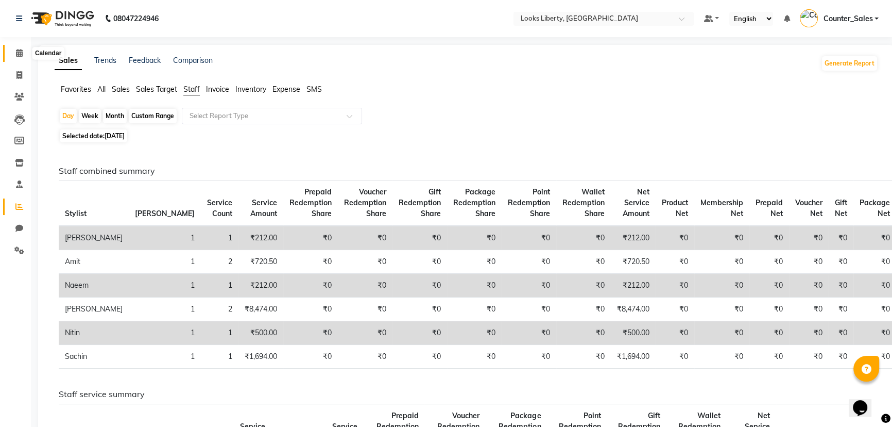
click at [11, 57] on span at bounding box center [19, 53] width 18 height 12
